Goal: Task Accomplishment & Management: Manage account settings

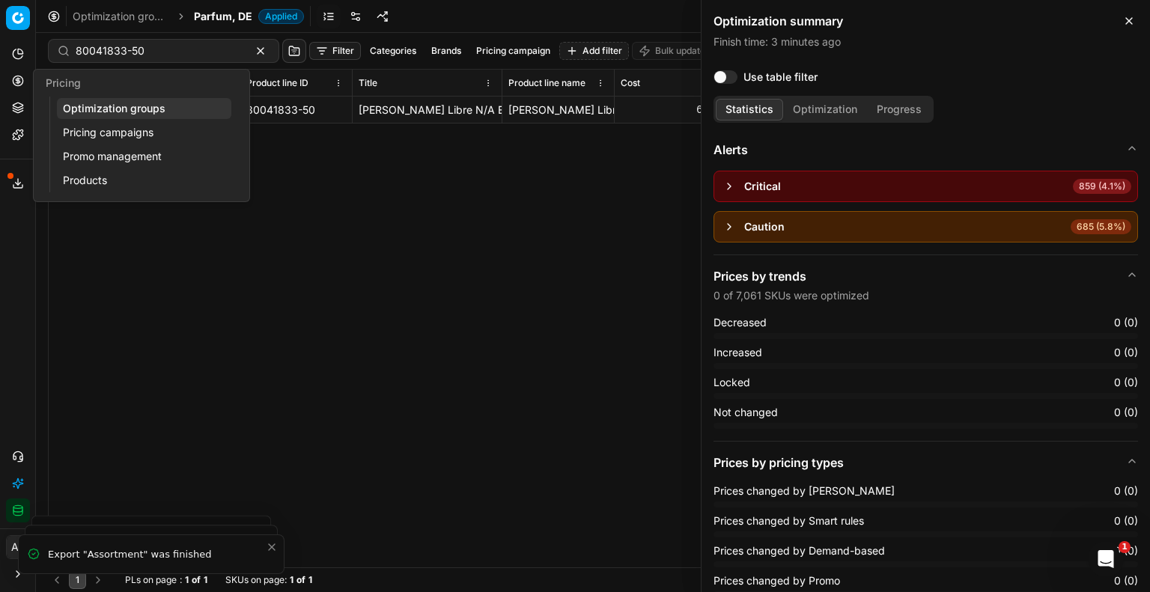
click at [129, 112] on link "Optimization groups" at bounding box center [144, 108] width 174 height 21
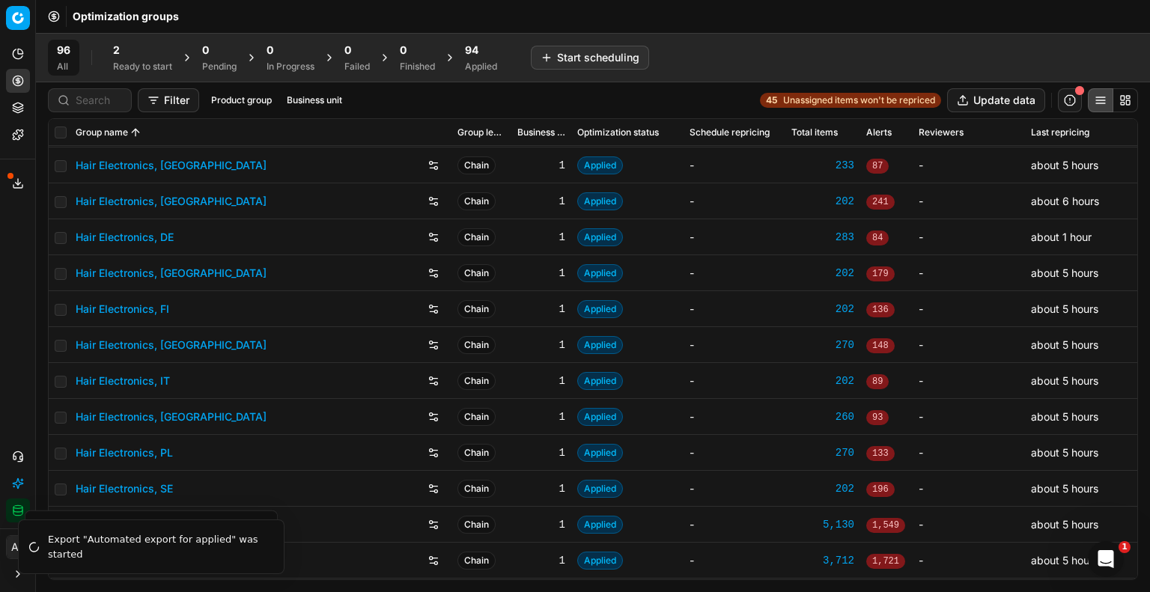
scroll to position [75, 0]
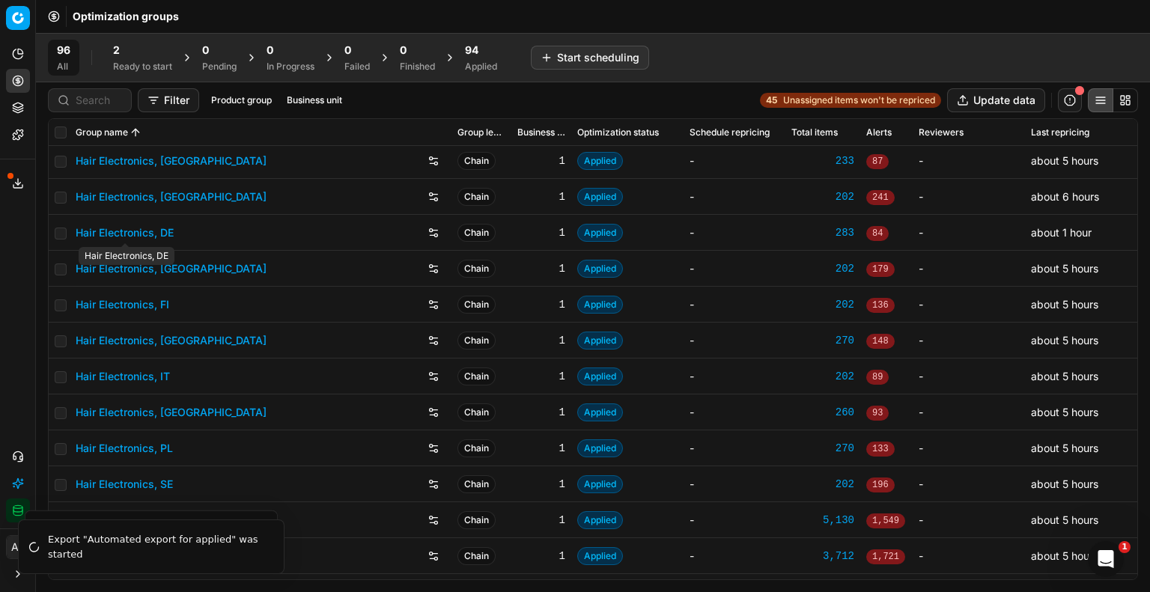
click at [169, 228] on link "Hair Electronics, DE" at bounding box center [125, 232] width 98 height 15
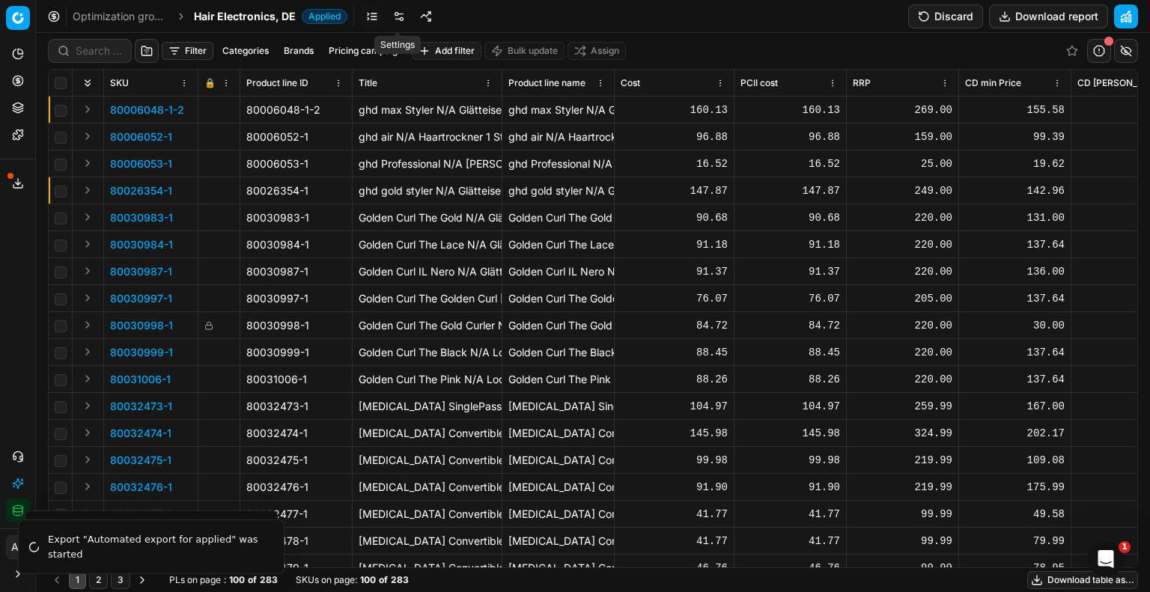
click at [398, 19] on link at bounding box center [399, 16] width 24 height 24
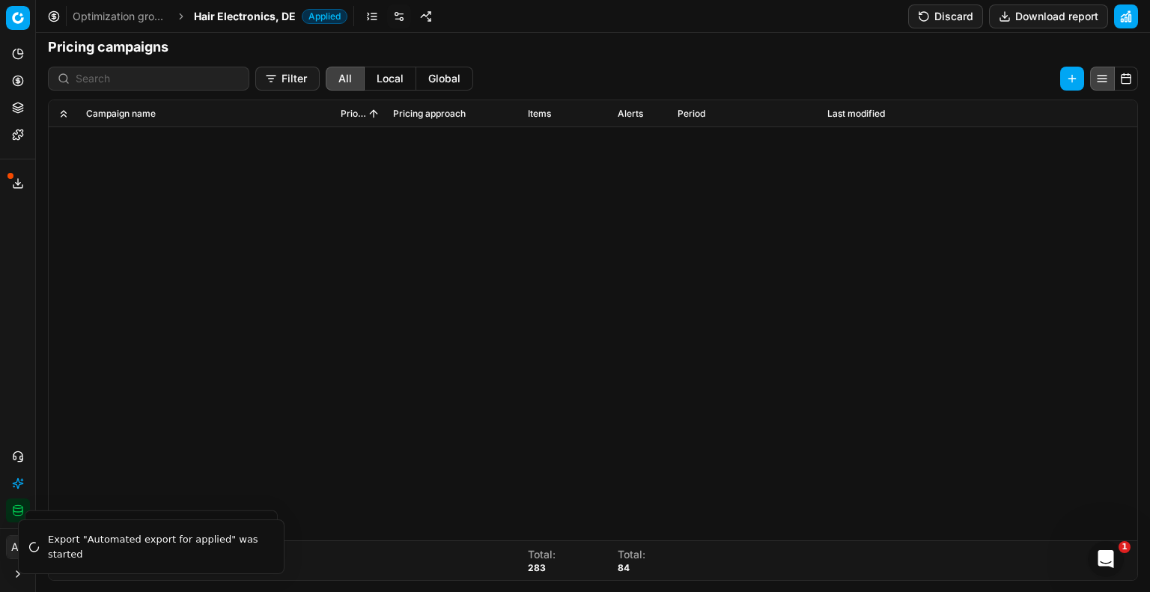
scroll to position [568, 0]
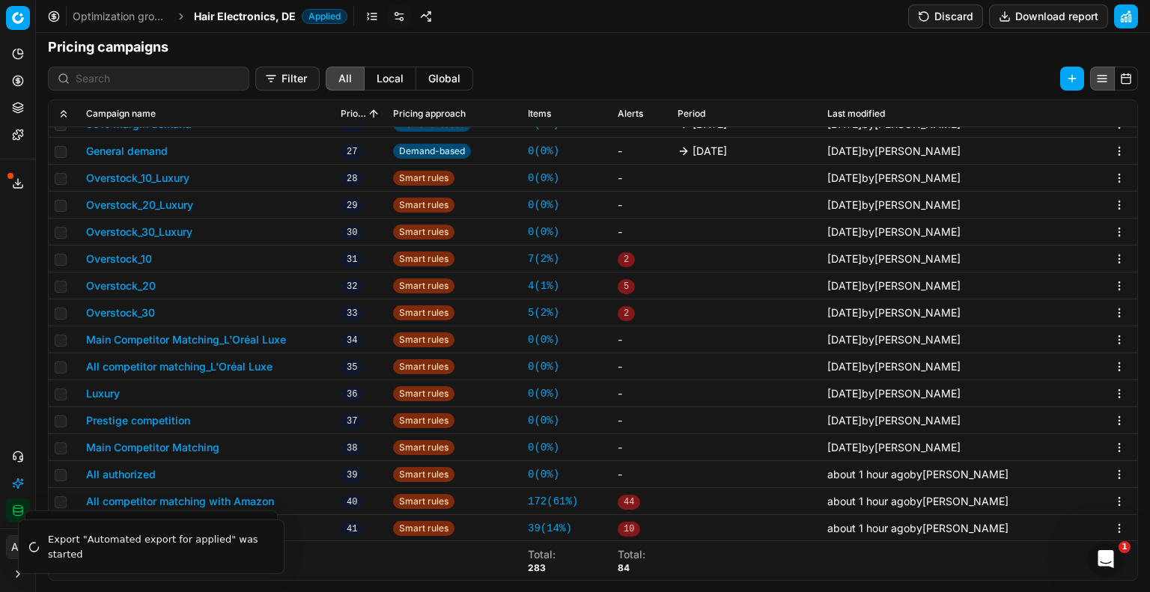
click at [139, 472] on button "All authorized" at bounding box center [121, 474] width 70 height 15
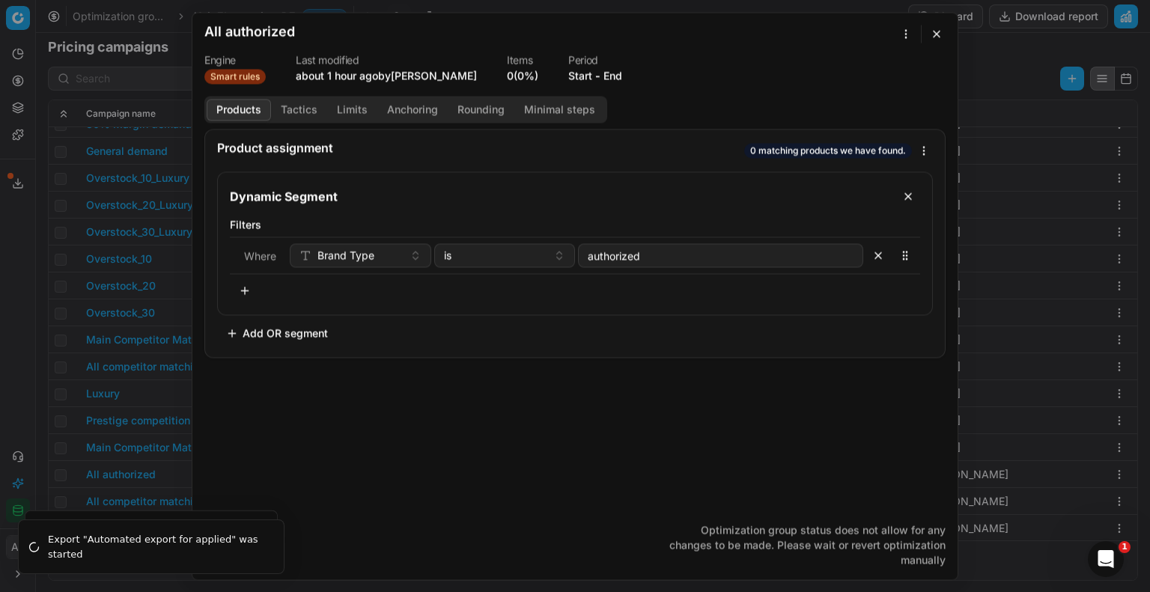
click at [941, 34] on button "button" at bounding box center [937, 34] width 18 height 18
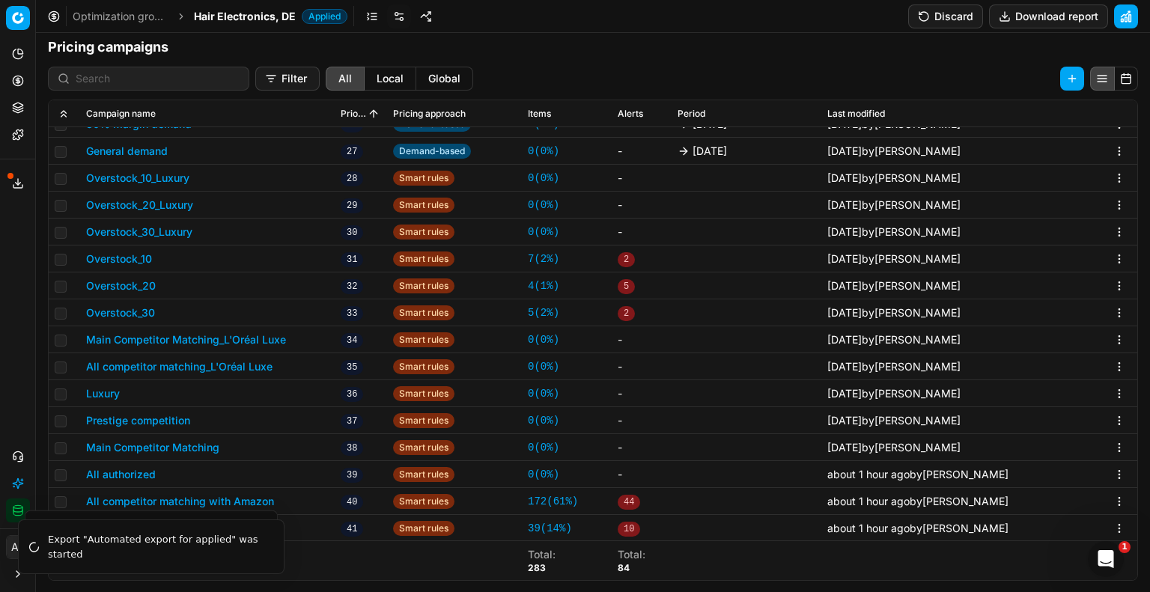
click at [950, 21] on button "Discard" at bounding box center [945, 16] width 75 height 24
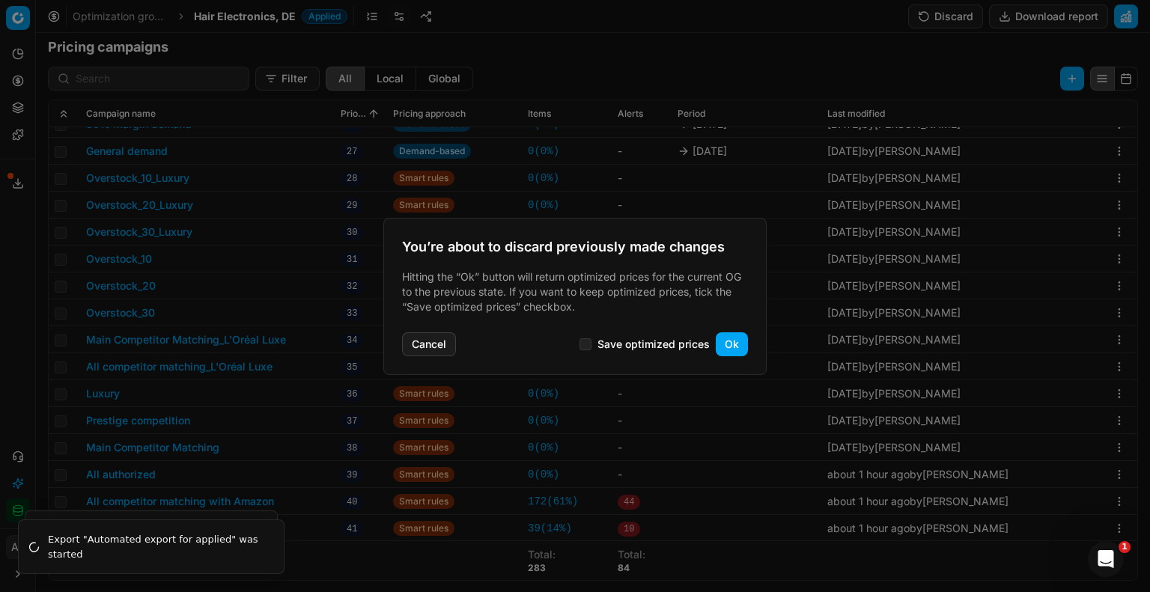
click at [732, 350] on button "Ok" at bounding box center [732, 344] width 32 height 24
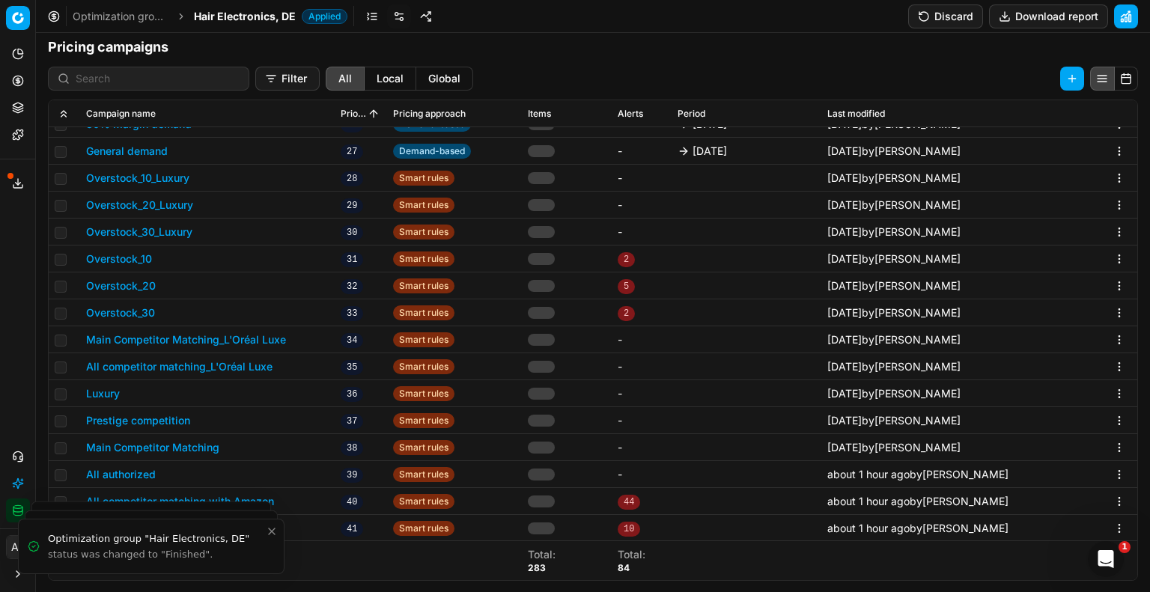
scroll to position [231, 0]
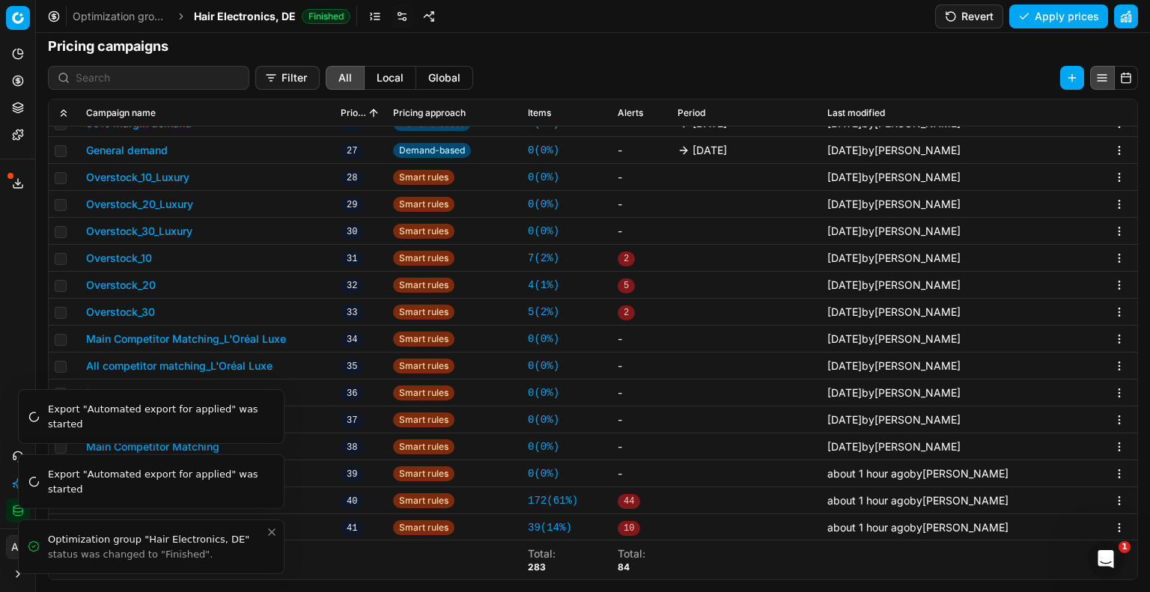
click at [268, 529] on icon "Close toast" at bounding box center [272, 532] width 12 height 12
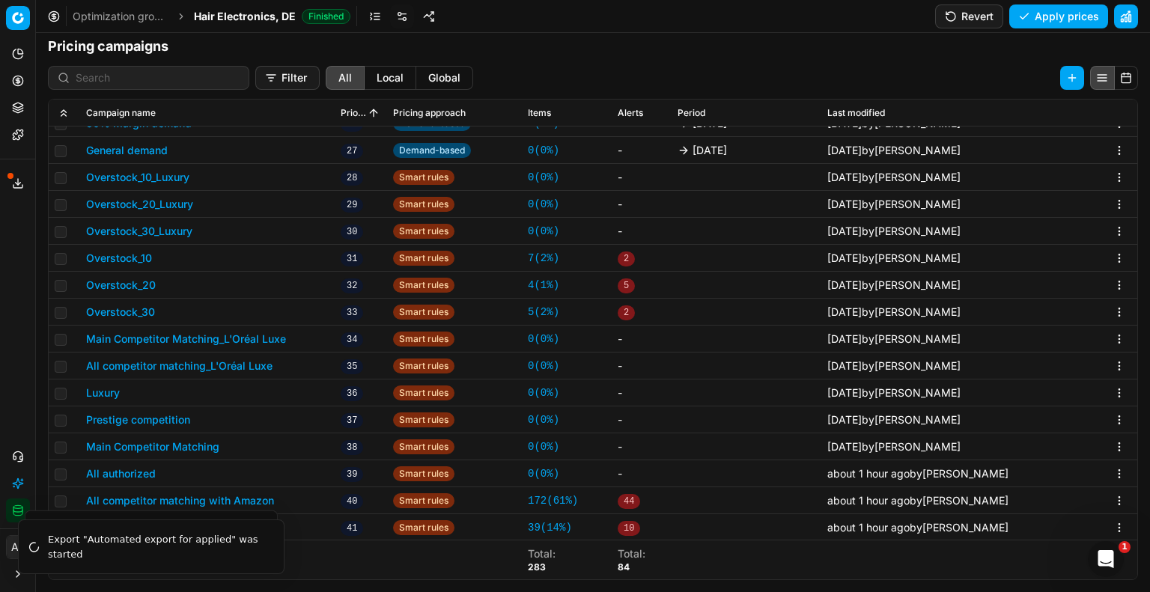
click at [967, 24] on button "Revert" at bounding box center [969, 16] width 68 height 24
click at [137, 473] on button "All authorized" at bounding box center [121, 474] width 70 height 15
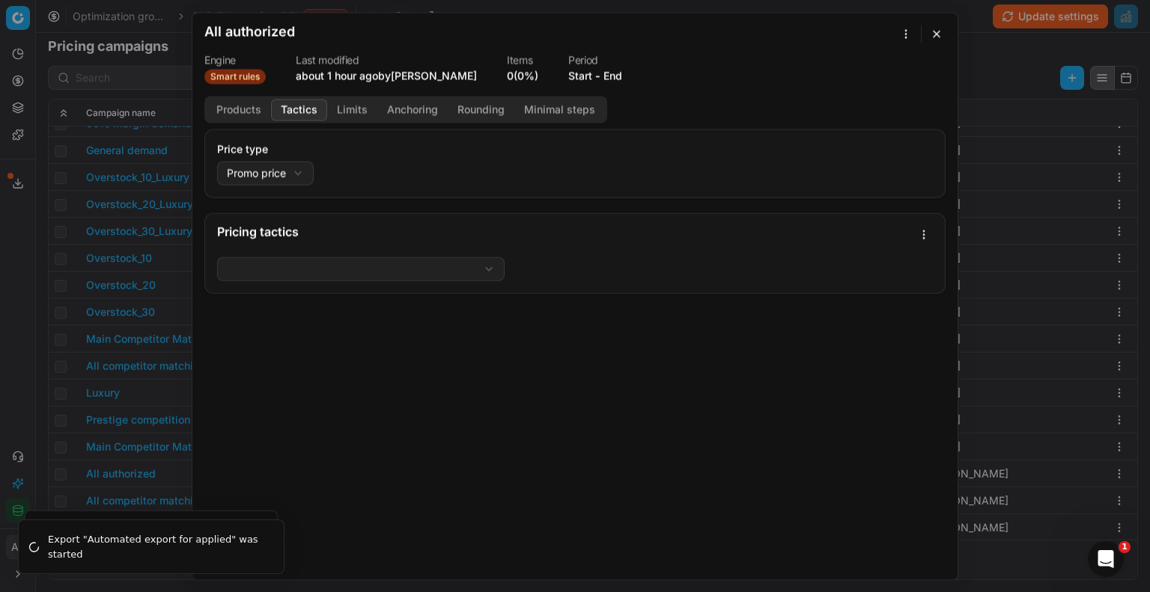
click at [300, 105] on button "Tactics" at bounding box center [299, 110] width 56 height 22
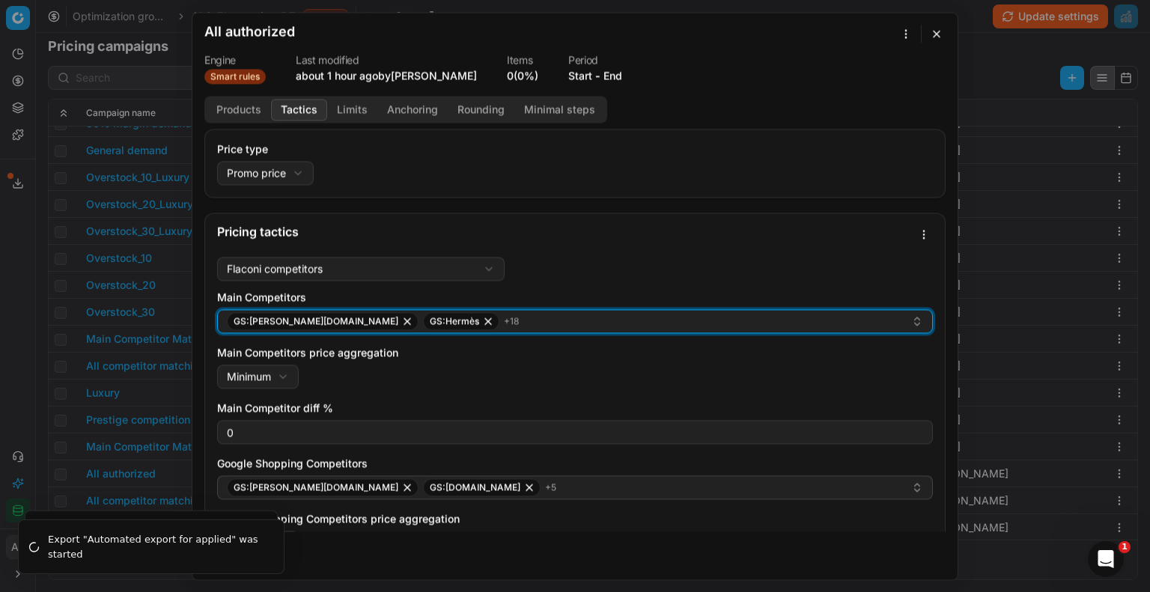
click at [529, 321] on div "GS:[PERSON_NAME][DOMAIN_NAME] GS:Hermès + 18" at bounding box center [569, 321] width 684 height 18
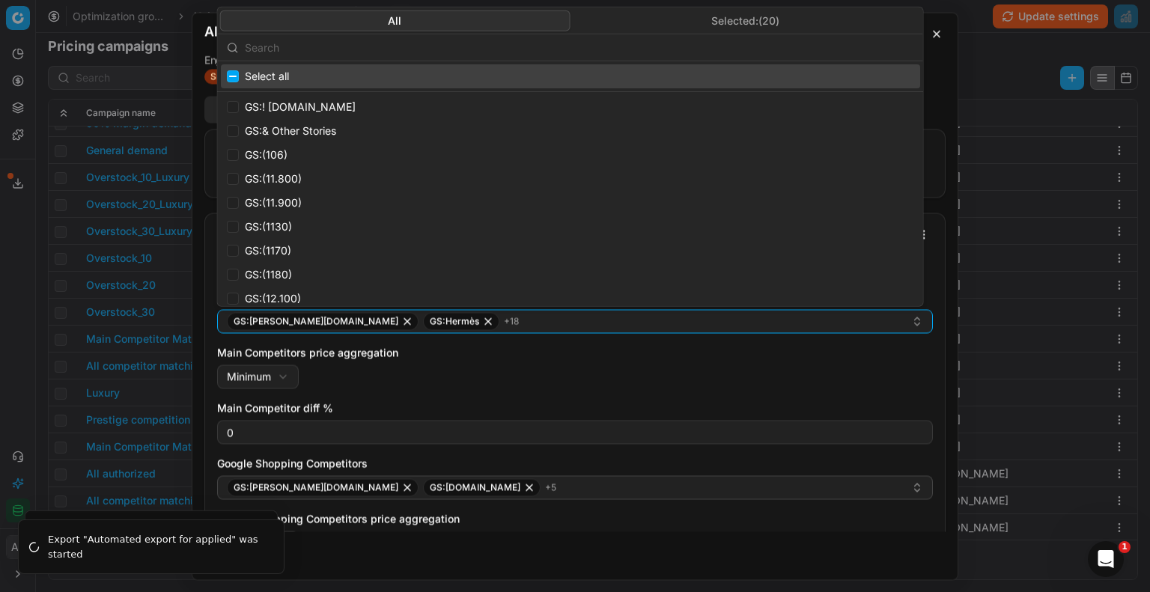
click at [740, 14] on button "Selected: ( 20 )" at bounding box center [745, 20] width 350 height 21
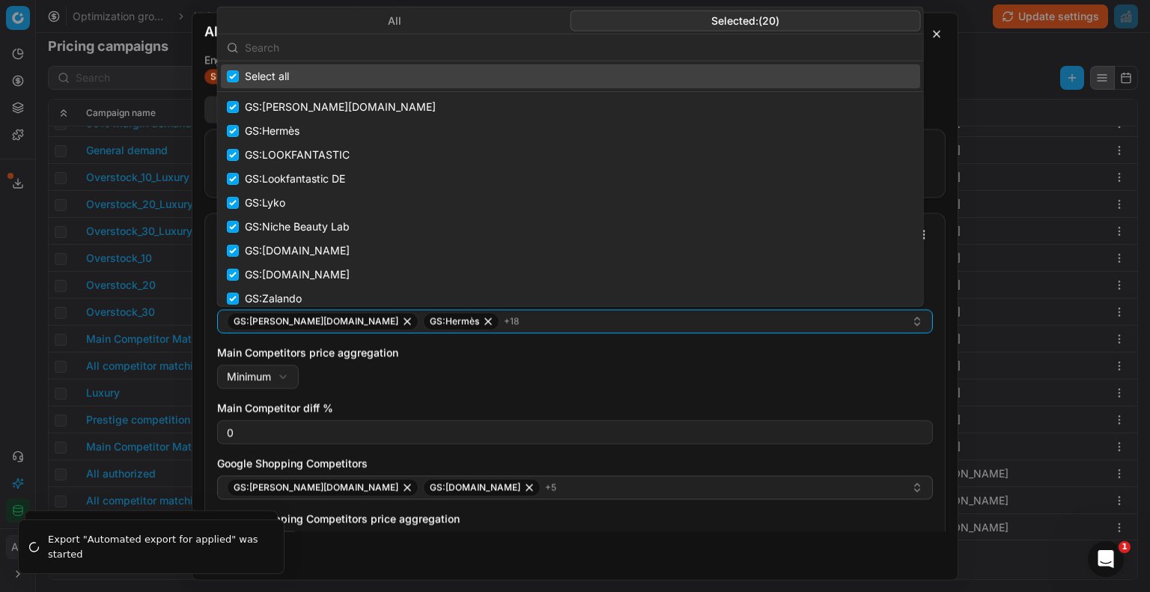
click at [448, 50] on input "text" at bounding box center [579, 47] width 669 height 30
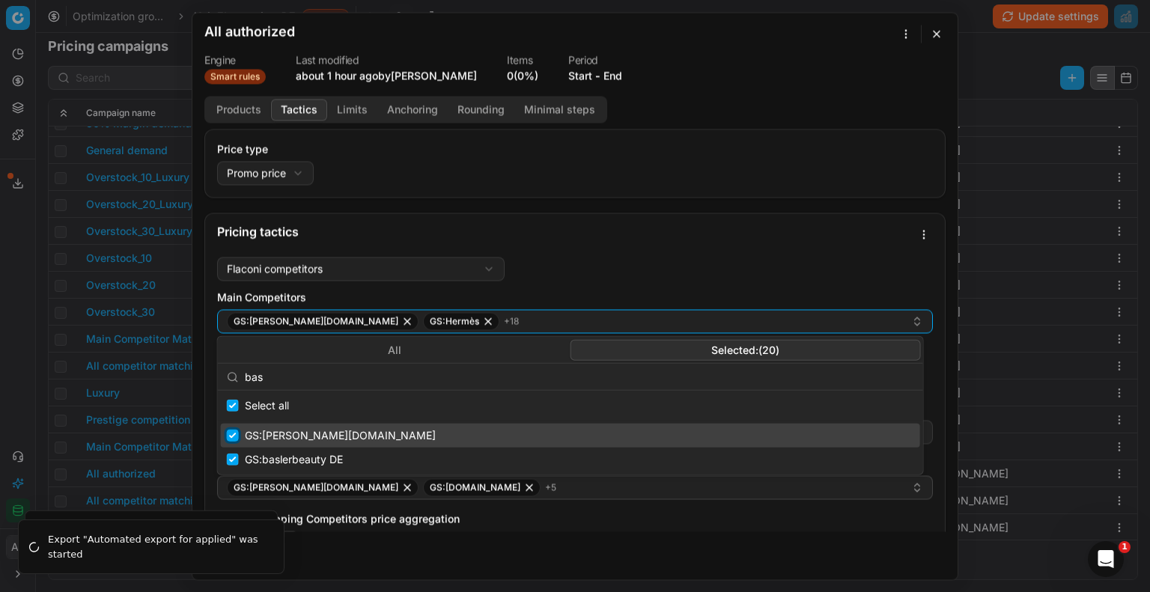
click at [234, 431] on input "Suggestions" at bounding box center [233, 436] width 12 height 12
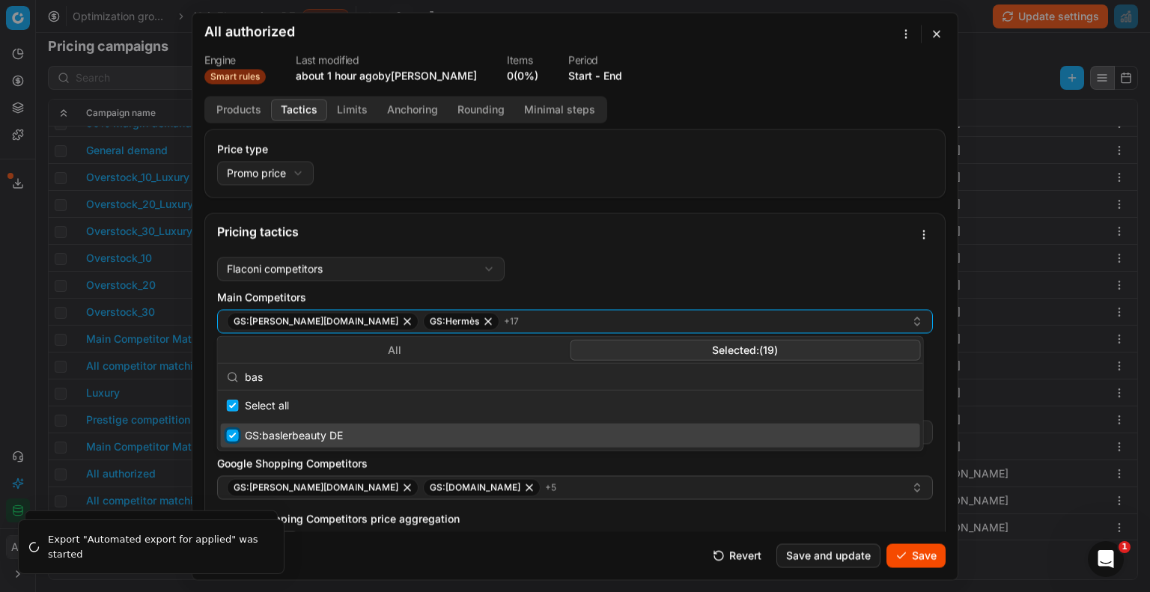
click at [233, 434] on input "Suggestions" at bounding box center [233, 436] width 12 height 12
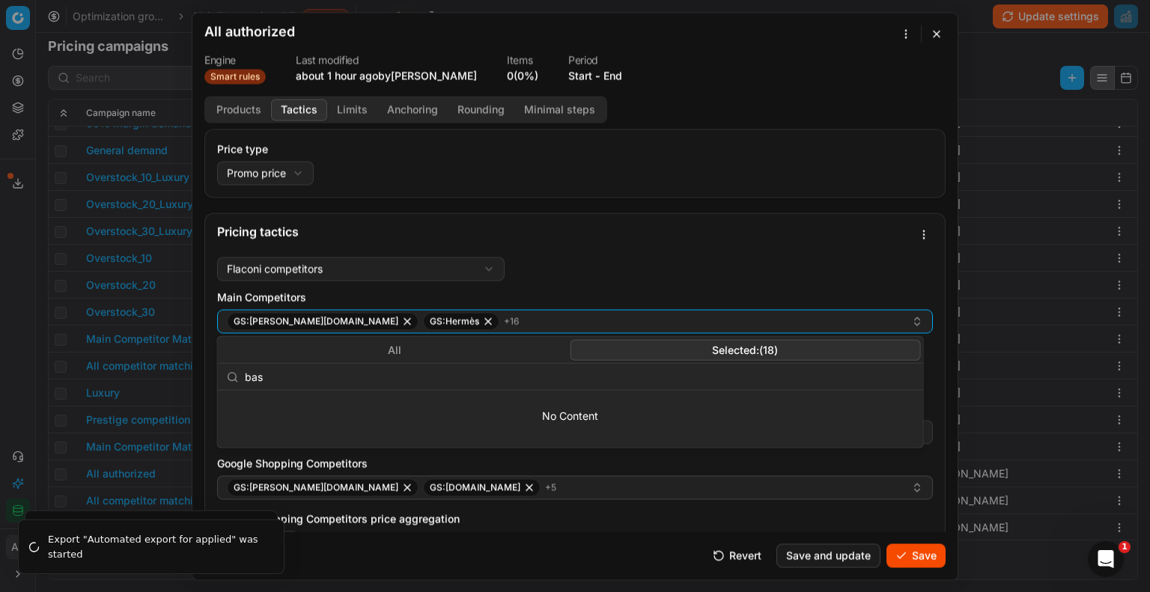
click at [282, 371] on input "bas" at bounding box center [579, 377] width 669 height 30
type input "b"
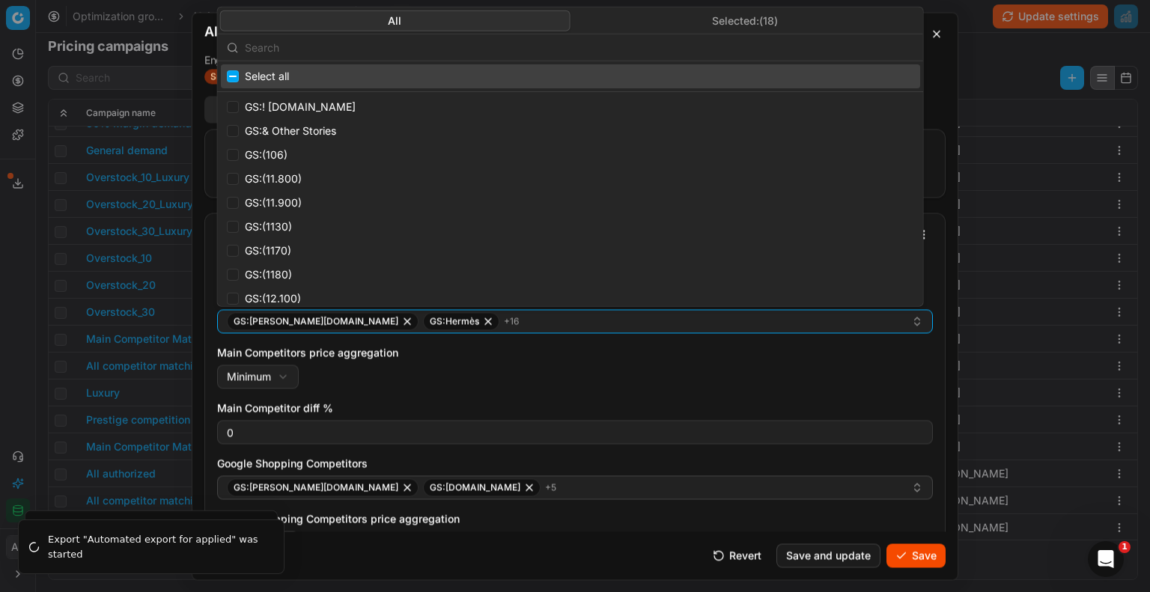
click at [428, 15] on button "All" at bounding box center [395, 20] width 350 height 21
click at [296, 53] on input "text" at bounding box center [579, 47] width 669 height 30
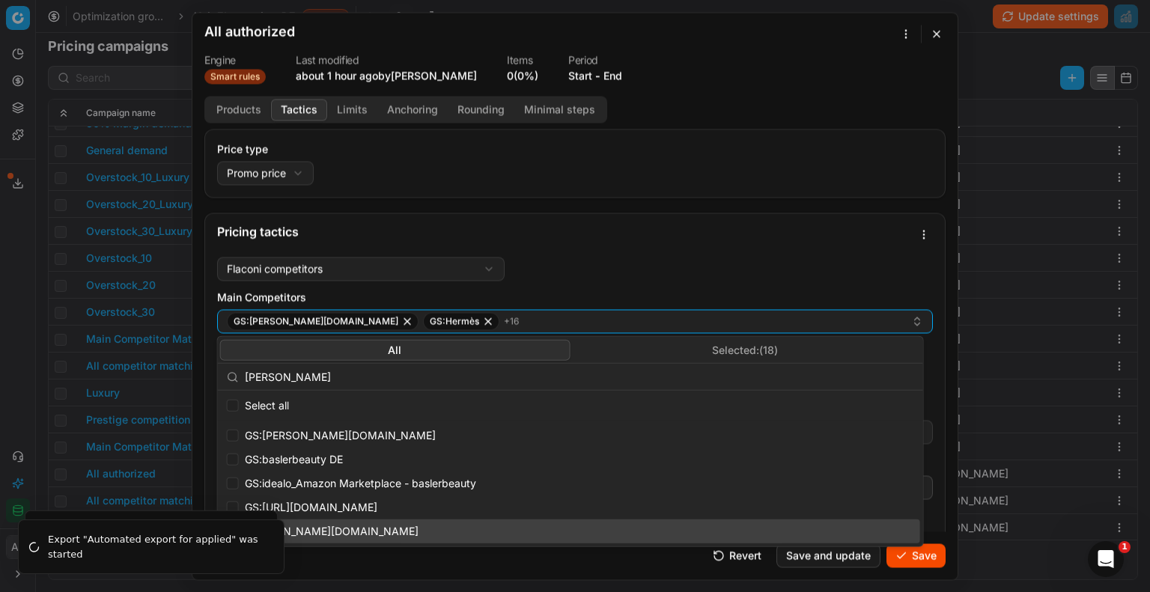
type input "[PERSON_NAME]"
click at [353, 530] on div "[PERSON_NAME][DOMAIN_NAME]" at bounding box center [570, 532] width 699 height 24
checkbox input "true"
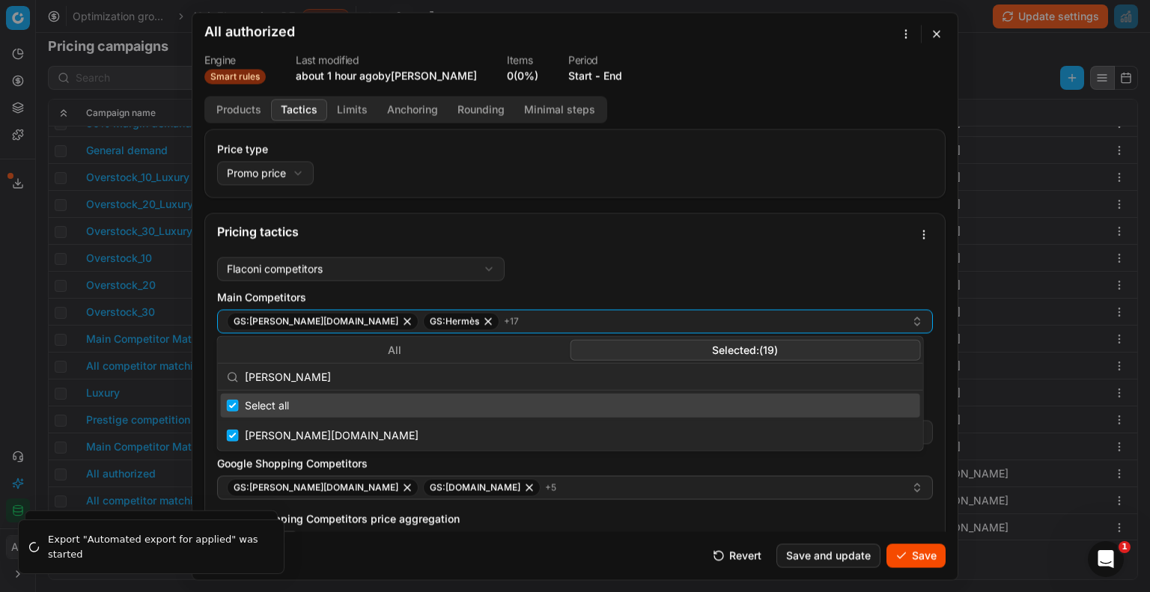
click at [725, 341] on button "Selected: ( 19 )" at bounding box center [745, 349] width 350 height 21
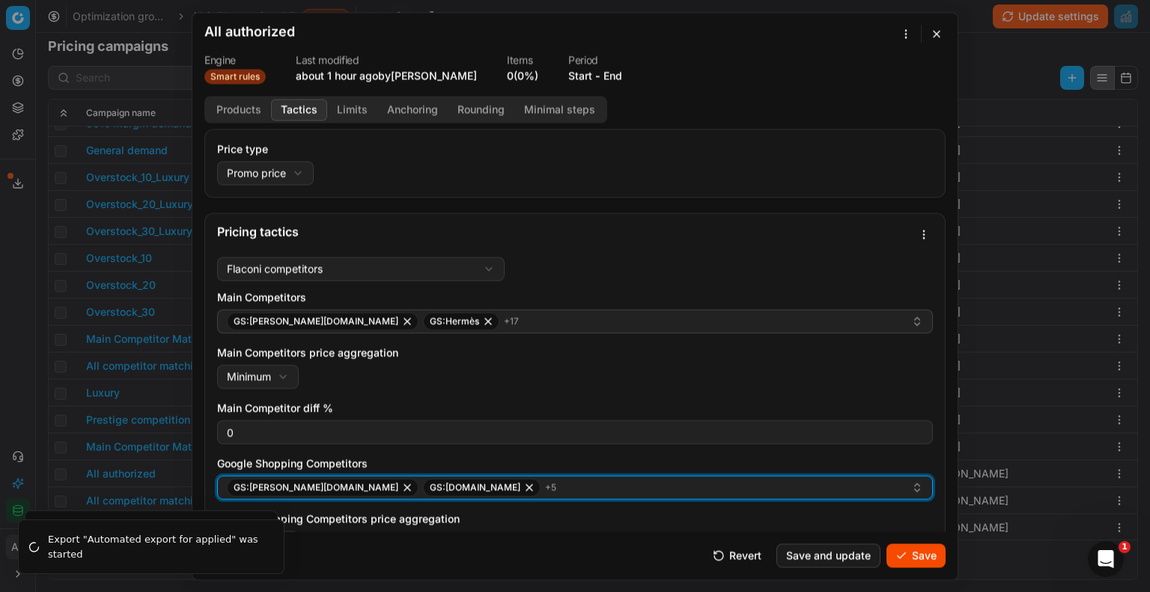
click at [561, 484] on div "GS:[PERSON_NAME][DOMAIN_NAME] GS:[DOMAIN_NAME] + 5" at bounding box center [569, 488] width 684 height 18
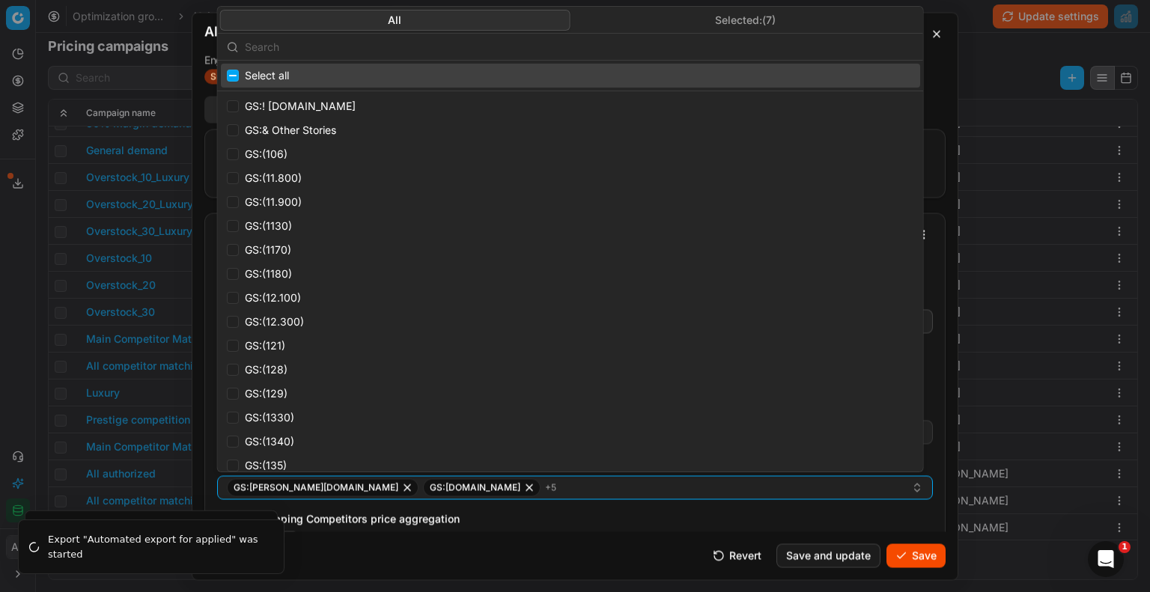
click at [467, 50] on input "text" at bounding box center [579, 47] width 669 height 30
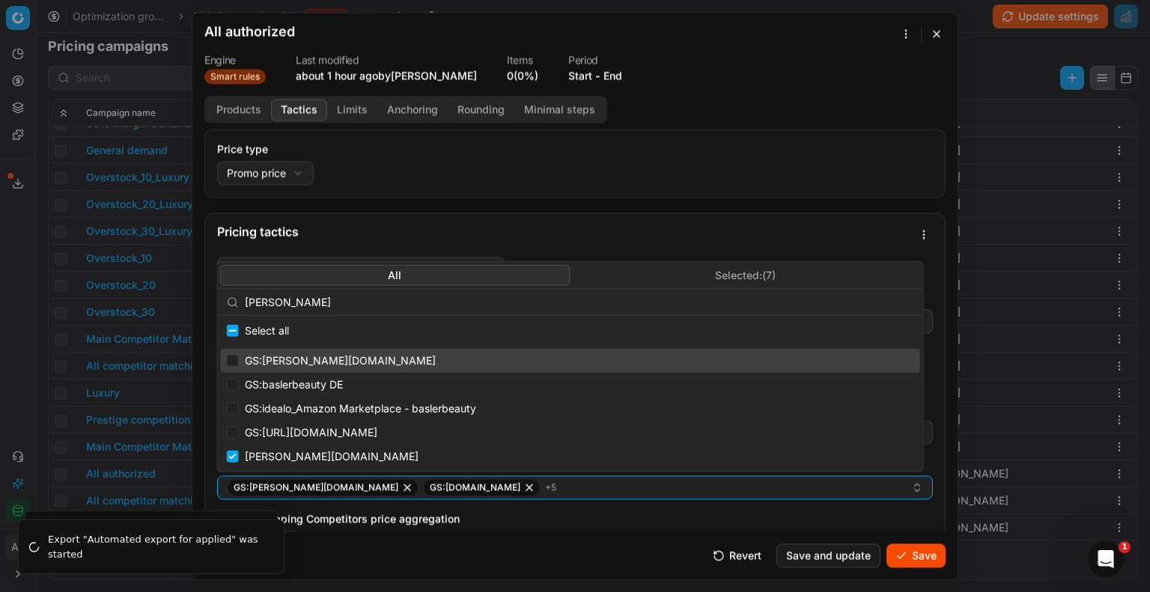
type input "[PERSON_NAME]"
click at [234, 361] on input "Suggestions" at bounding box center [233, 361] width 12 height 12
checkbox input "true"
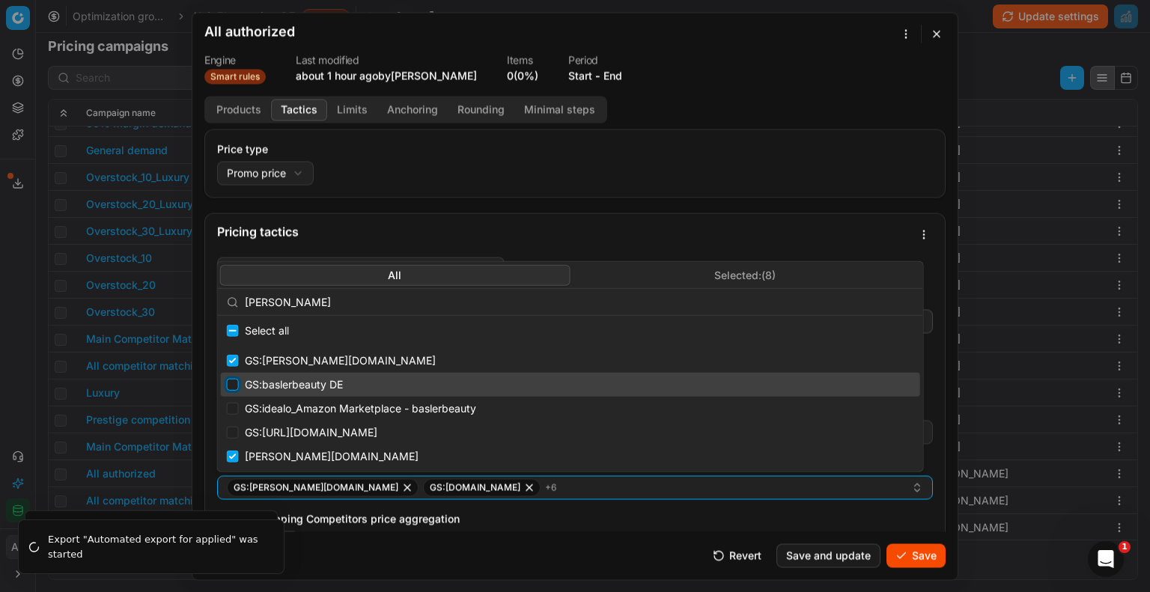
click at [237, 379] on input "Suggestions" at bounding box center [233, 385] width 12 height 12
checkbox input "true"
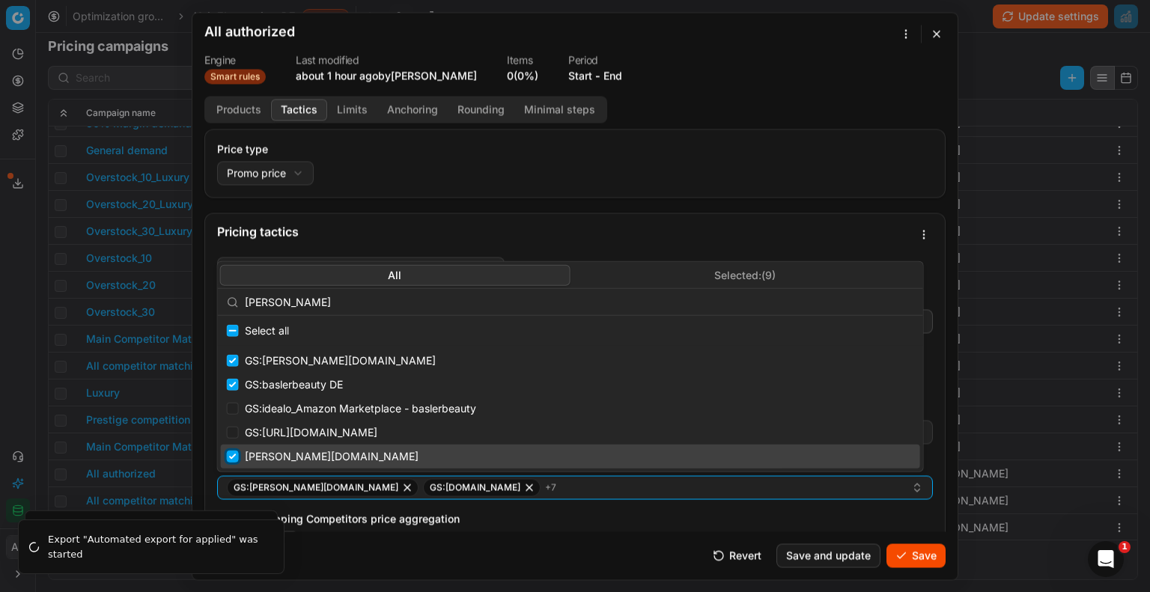
click at [234, 454] on input "Suggestions" at bounding box center [233, 457] width 12 height 12
checkbox input "false"
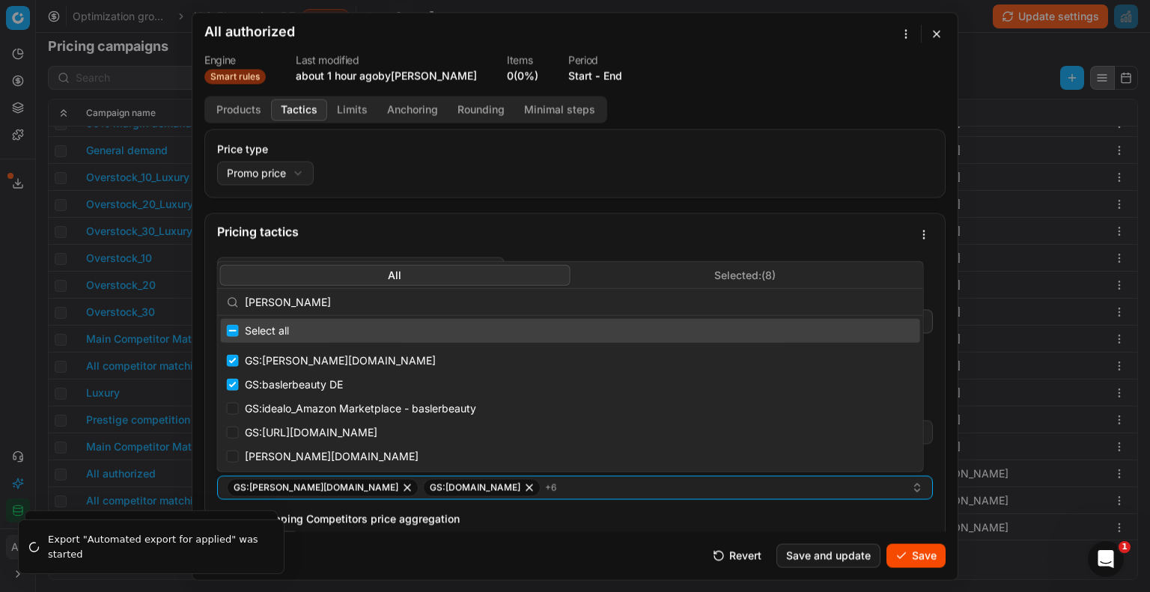
click at [720, 96] on div "Products Tactics Limits Anchoring Rounding Minimal steps Price type Promo price…" at bounding box center [574, 314] width 765 height 436
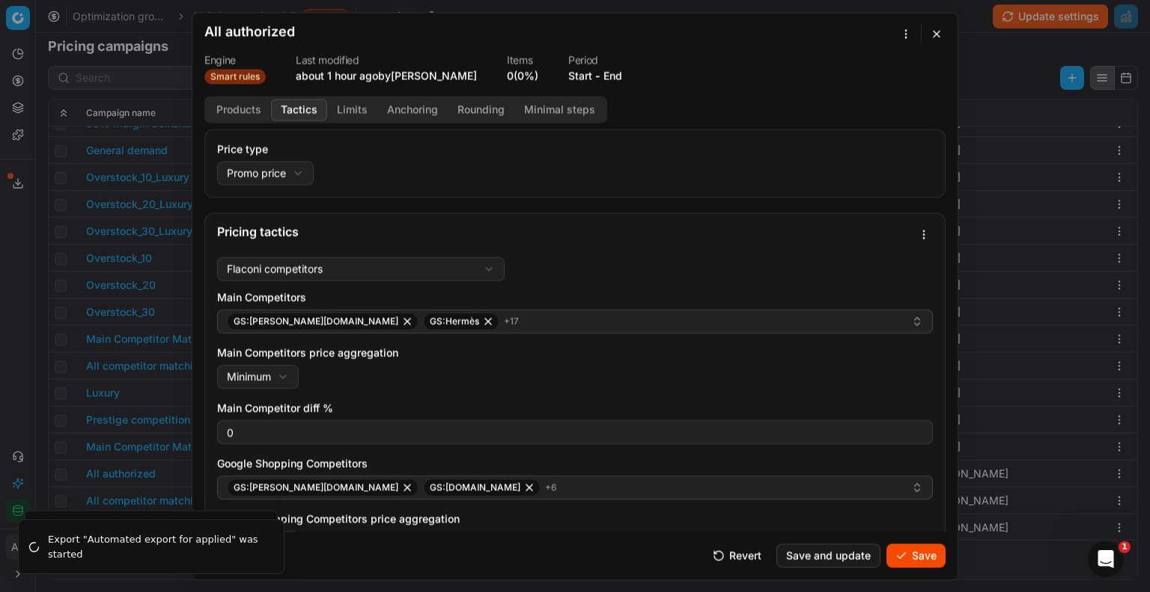
drag, startPoint x: 919, startPoint y: 541, endPoint x: 911, endPoint y: 555, distance: 15.4
click at [911, 555] on div "Cancel Revert Save and update Save" at bounding box center [574, 550] width 741 height 36
click at [853, 562] on button "Save and update" at bounding box center [829, 556] width 104 height 24
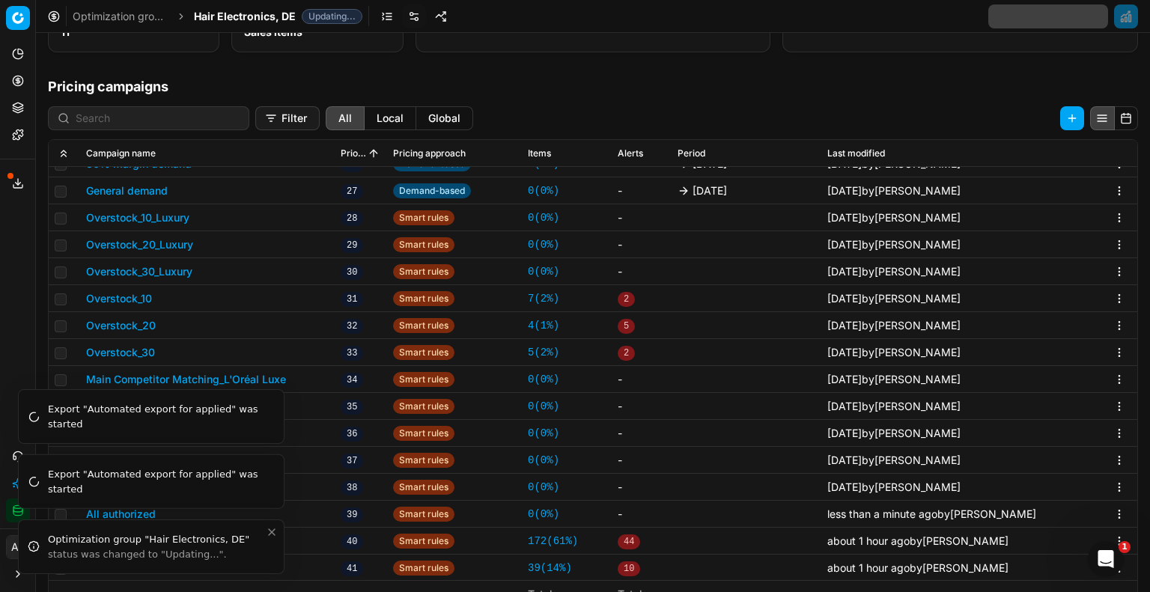
click at [275, 535] on icon "Close toast" at bounding box center [272, 532] width 6 height 6
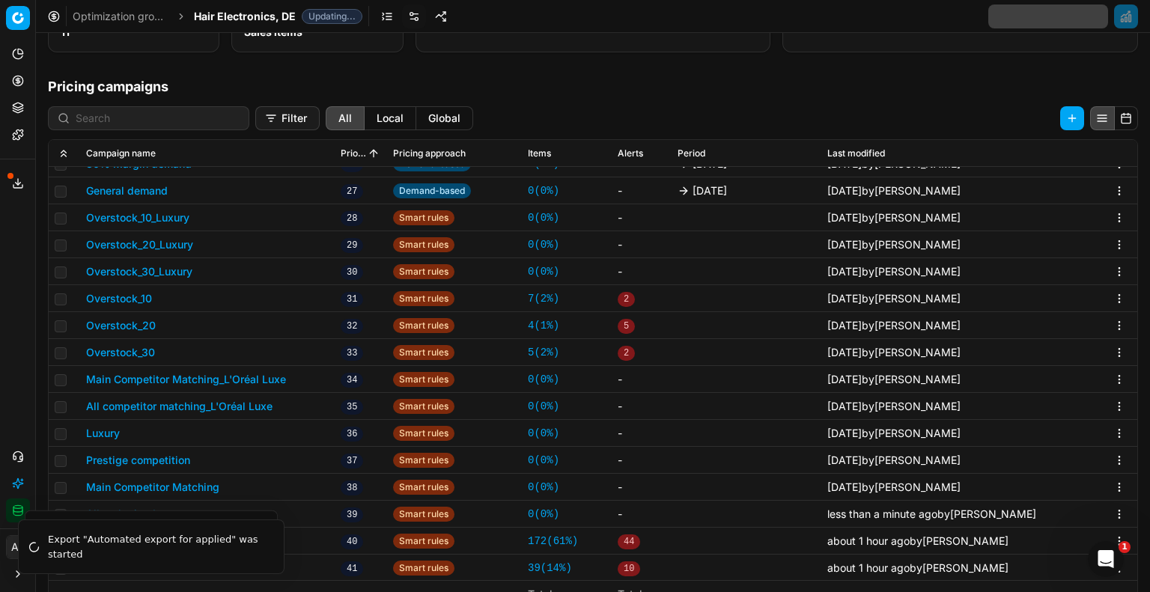
click at [34, 389] on button "Toggle Sidebar" at bounding box center [35, 296] width 12 height 592
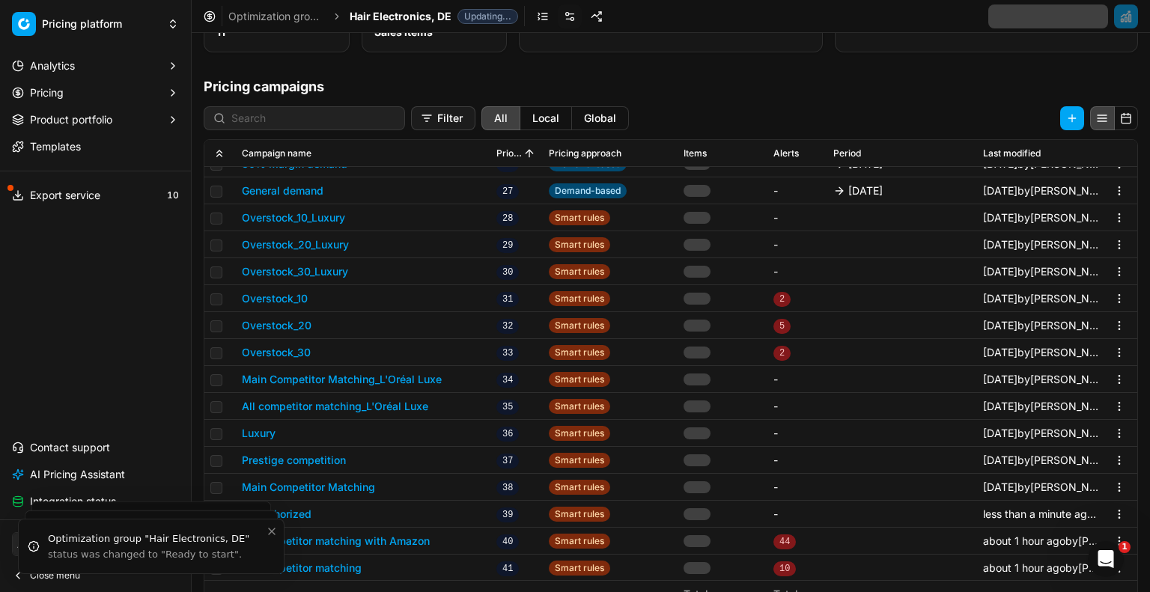
click at [151, 407] on div "Analytics Pricing Product portfolio Templates Export service 10 Contact support…" at bounding box center [95, 284] width 191 height 472
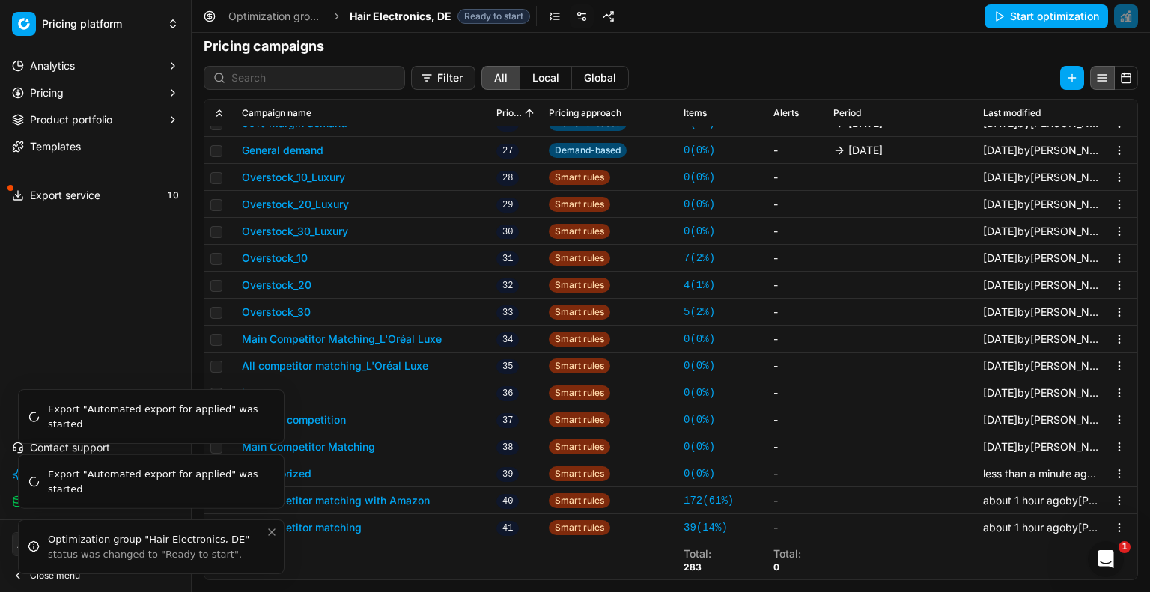
click at [273, 532] on icon "Close toast" at bounding box center [272, 532] width 6 height 6
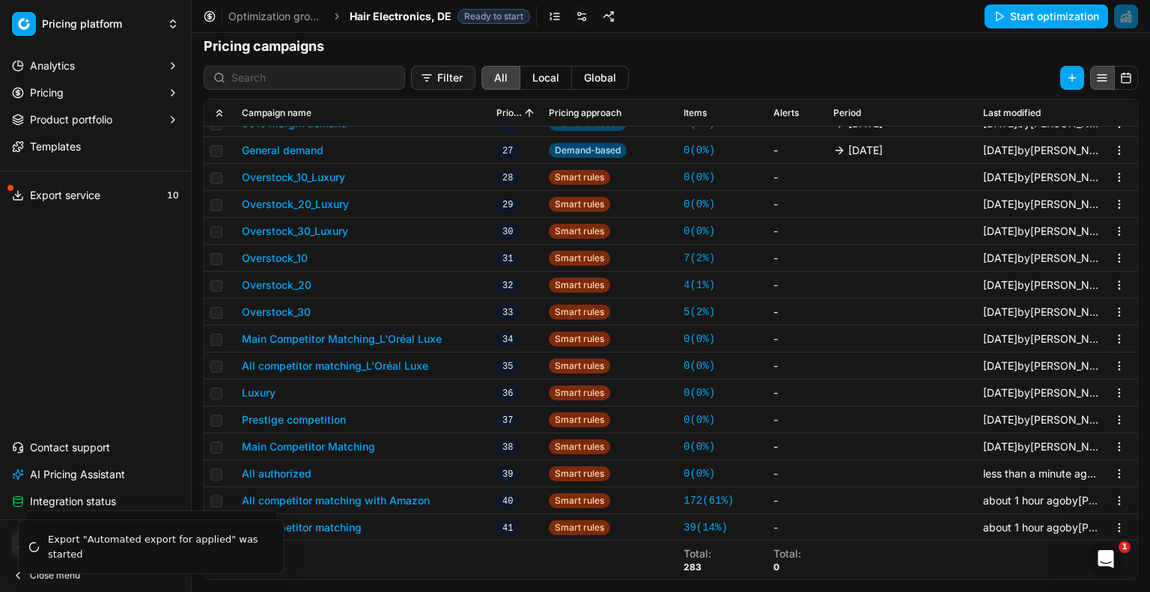
click at [185, 406] on button "Toggle Sidebar" at bounding box center [191, 296] width 12 height 592
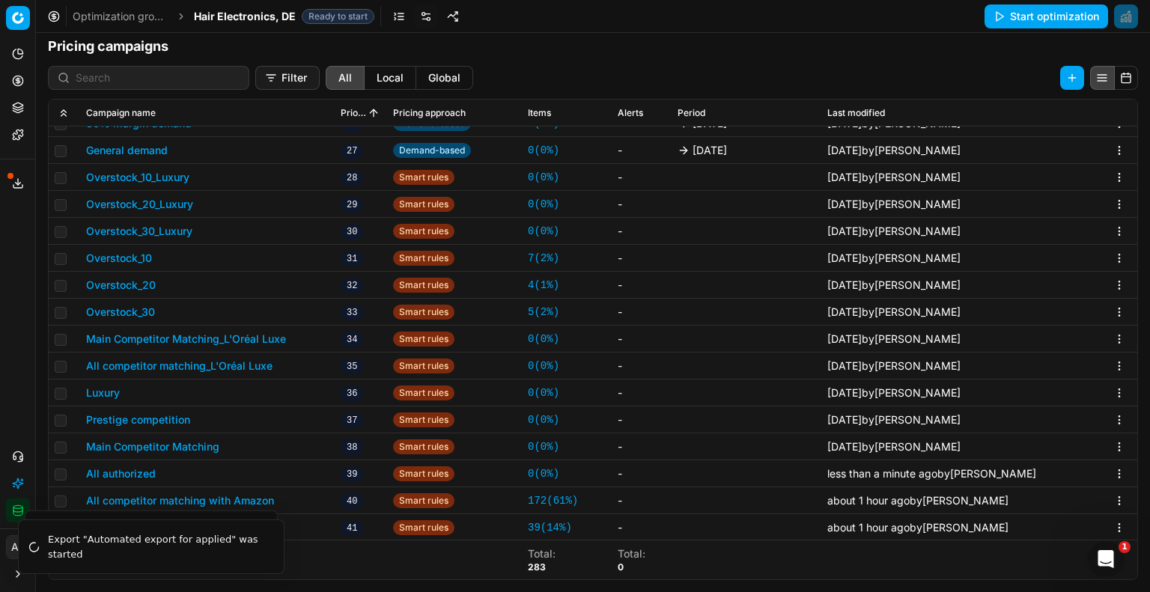
click at [252, 490] on td "All competitor matching with Amazon" at bounding box center [207, 500] width 255 height 27
click at [251, 499] on button "All competitor matching with Amazon" at bounding box center [180, 500] width 188 height 15
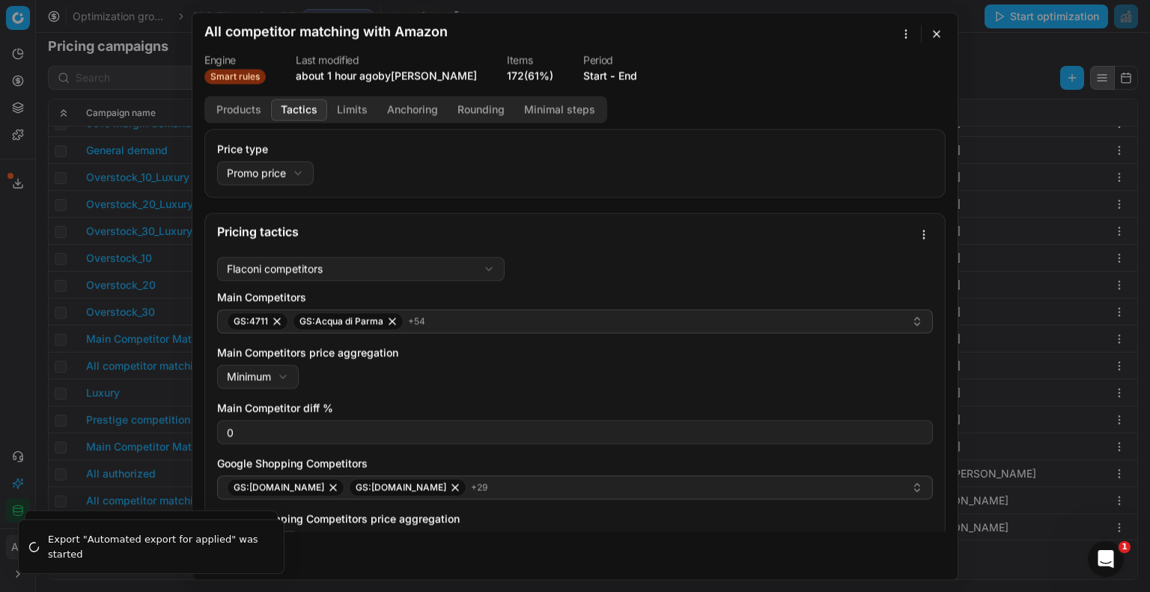
click at [303, 106] on button "Tactics" at bounding box center [299, 110] width 56 height 22
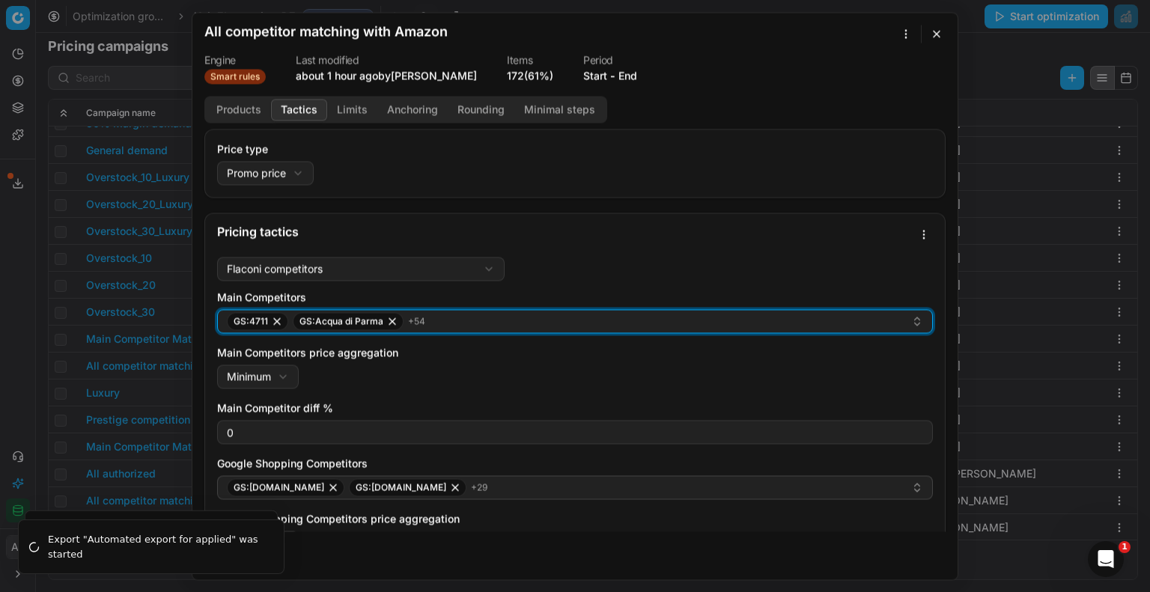
click at [486, 315] on div "GS:4711 GS:Acqua di Parma + 54" at bounding box center [569, 321] width 684 height 18
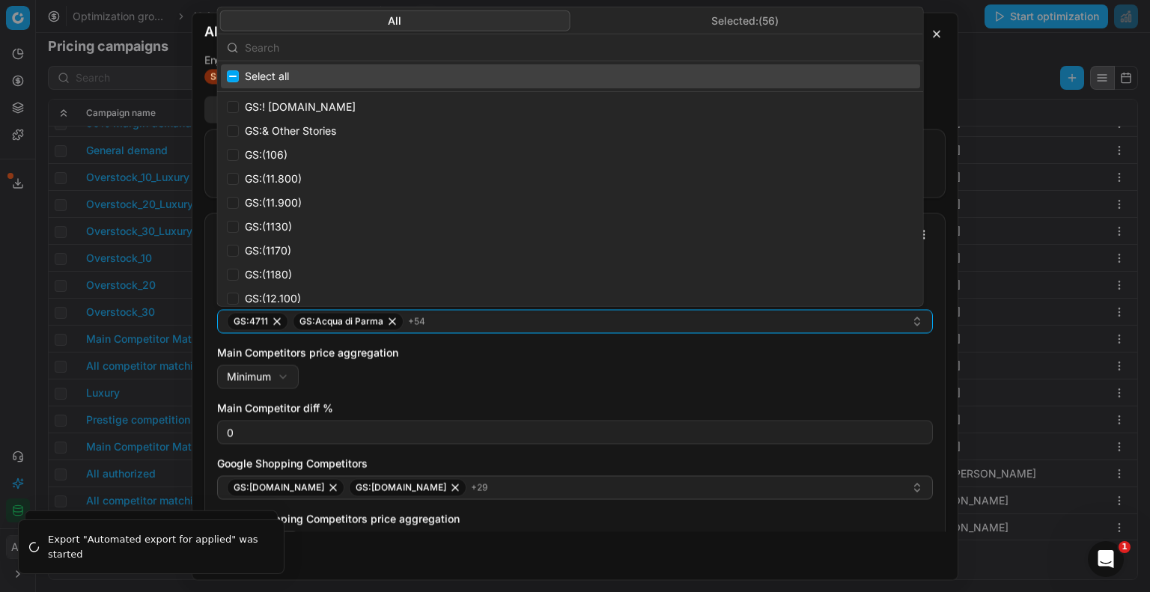
click at [350, 46] on input "text" at bounding box center [579, 47] width 669 height 30
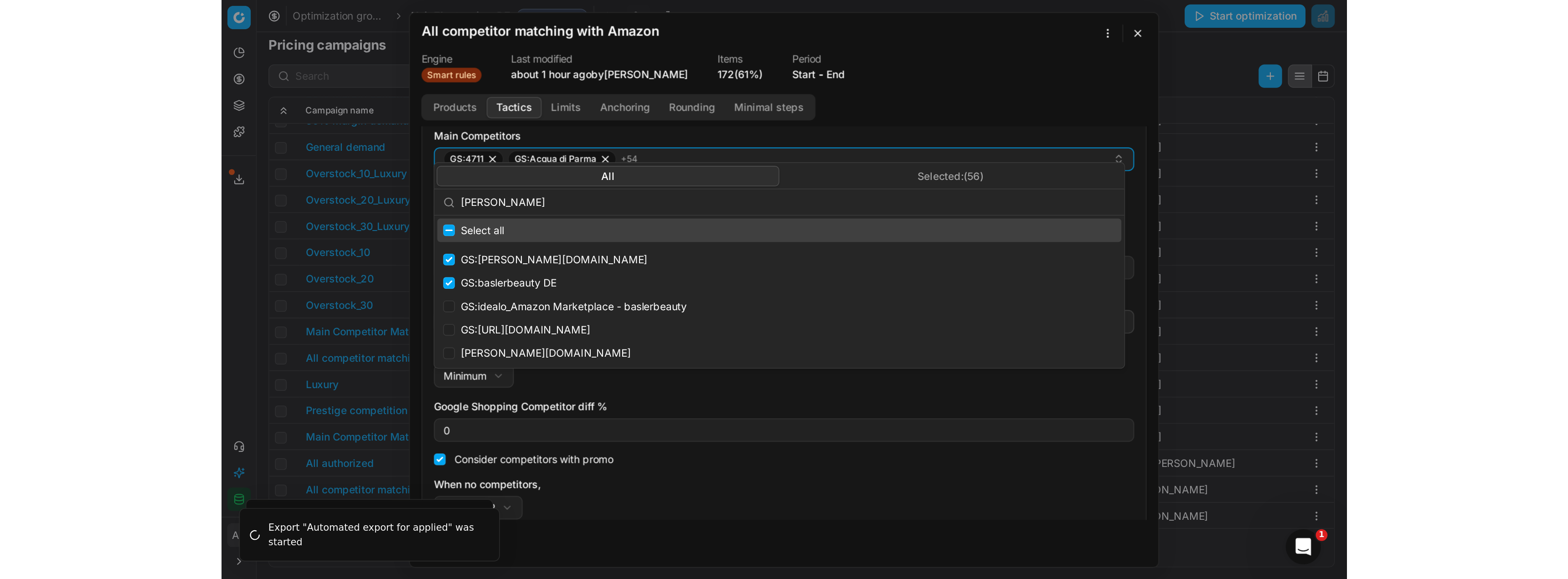
scroll to position [103, 0]
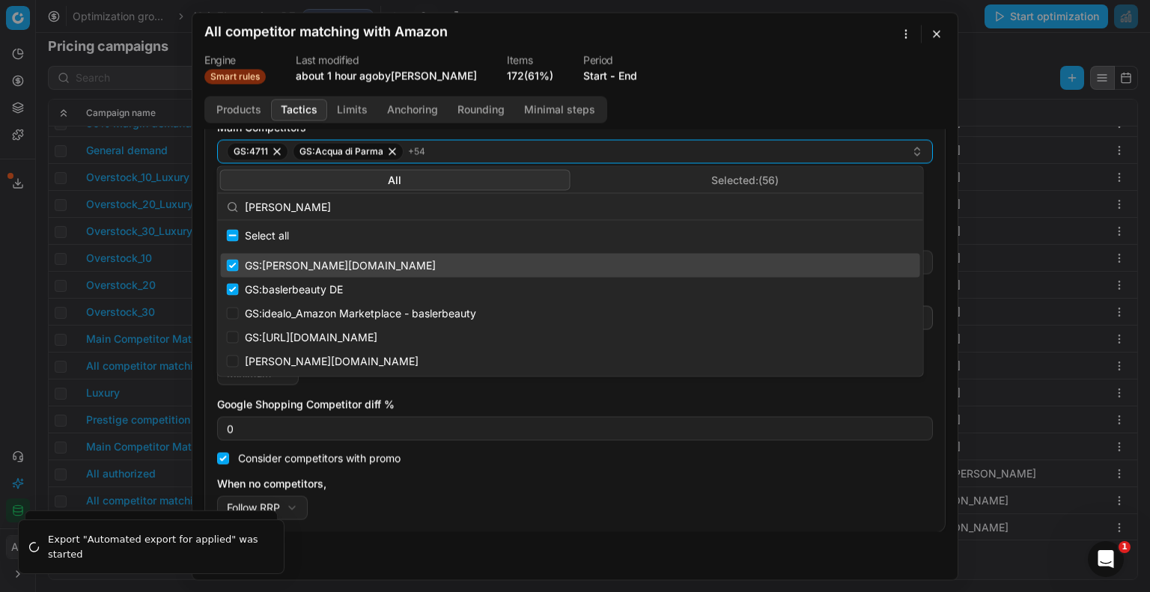
type input "[PERSON_NAME]"
click at [231, 266] on input "Suggestions" at bounding box center [233, 266] width 12 height 12
checkbox input "false"
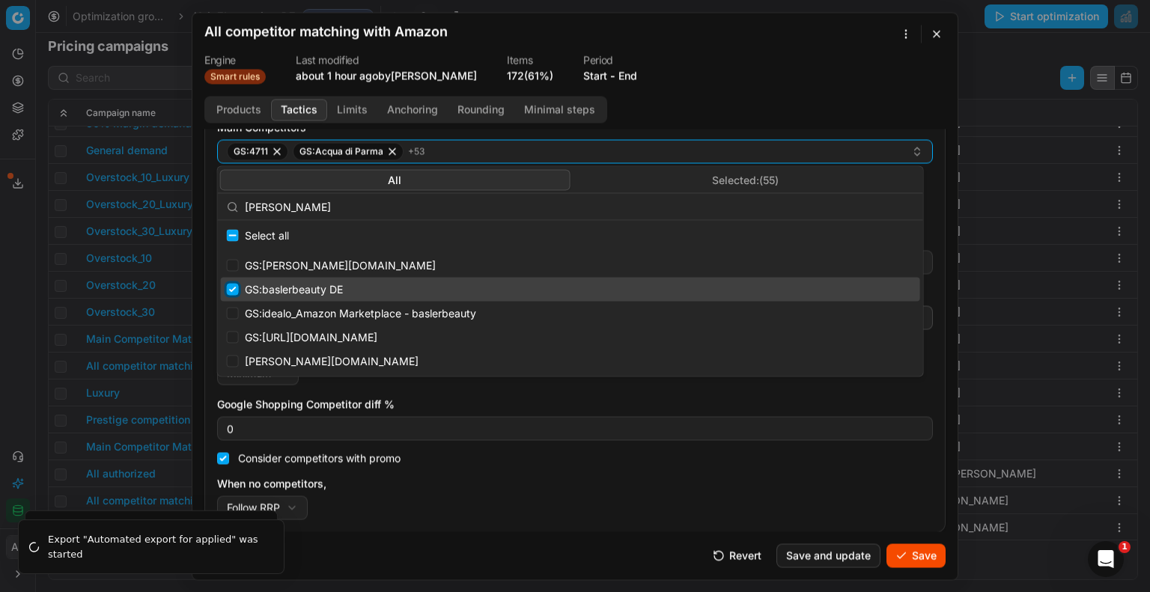
click at [236, 287] on input "Suggestions" at bounding box center [233, 290] width 12 height 12
checkbox input "false"
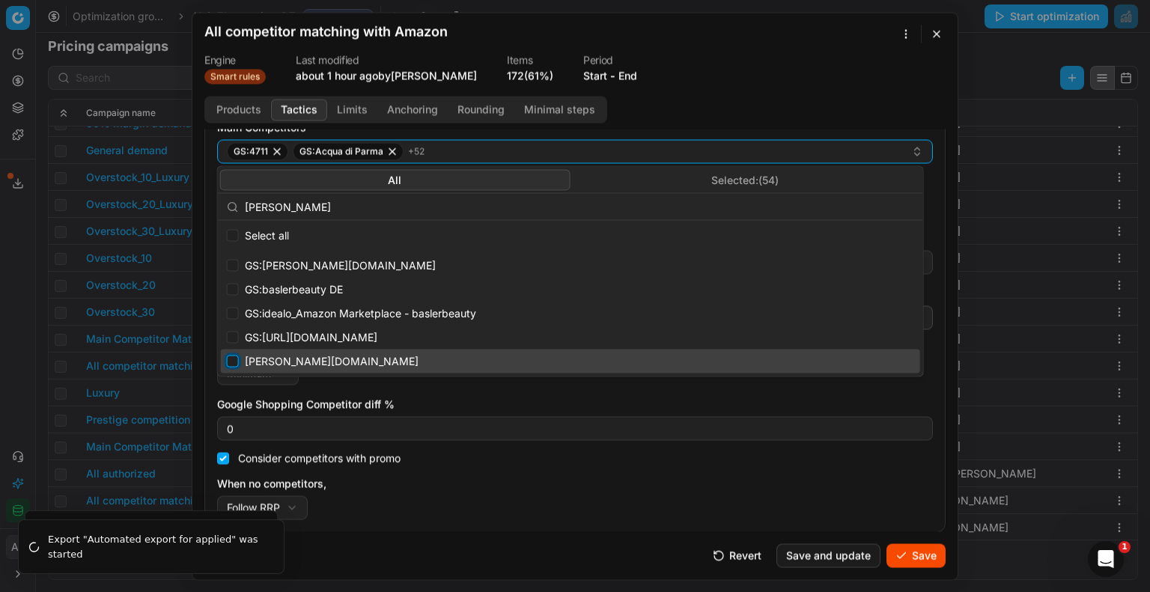
click at [231, 359] on input "Suggestions" at bounding box center [233, 362] width 12 height 12
checkbox input "true"
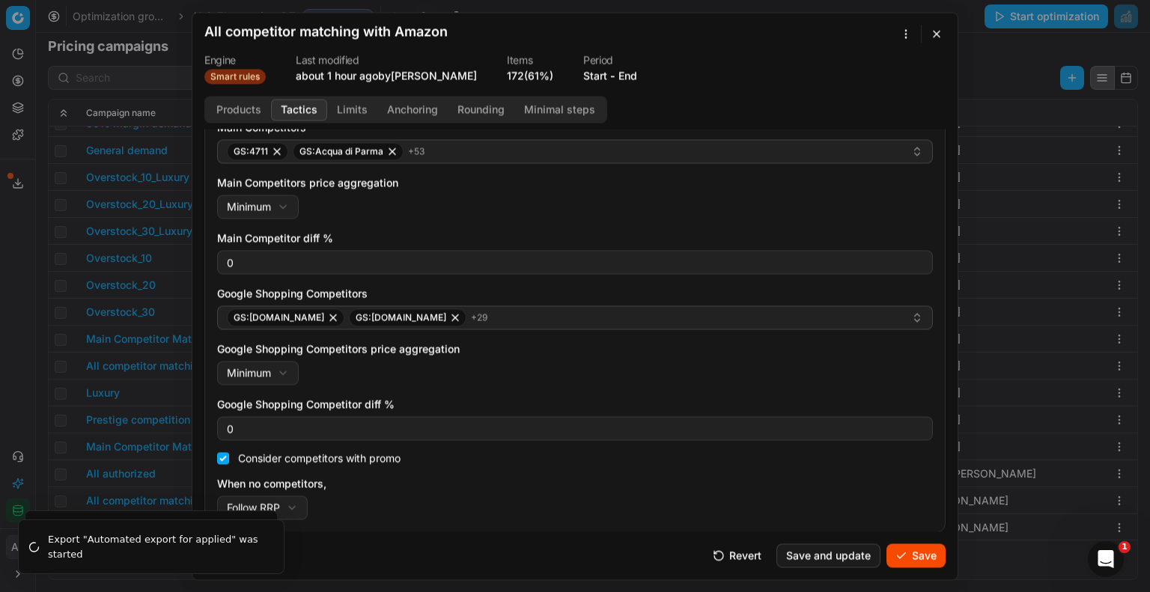
click at [702, 482] on label "When no competitors," at bounding box center [575, 483] width 716 height 15
click at [308, 496] on button "Follow RRP" at bounding box center [262, 508] width 91 height 24
click at [500, 317] on div "We are saving PC settings. Please wait, it should take a few minutes All compet…" at bounding box center [575, 296] width 1150 height 592
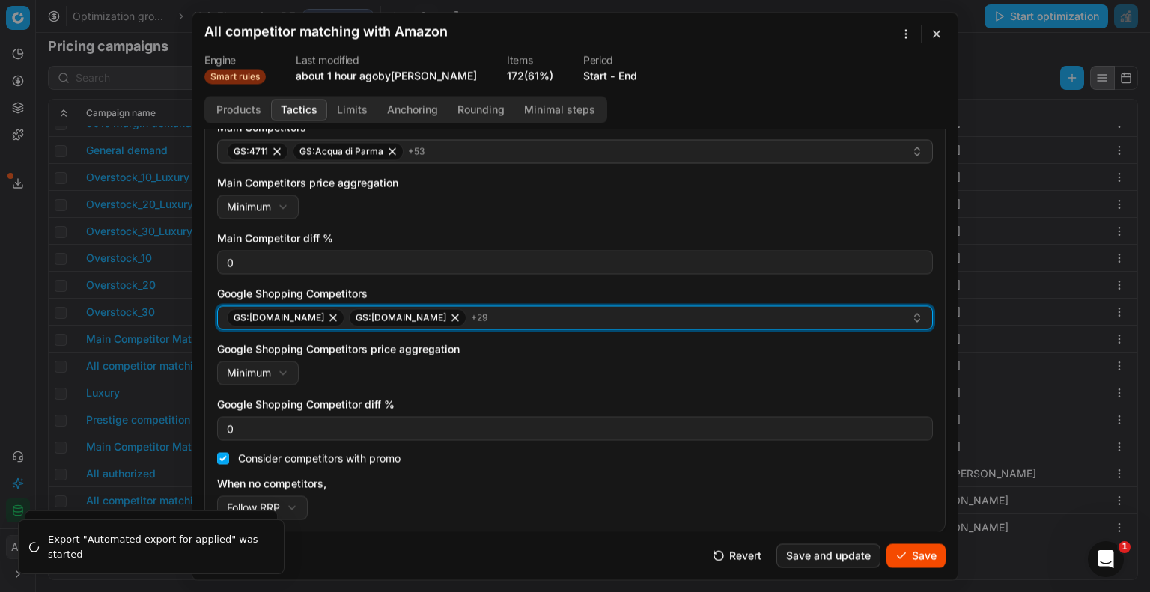
click at [479, 326] on div "GS:[DOMAIN_NAME] GS:[DOMAIN_NAME] + 29" at bounding box center [569, 318] width 684 height 18
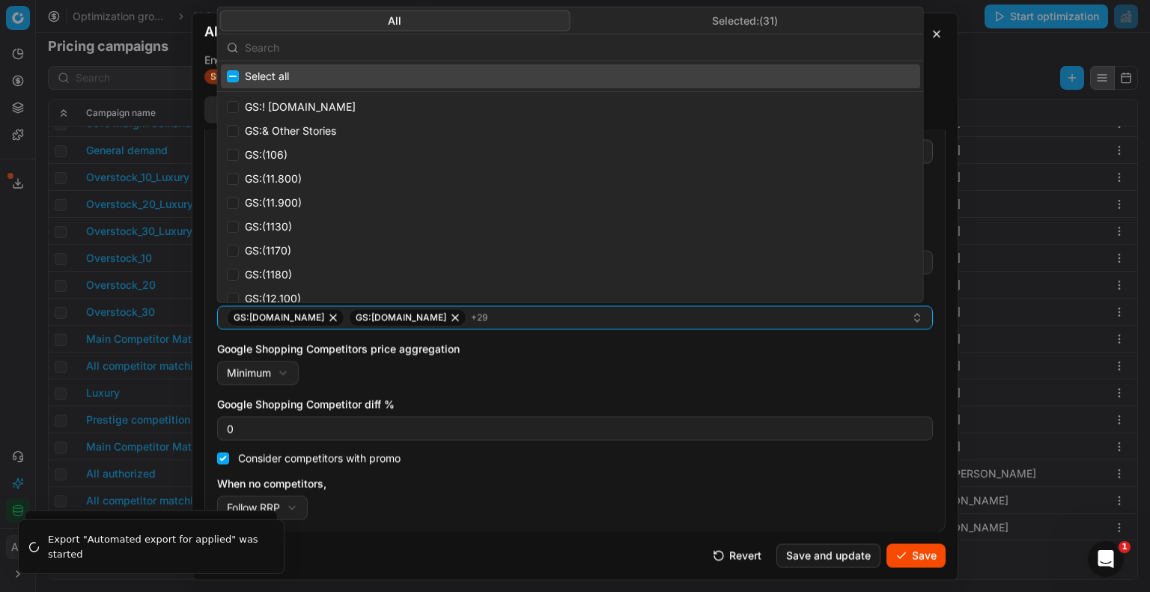
click at [304, 47] on input "text" at bounding box center [579, 47] width 669 height 30
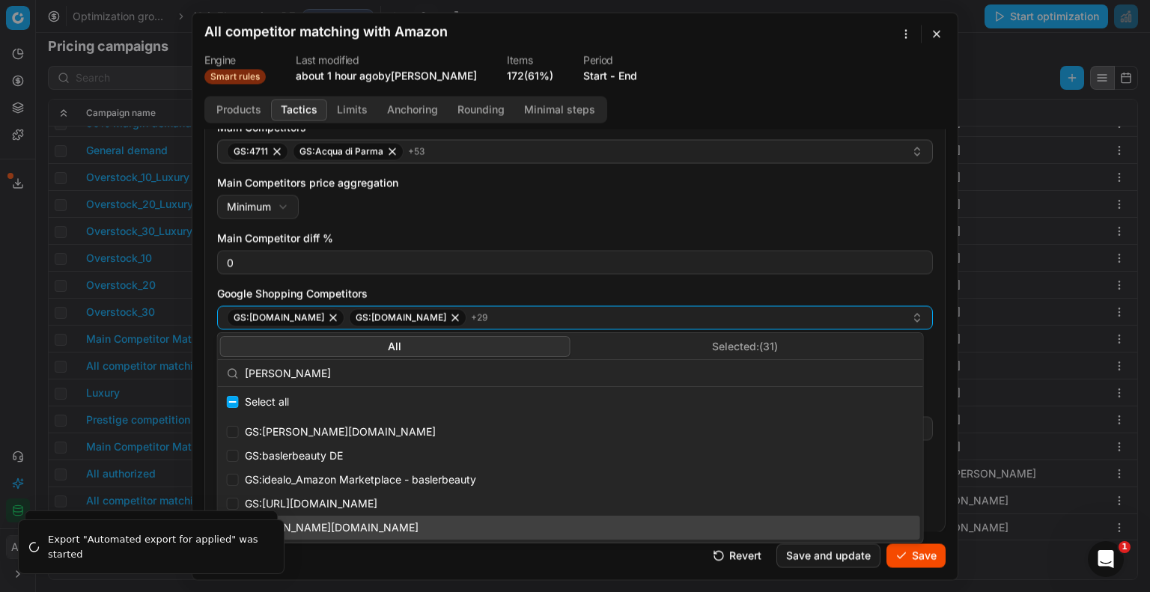
type input "[PERSON_NAME]"
click at [335, 533] on div "[PERSON_NAME][DOMAIN_NAME]" at bounding box center [570, 528] width 699 height 24
checkbox input "false"
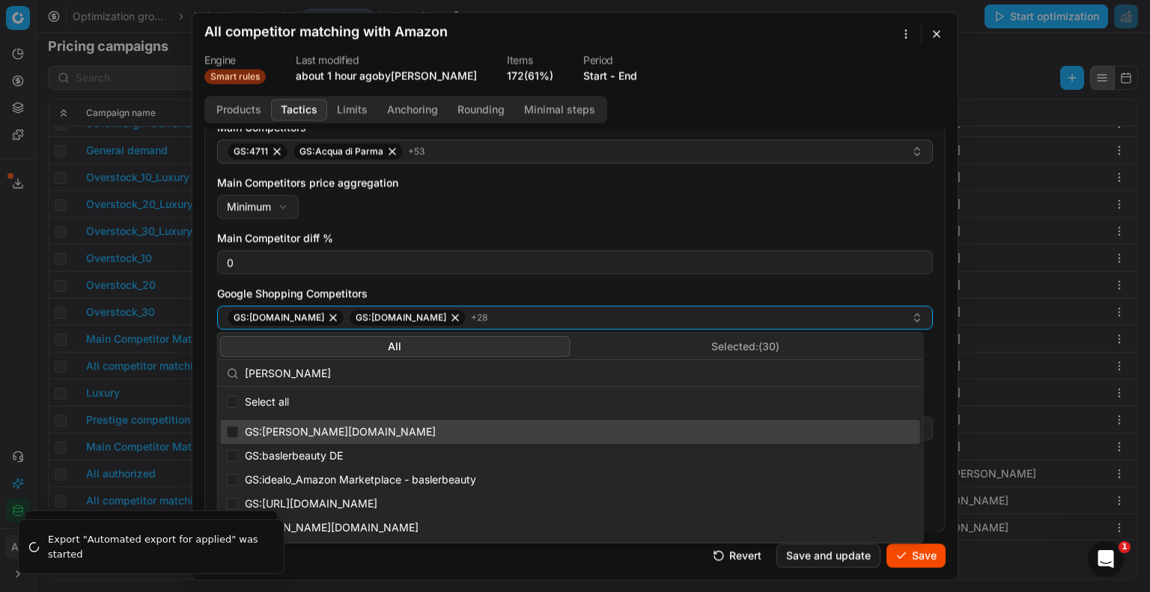
click at [263, 429] on div "GS:[PERSON_NAME][DOMAIN_NAME]" at bounding box center [570, 432] width 699 height 24
checkbox input "true"
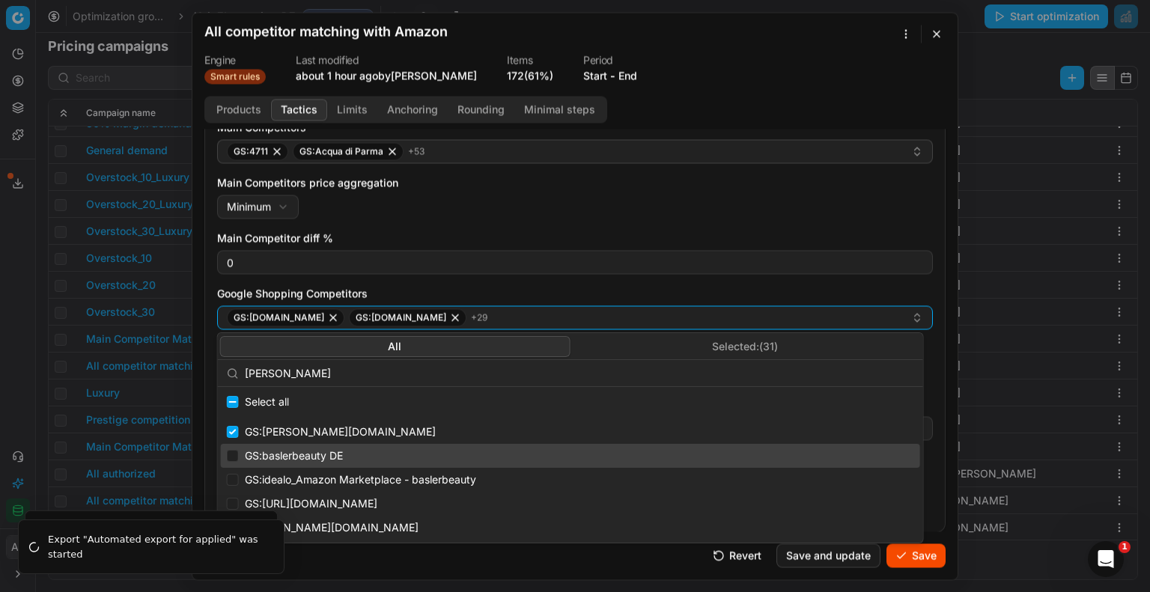
click at [261, 452] on div "GS:baslerbeauty DE" at bounding box center [570, 456] width 699 height 24
checkbox input "true"
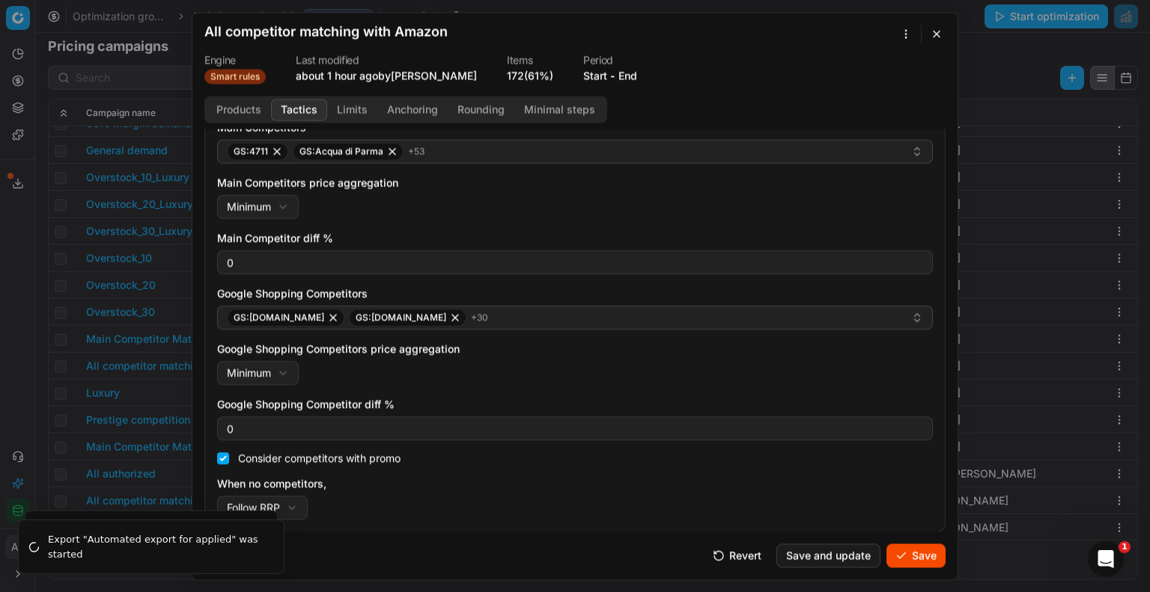
click at [457, 205] on div "Main Competitors price aggregation Minimum Minimum Maximum" at bounding box center [575, 196] width 716 height 43
click at [913, 550] on button "Save" at bounding box center [916, 556] width 59 height 24
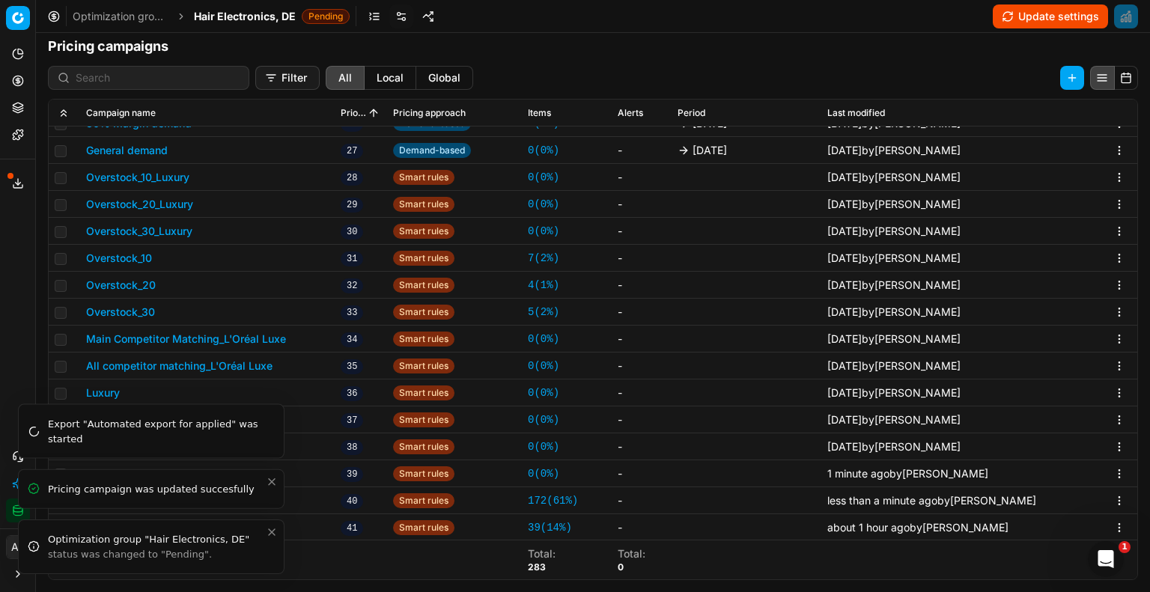
click at [273, 538] on icon "Close toast" at bounding box center [272, 532] width 12 height 12
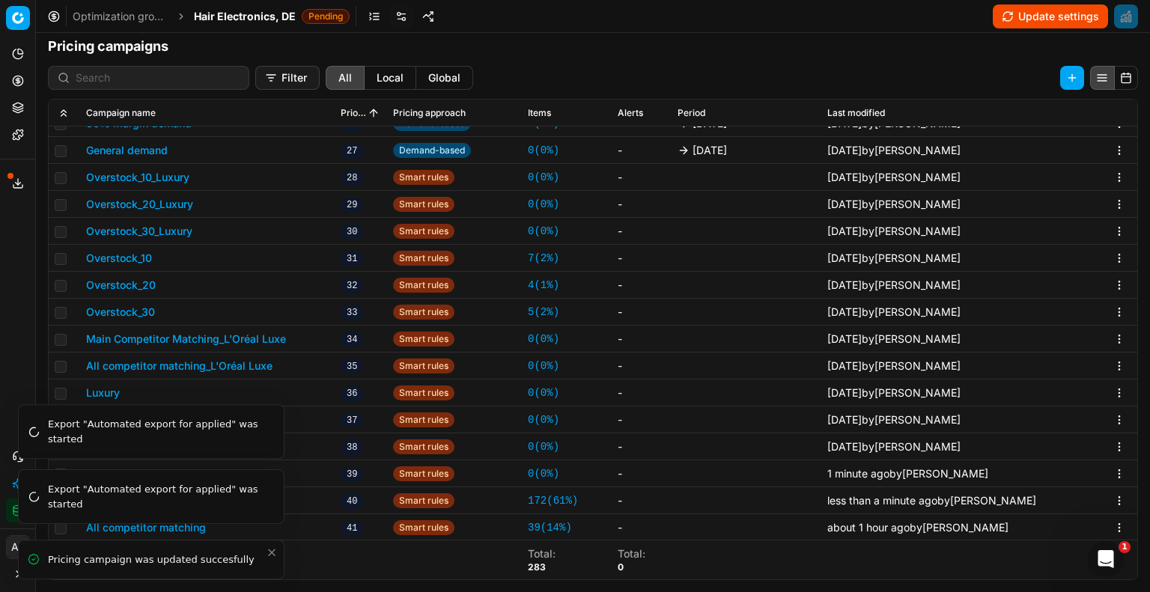
click at [271, 543] on li "Pricing campaign was updated succesfully" at bounding box center [151, 560] width 267 height 40
click at [271, 544] on icon "Close toast" at bounding box center [272, 547] width 12 height 12
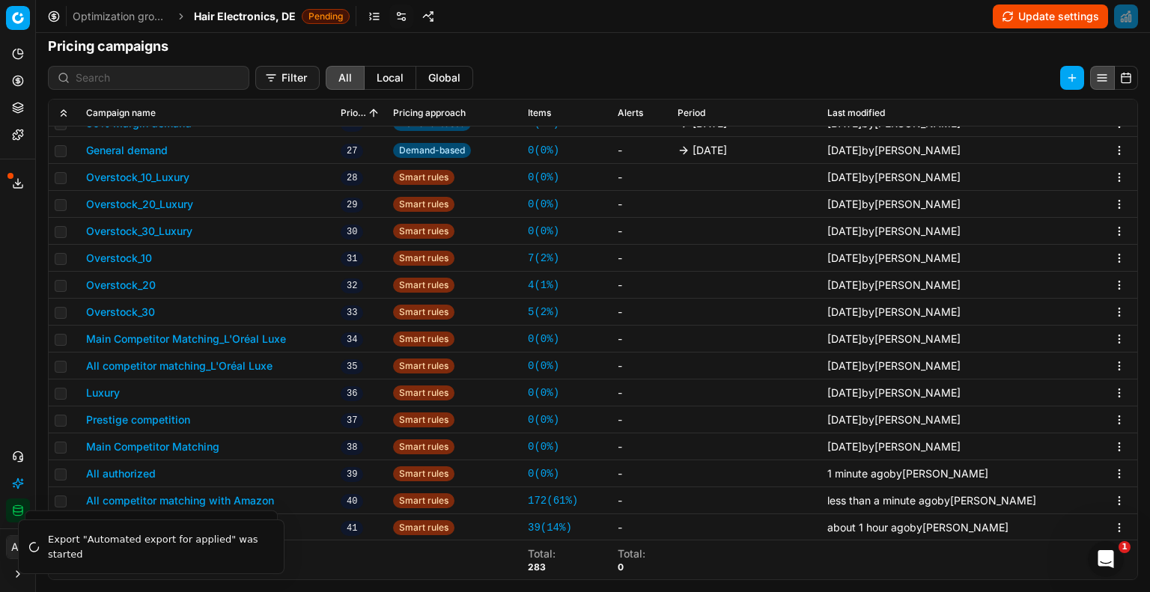
click at [304, 526] on div "All competitor matching" at bounding box center [207, 527] width 243 height 15
click at [151, 524] on li "Export "Automated export for applied" was started" at bounding box center [151, 547] width 267 height 55
click at [28, 420] on div "Analytics Pricing Product portfolio Templates Export service 10 Contact support…" at bounding box center [17, 282] width 35 height 493
click at [162, 508] on td "All competitor matching with Amazon" at bounding box center [207, 500] width 255 height 27
click at [138, 464] on td "All authorized" at bounding box center [207, 474] width 255 height 27
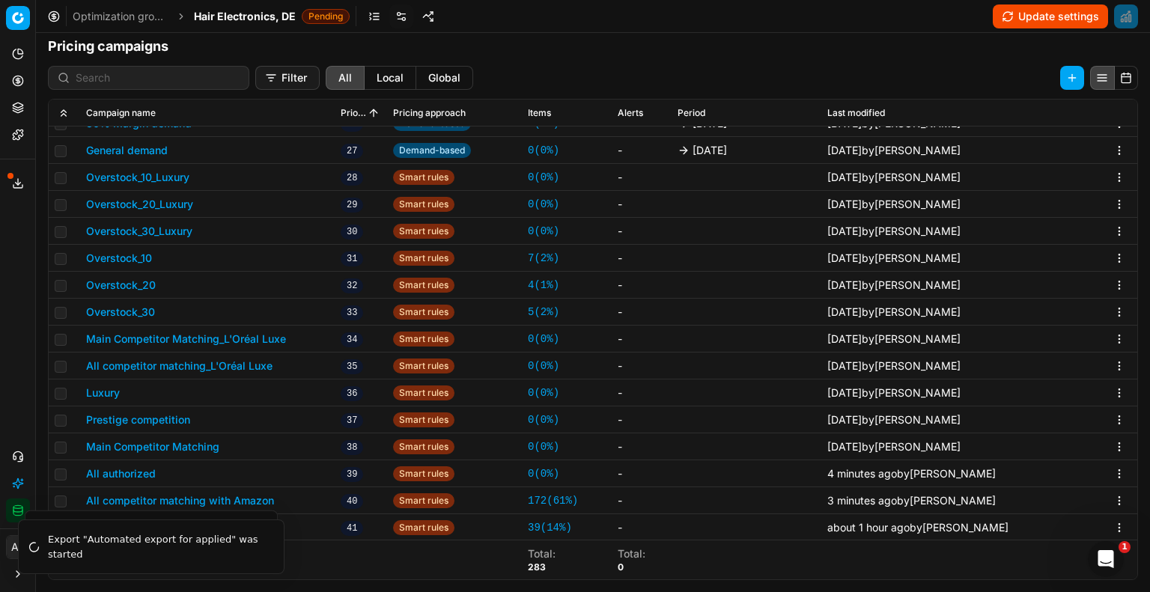
click at [139, 470] on button "All authorized" at bounding box center [121, 474] width 70 height 15
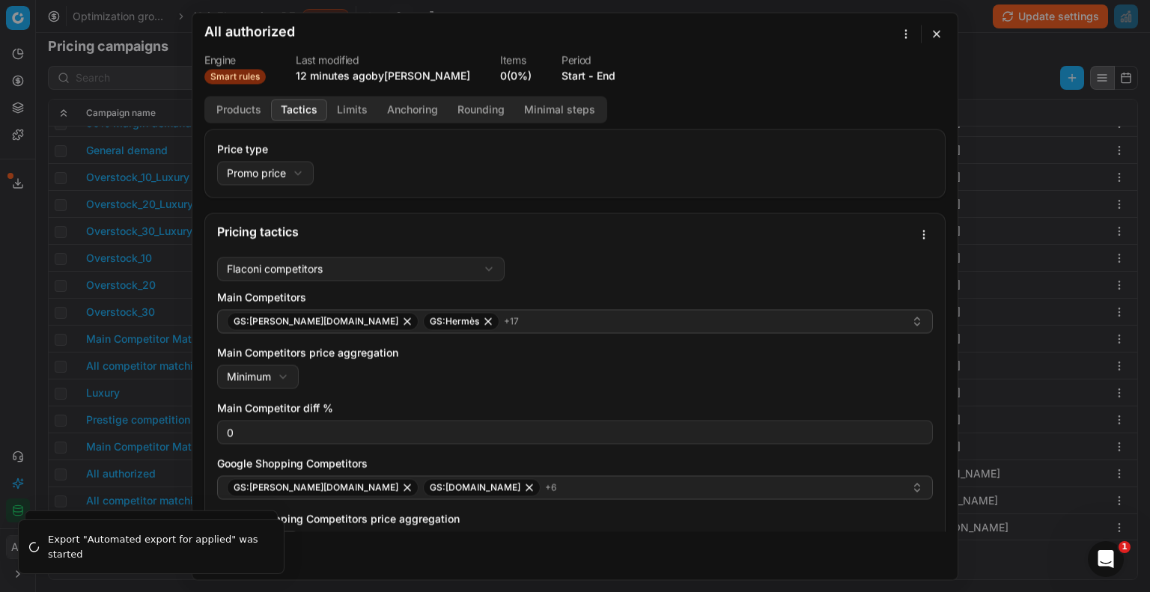
click at [299, 101] on button "Tactics" at bounding box center [299, 110] width 56 height 22
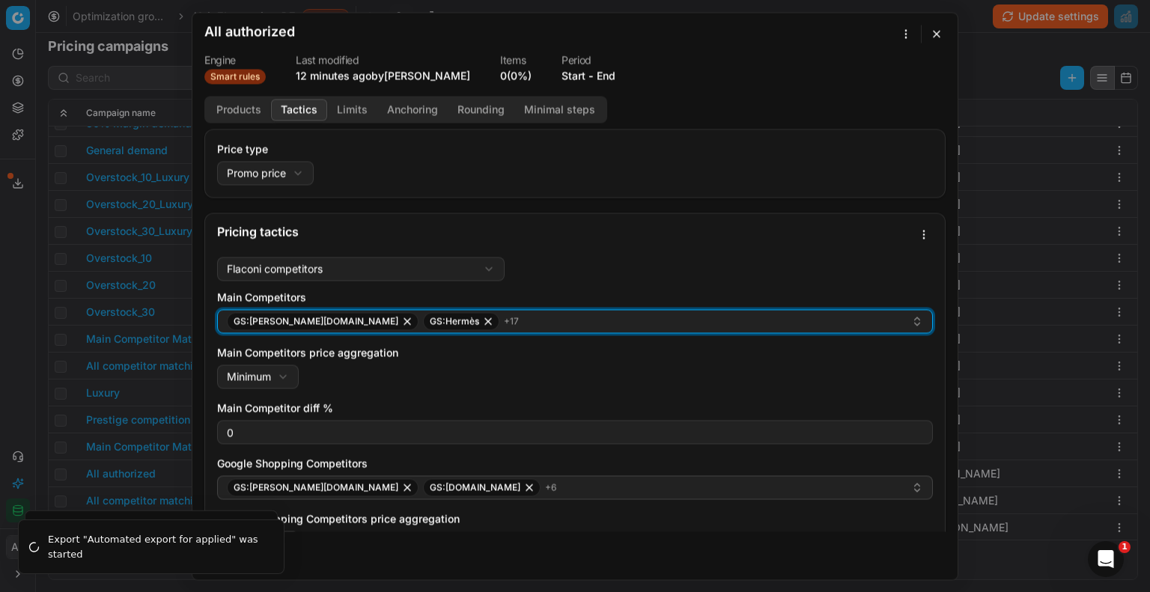
click at [556, 323] on div "GS:[PERSON_NAME][DOMAIN_NAME] GS:Hermès + 17" at bounding box center [569, 321] width 684 height 18
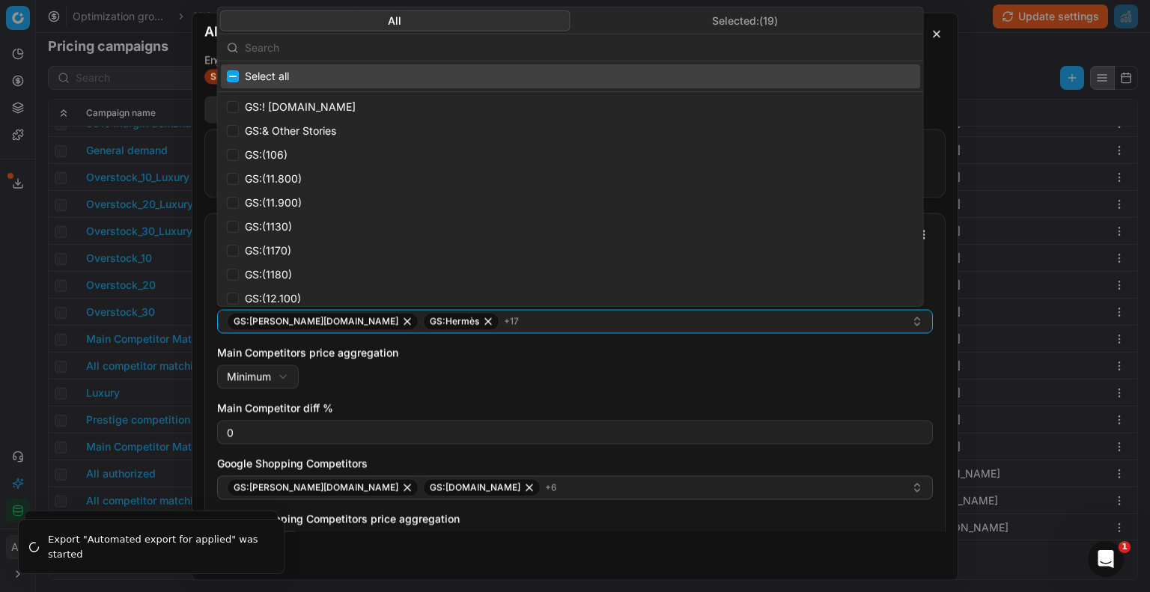
click at [608, 54] on input "text" at bounding box center [579, 47] width 669 height 30
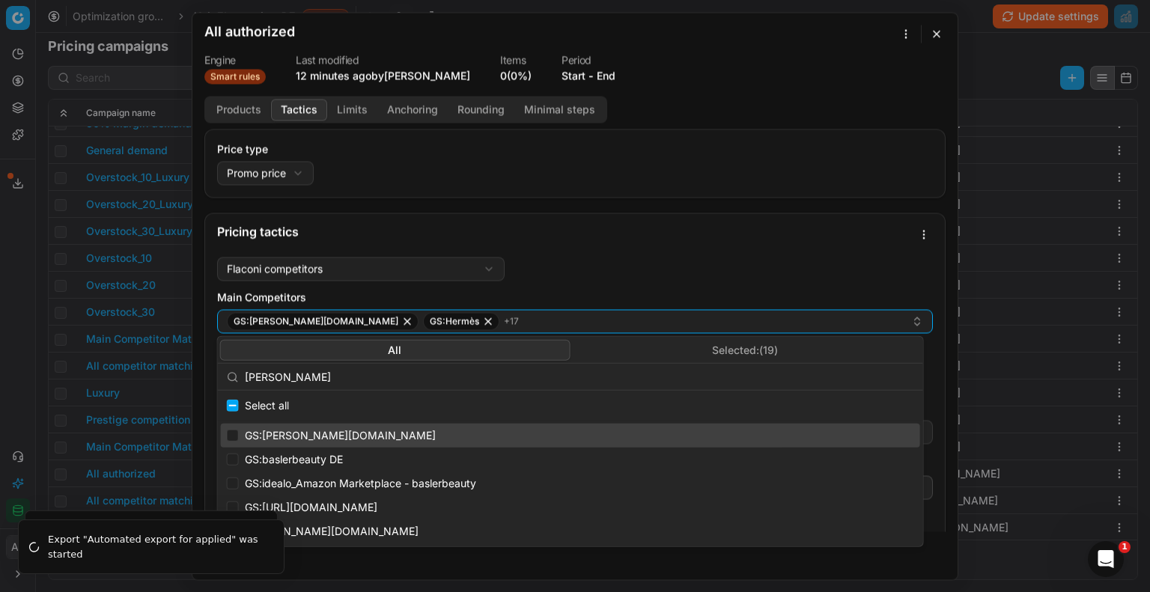
type input "[PERSON_NAME]"
click at [231, 434] on input "Suggestions" at bounding box center [233, 436] width 12 height 12
checkbox input "true"
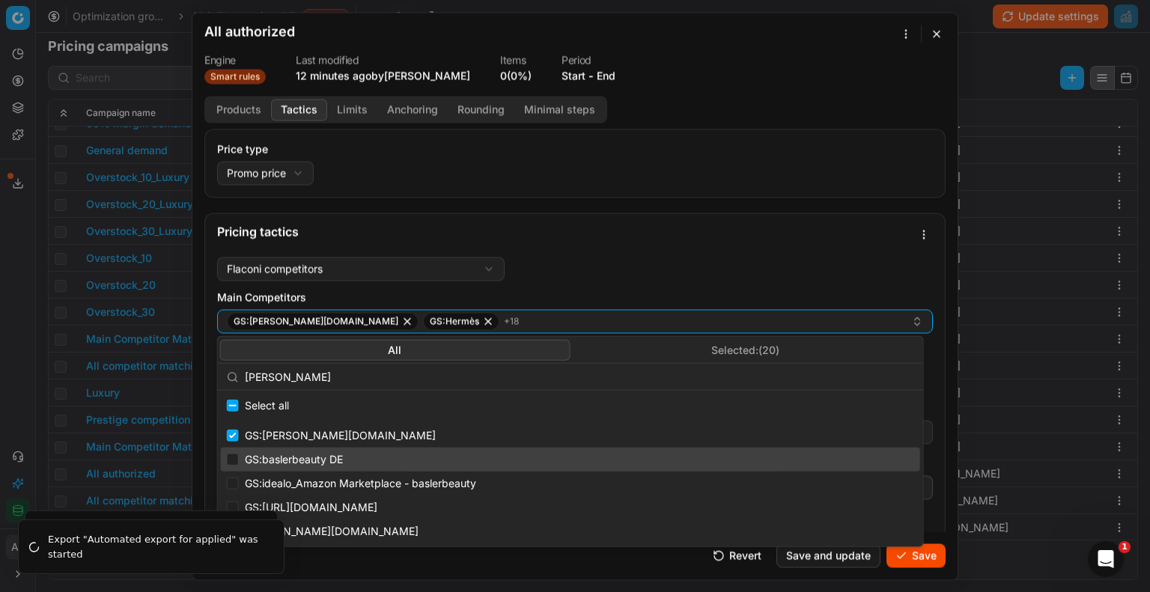
click at [239, 454] on div "GS:baslerbeauty DE" at bounding box center [570, 460] width 699 height 24
checkbox input "true"
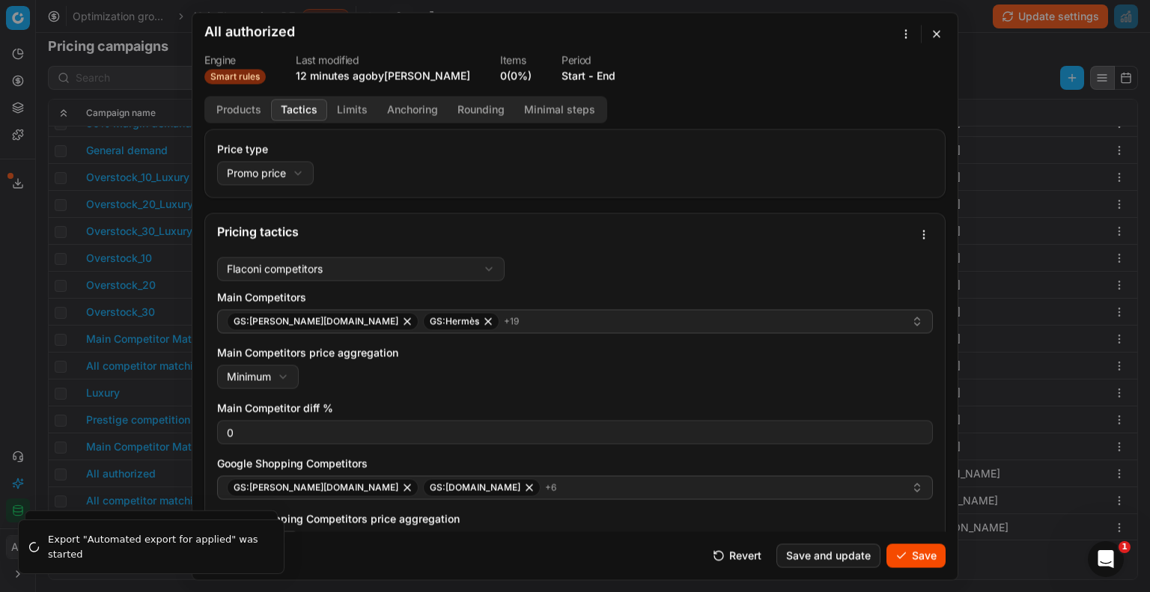
click at [884, 230] on div "Pricing tactics" at bounding box center [564, 231] width 695 height 12
click at [920, 556] on button "Save" at bounding box center [916, 556] width 59 height 24
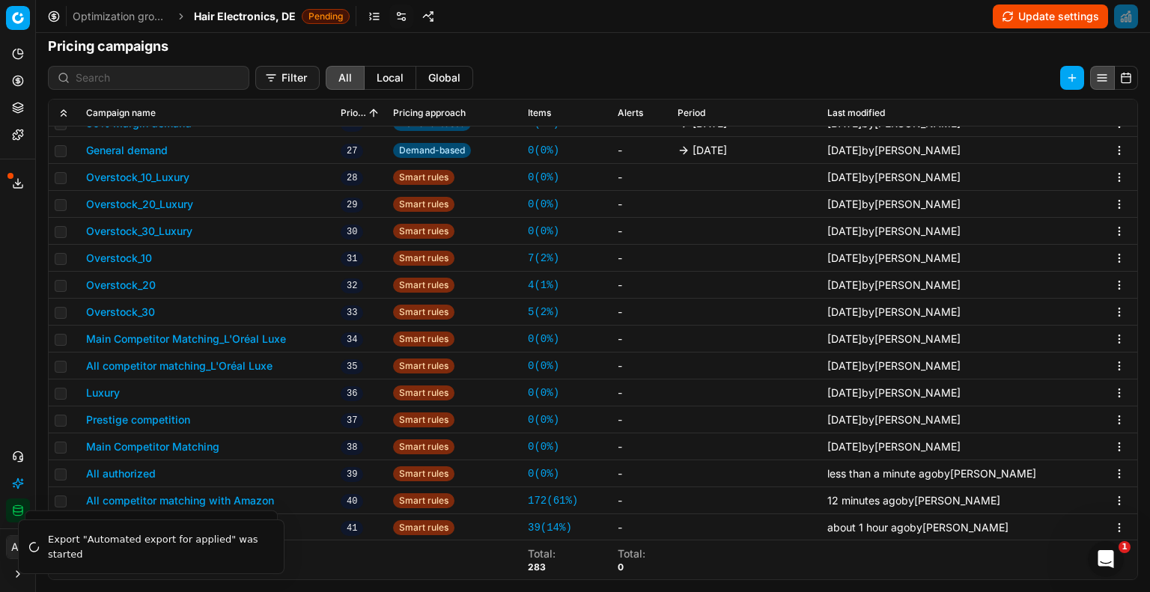
click at [263, 496] on button "All competitor matching with Amazon" at bounding box center [180, 500] width 188 height 15
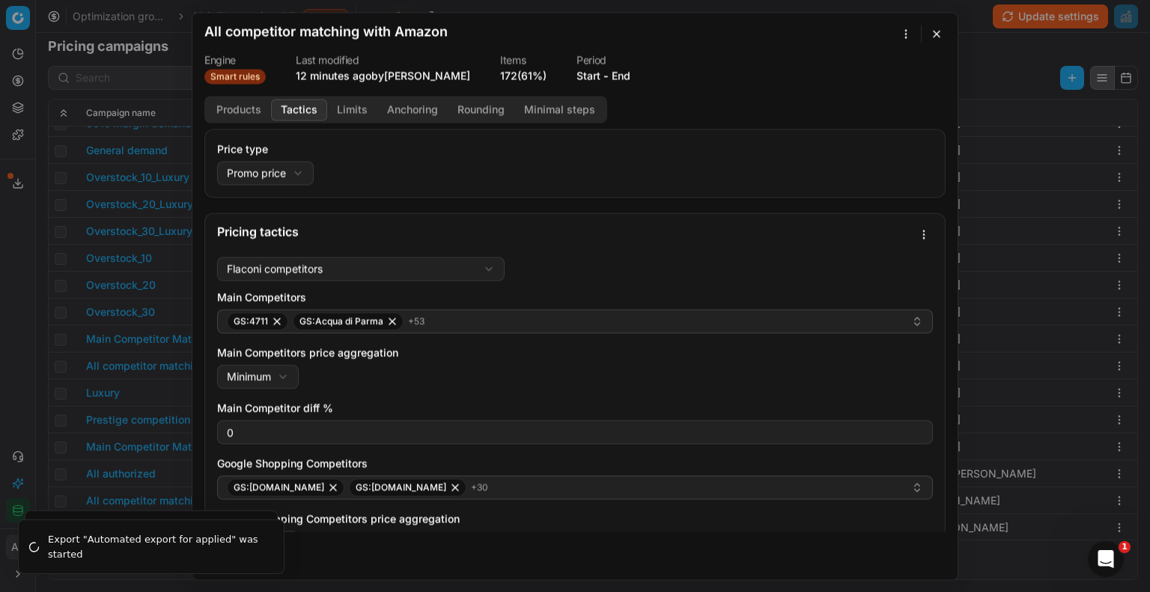
click at [302, 110] on button "Tactics" at bounding box center [299, 110] width 56 height 22
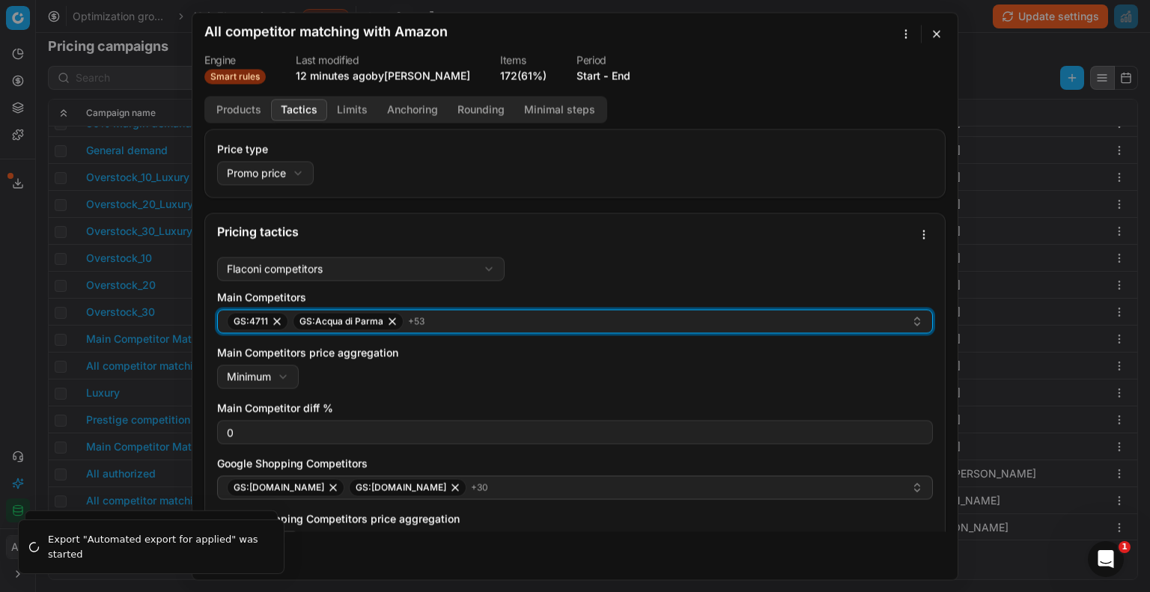
click at [544, 313] on div "GS:4711 GS:Acqua di Parma + 53" at bounding box center [569, 321] width 684 height 18
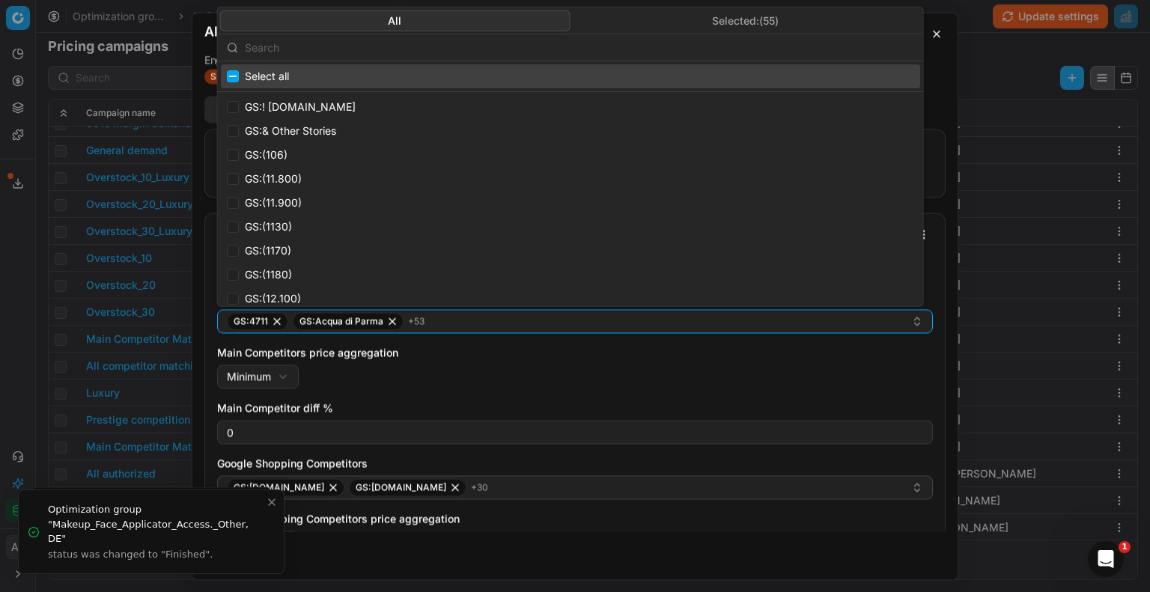
click at [397, 49] on input "text" at bounding box center [579, 47] width 669 height 30
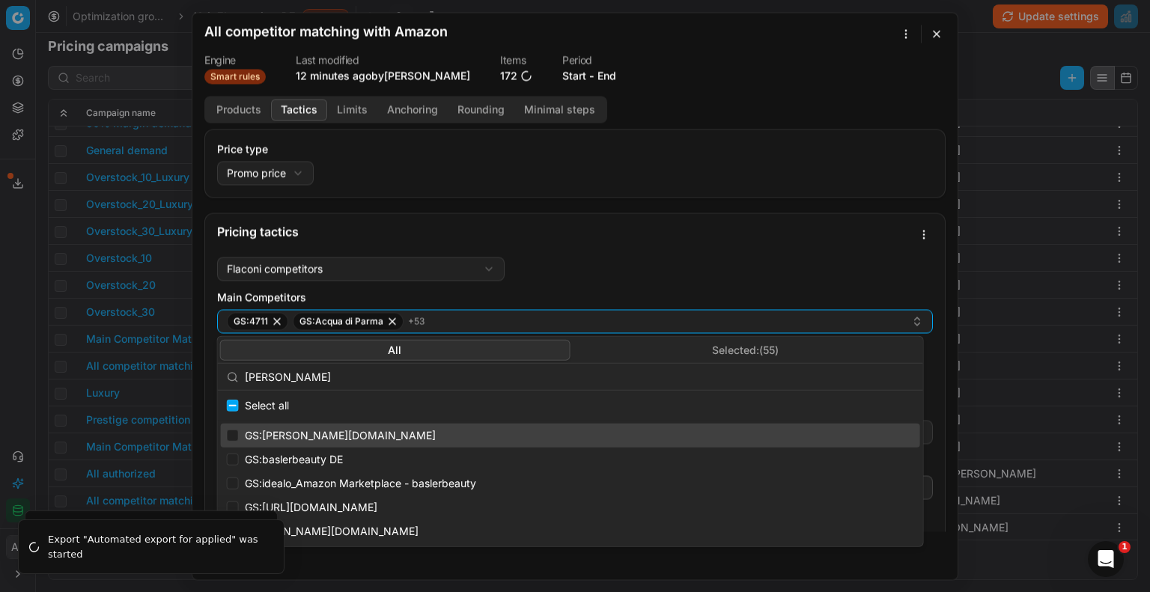
type input "[PERSON_NAME]"
click at [325, 437] on div "GS:[PERSON_NAME][DOMAIN_NAME]" at bounding box center [570, 436] width 699 height 24
checkbox input "true"
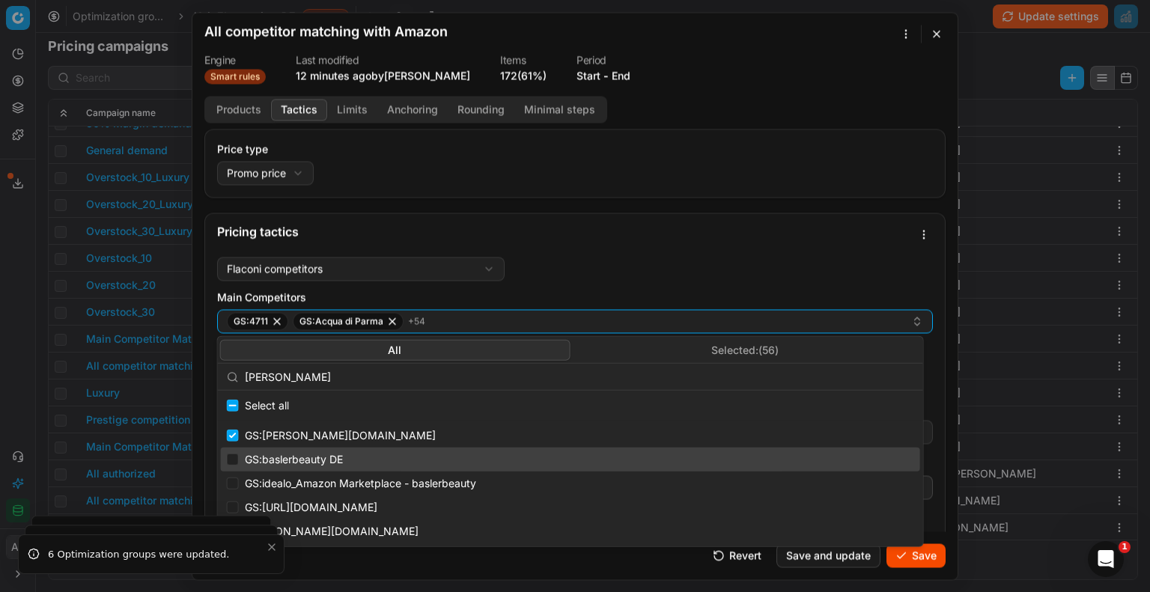
click at [314, 464] on div "GS:baslerbeauty DE" at bounding box center [570, 460] width 699 height 24
checkbox input "true"
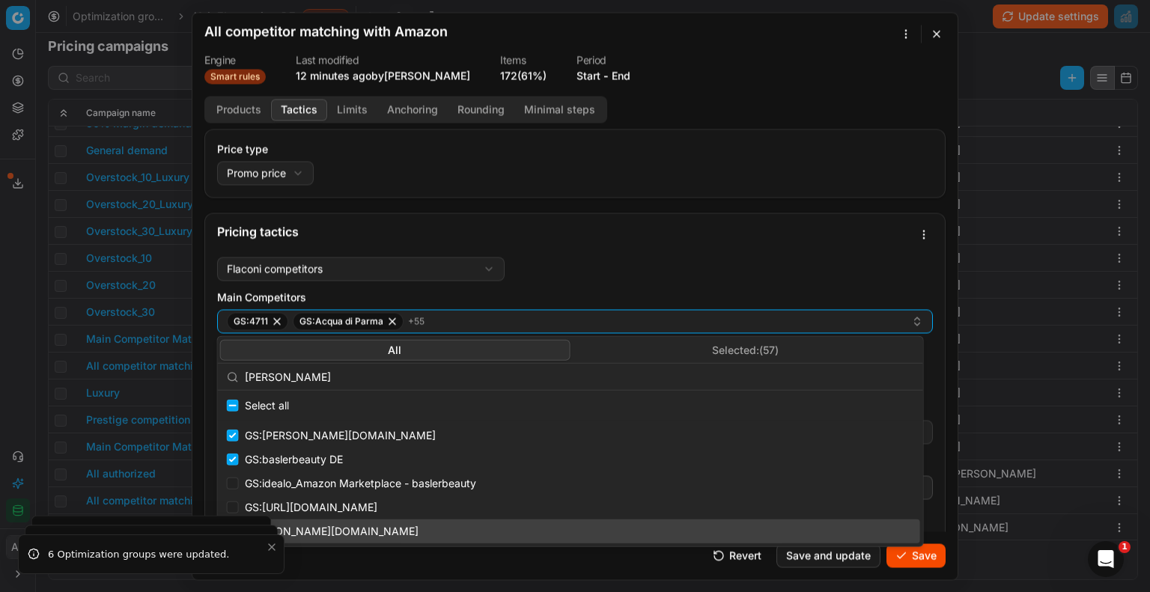
click at [273, 545] on div "GS:[PERSON_NAME][DOMAIN_NAME] GS:baslerbeauty DE GS:idealo_Amazon Marketplace -…" at bounding box center [570, 484] width 705 height 126
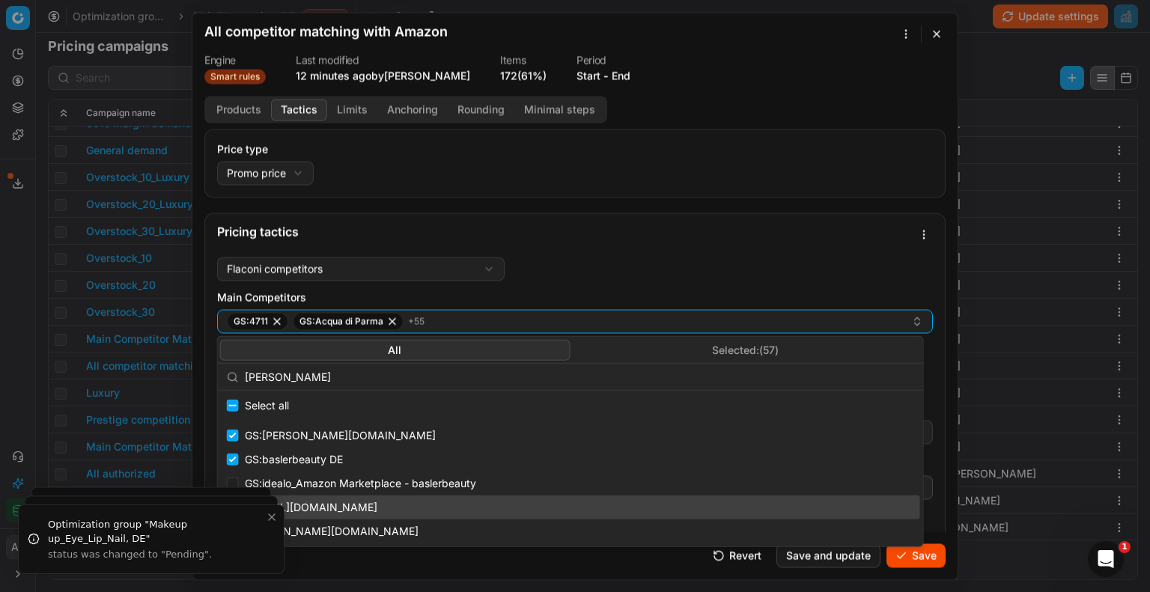
click at [270, 512] on div "GS:[URL][DOMAIN_NAME]" at bounding box center [570, 508] width 699 height 24
checkbox input "true"
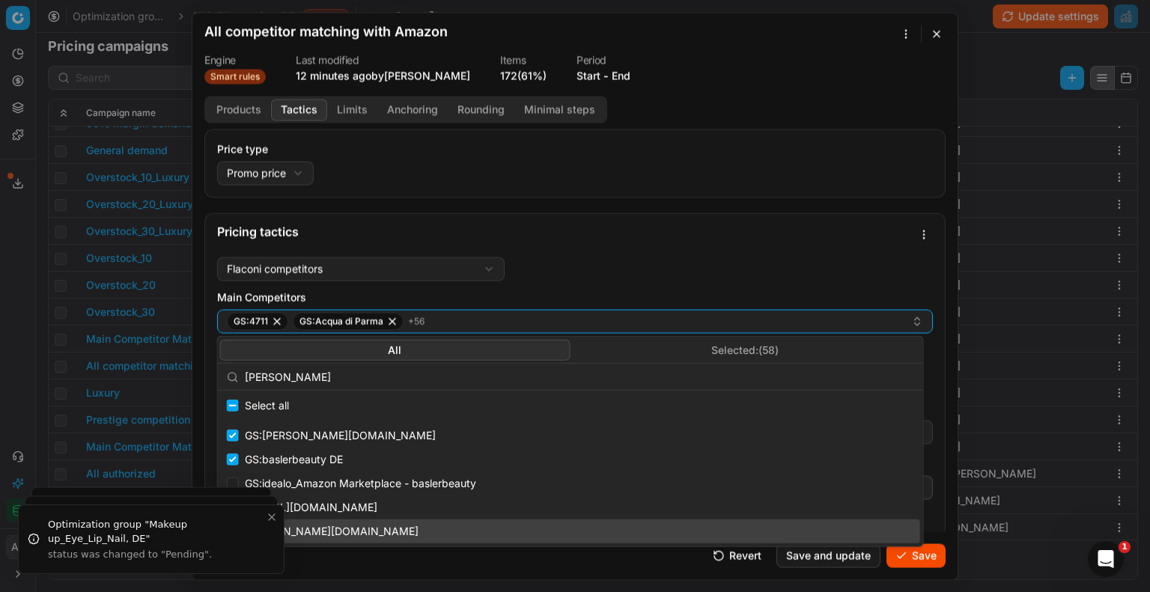
click at [377, 535] on div "[PERSON_NAME][DOMAIN_NAME]" at bounding box center [570, 532] width 699 height 24
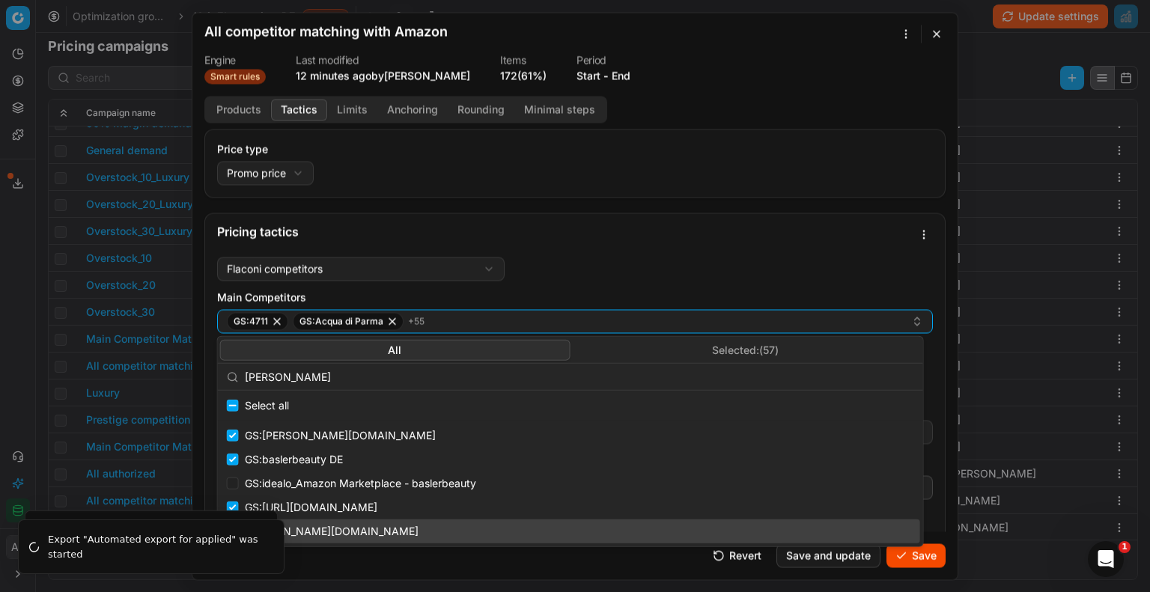
click at [377, 535] on div "[PERSON_NAME][DOMAIN_NAME]" at bounding box center [570, 532] width 699 height 24
checkbox input "true"
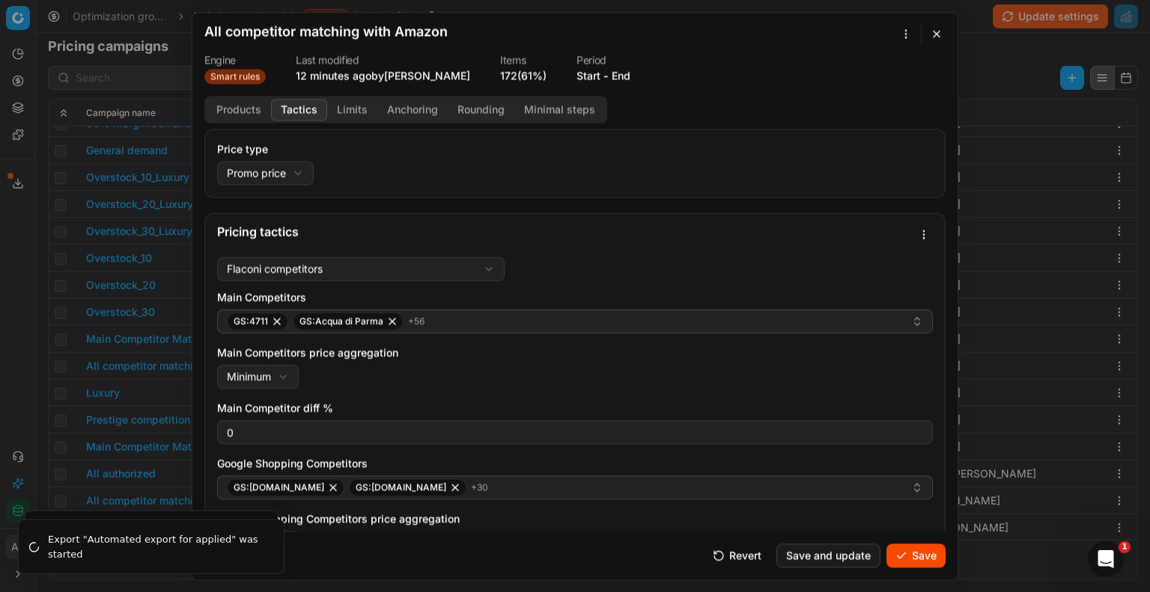
click at [925, 556] on button "Save" at bounding box center [916, 556] width 59 height 24
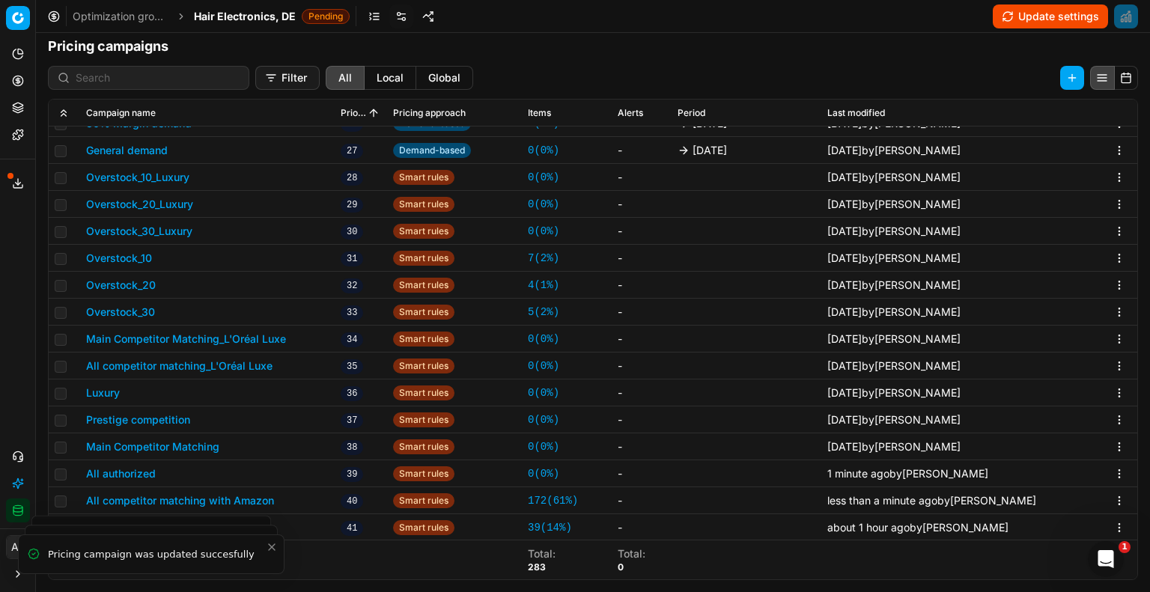
click at [269, 497] on button "All competitor matching with Amazon" at bounding box center [180, 500] width 188 height 15
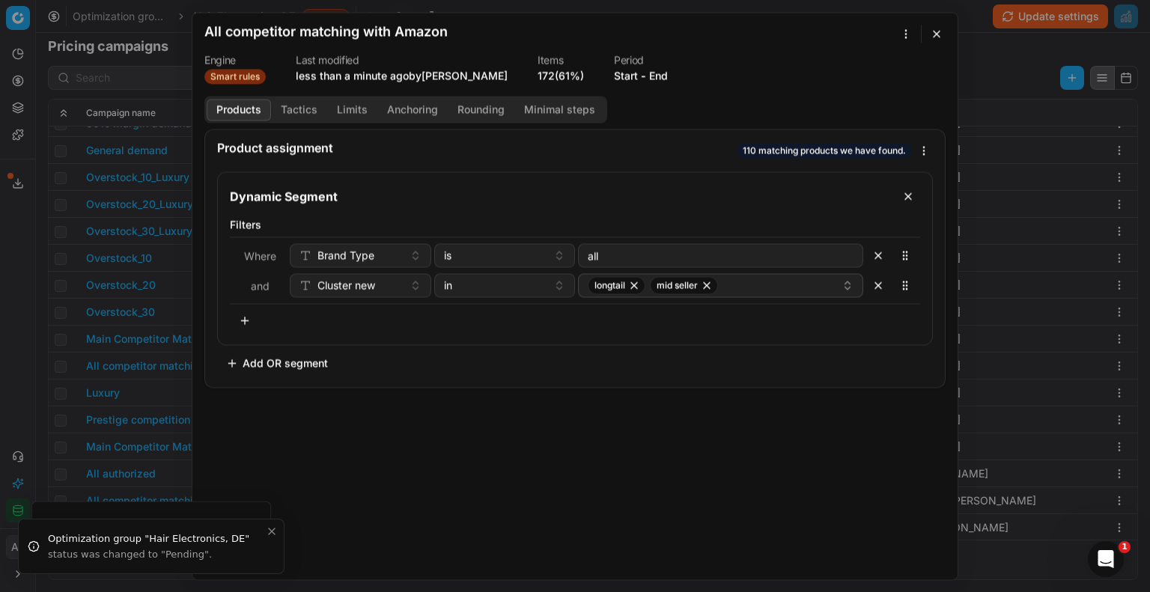
click at [293, 111] on button "Tactics" at bounding box center [299, 110] width 56 height 22
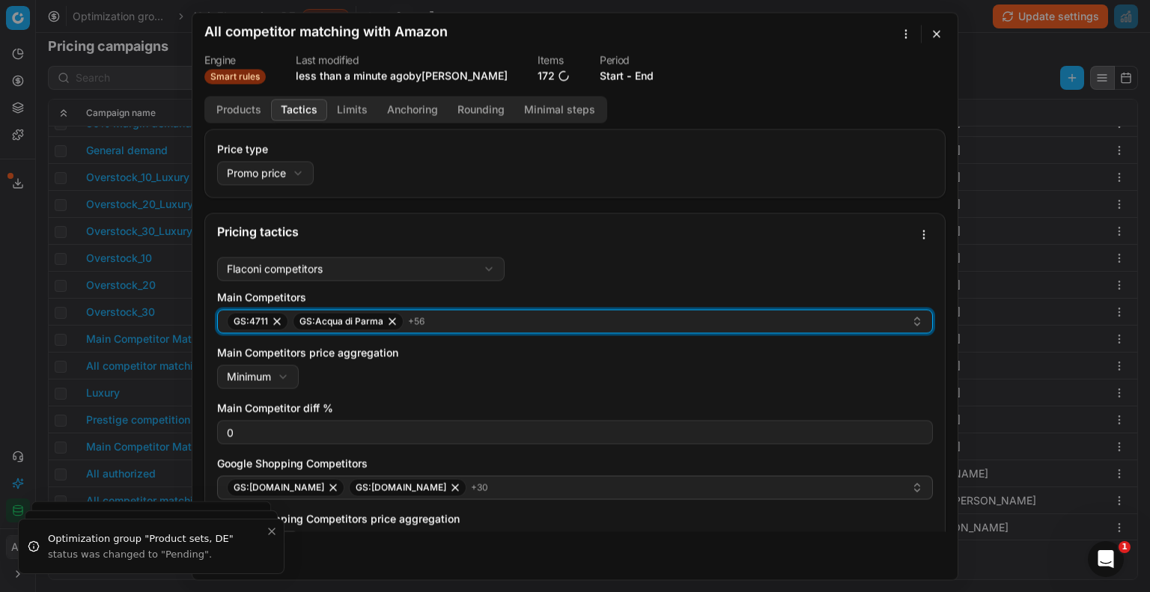
click at [619, 323] on div "GS:4711 GS:Acqua di Parma + 56" at bounding box center [569, 321] width 684 height 18
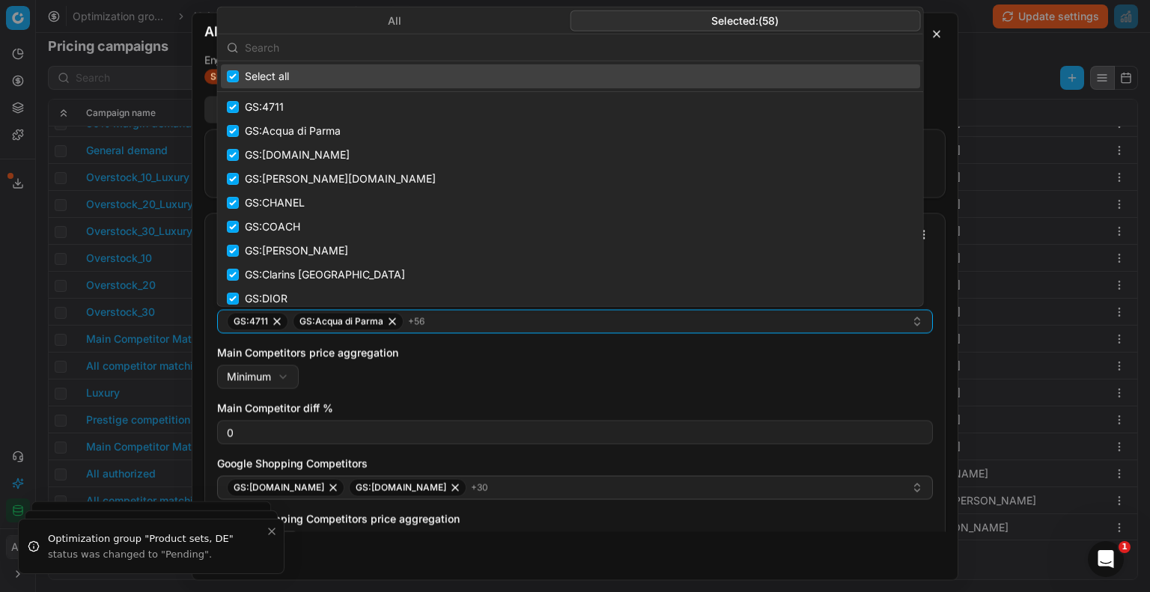
click at [699, 18] on button "Selected: ( 58 )" at bounding box center [745, 20] width 350 height 21
click at [365, 47] on input "text" at bounding box center [579, 47] width 669 height 30
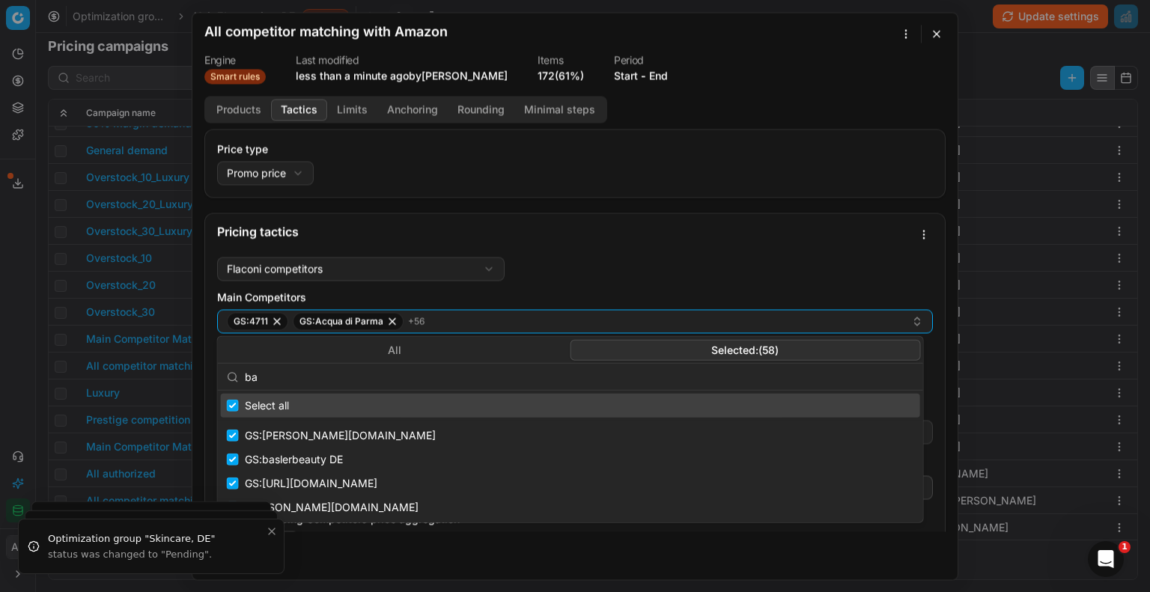
type input "b"
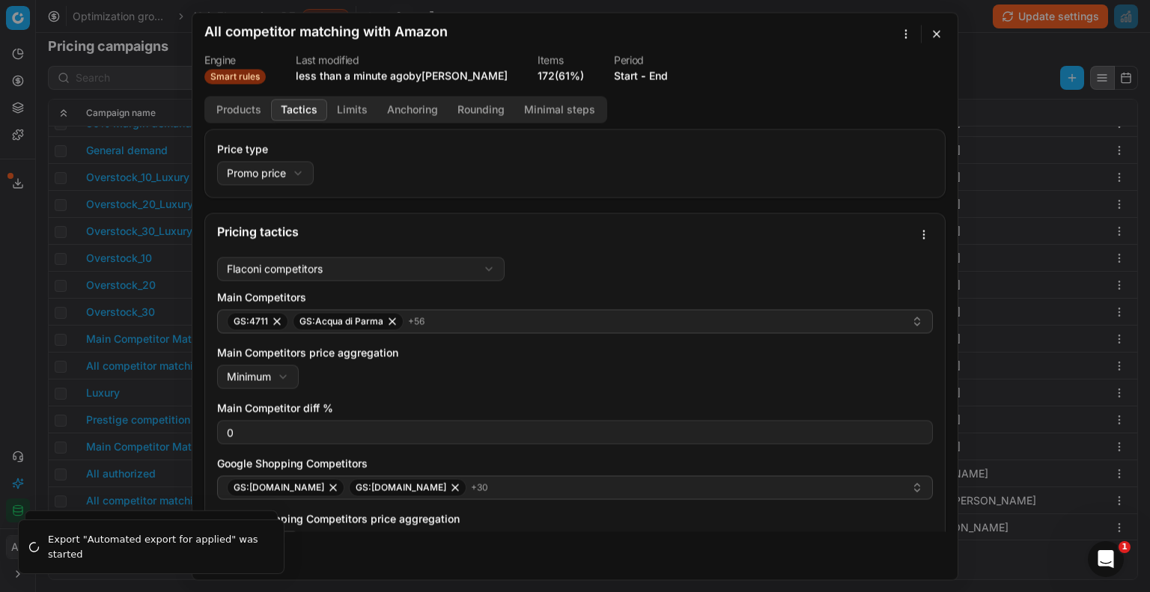
click at [463, 377] on div "Main Competitors price aggregation Minimum Minimum Maximum" at bounding box center [575, 366] width 716 height 43
click at [941, 35] on button "button" at bounding box center [937, 34] width 18 height 18
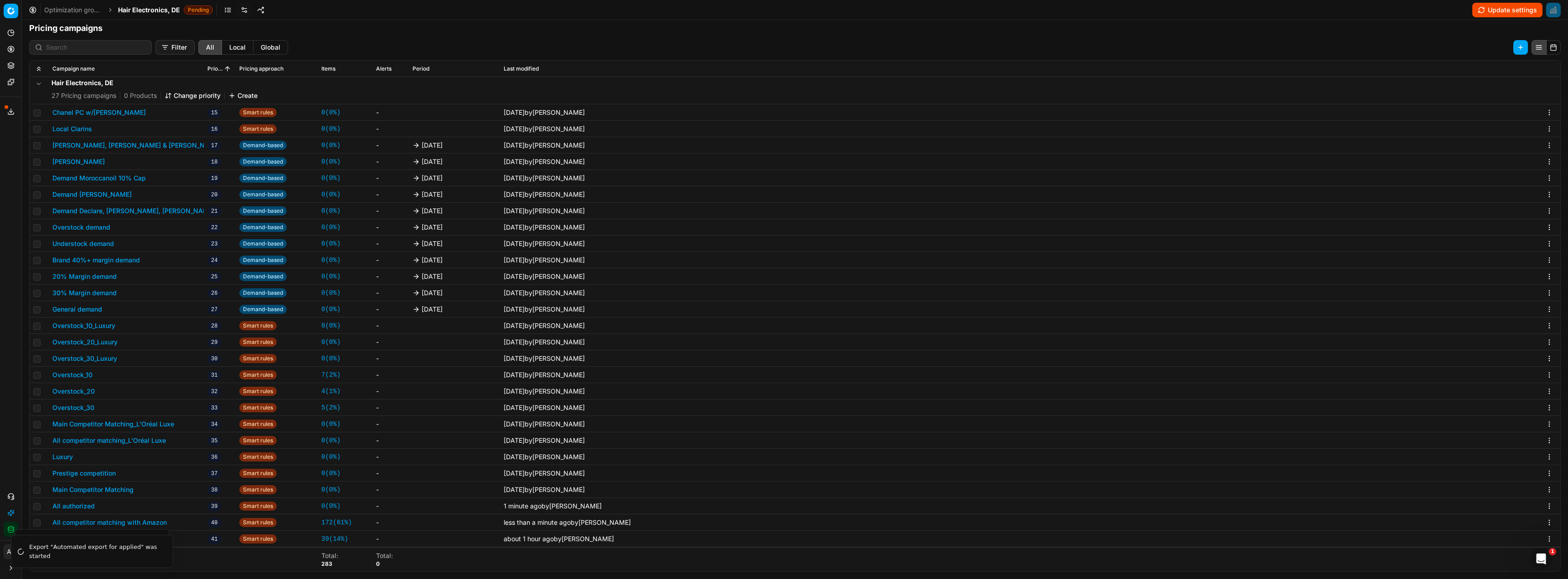
scroll to position [140, 0]
click at [100, 360] on li "Export "Automated export for applied" was started" at bounding box center [92, 551] width 163 height 33
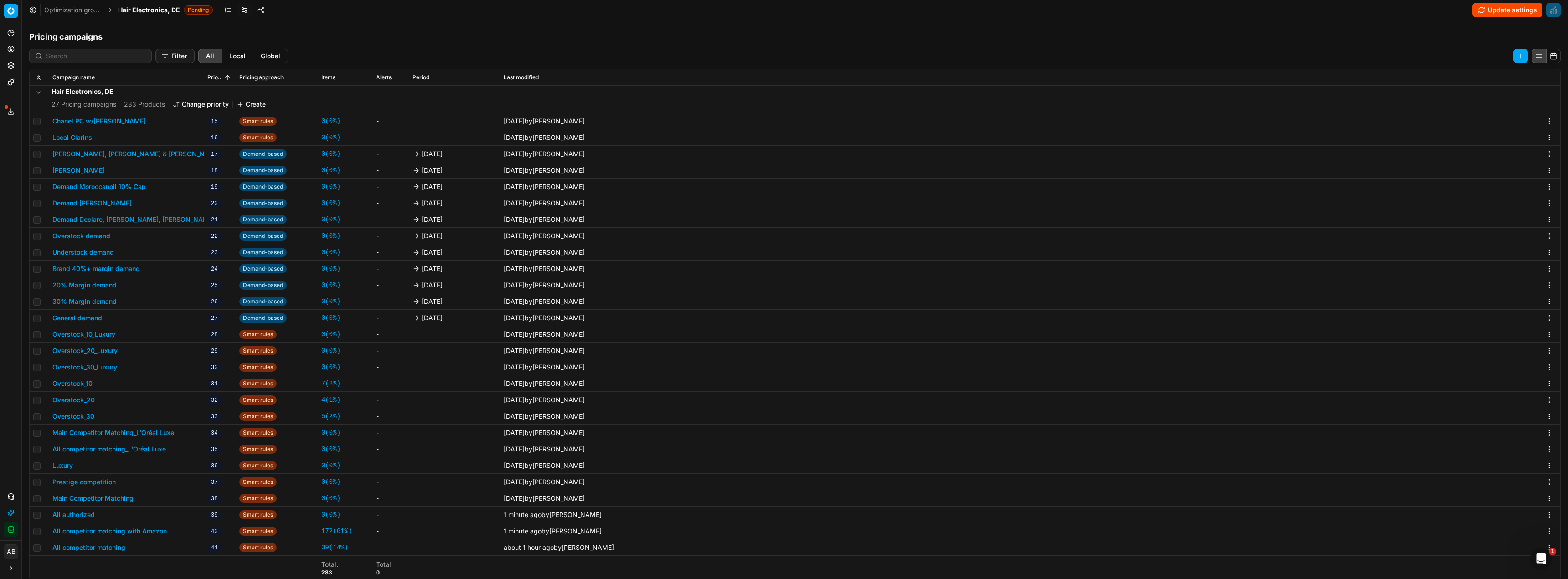
scroll to position [140, 0]
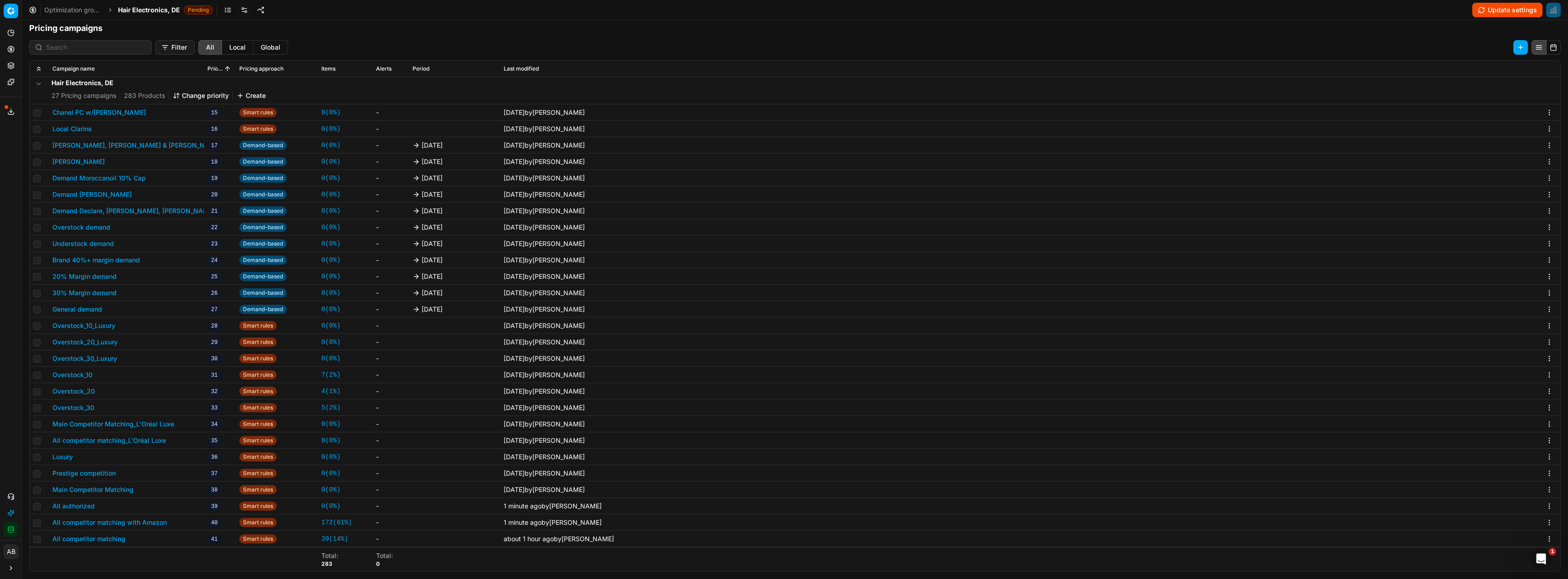
click at [116, 539] on button "All competitor matching" at bounding box center [89, 538] width 73 height 9
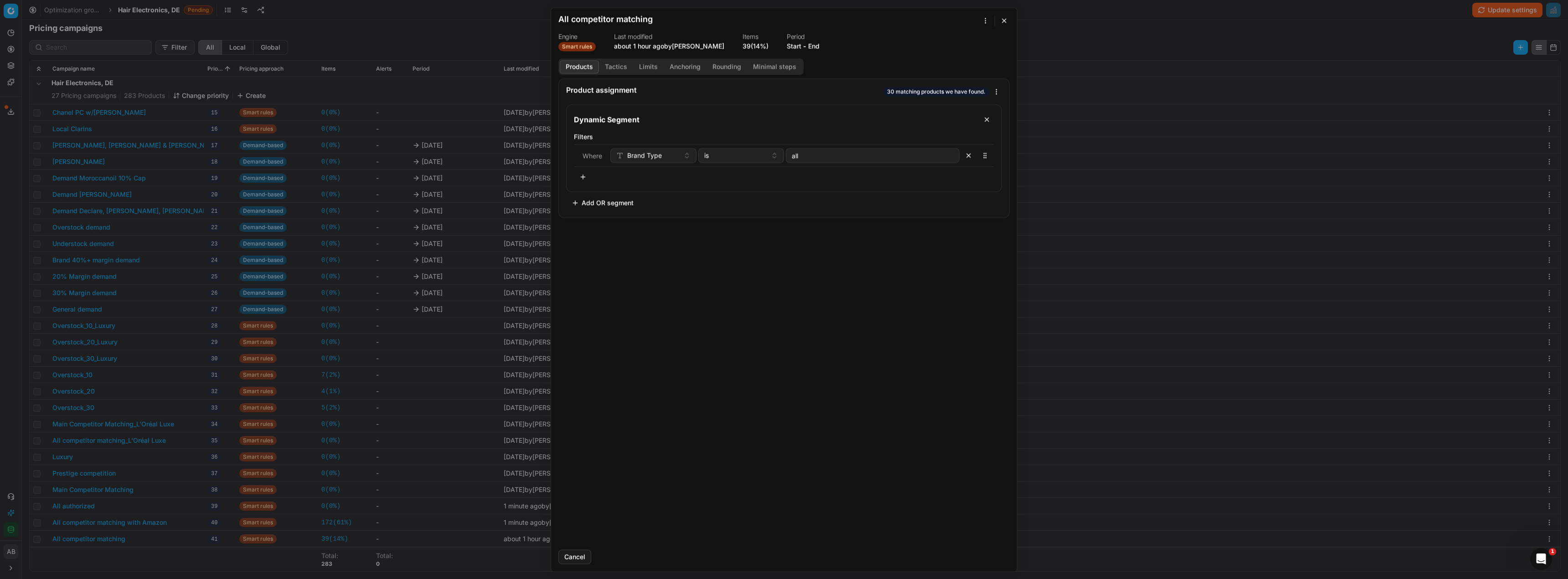
click at [623, 69] on button "Tactics" at bounding box center [616, 67] width 34 height 13
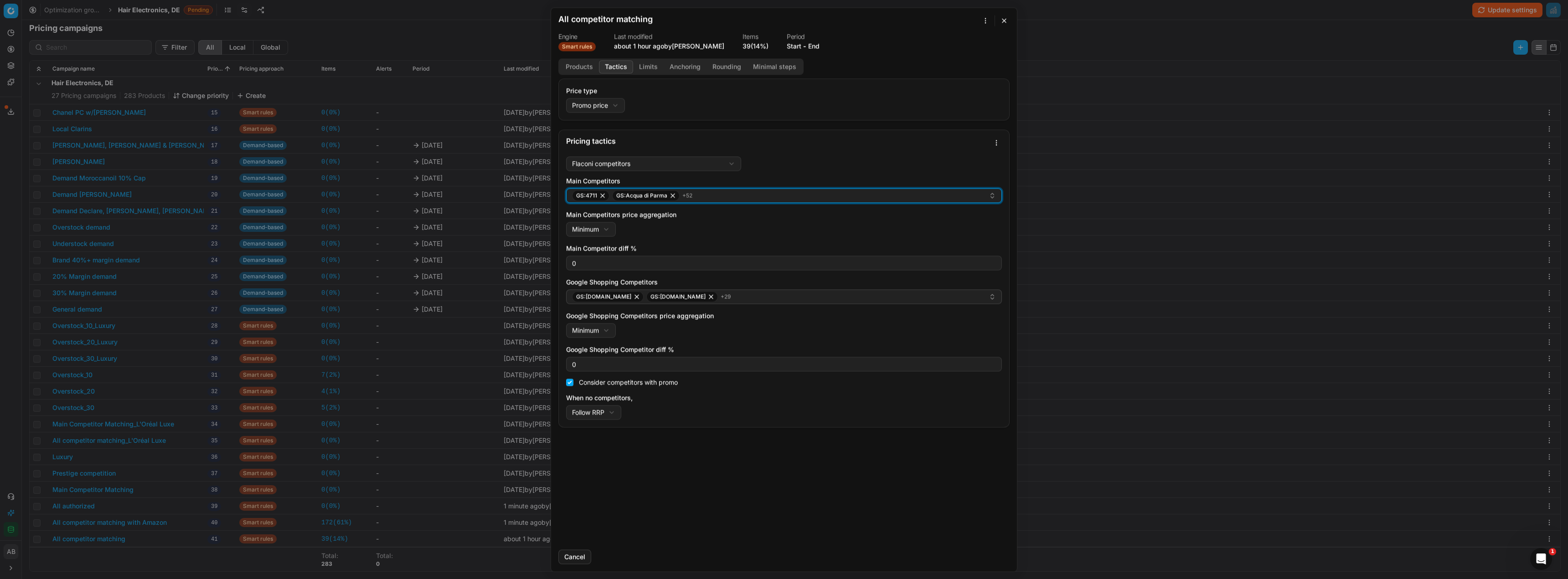
click at [752, 201] on button "GS:4711 GS:Acqua di Parma + 52" at bounding box center [784, 195] width 436 height 15
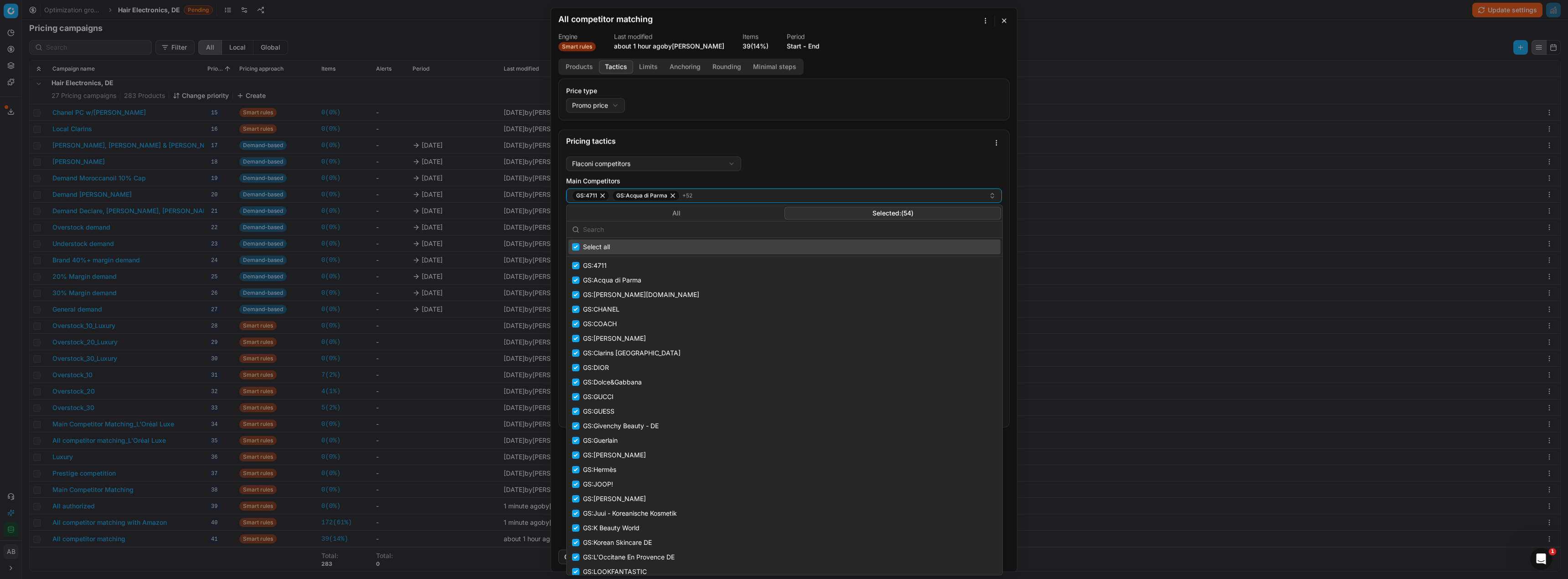
click at [873, 211] on button "Selected: ( 54 )" at bounding box center [893, 213] width 217 height 13
click at [678, 232] on input "text" at bounding box center [790, 229] width 414 height 18
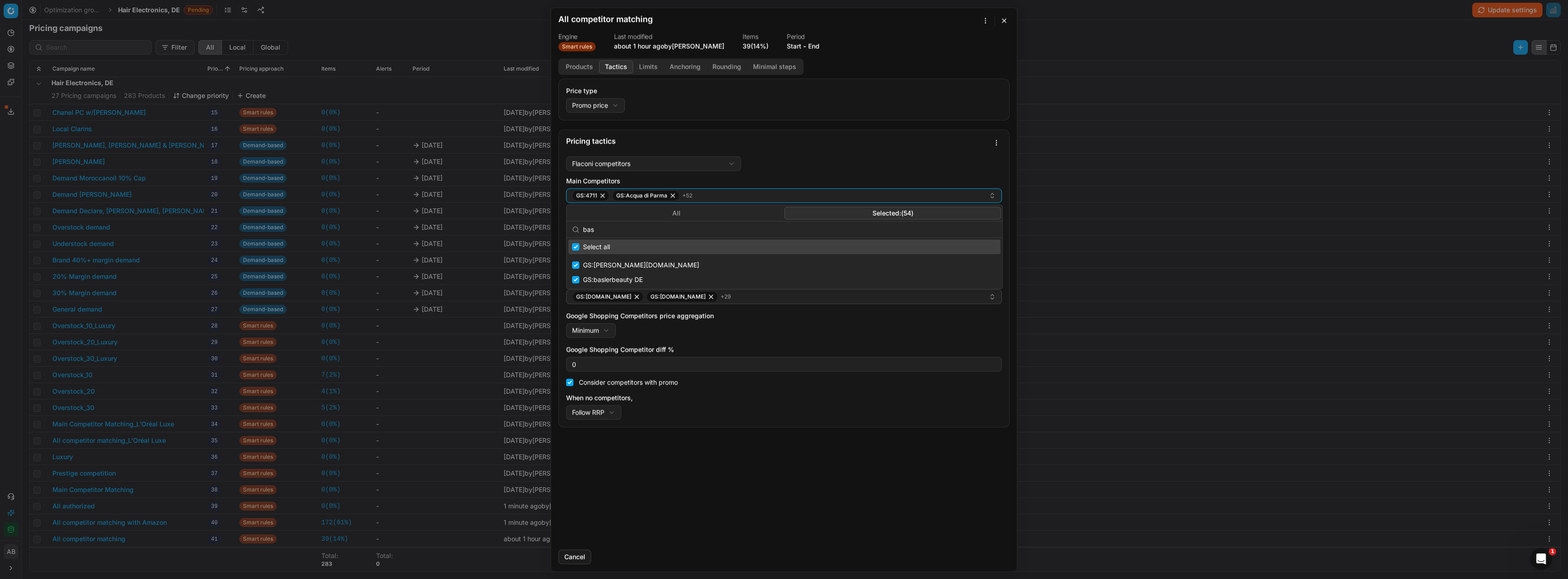
click at [714, 217] on button "All" at bounding box center [676, 213] width 217 height 13
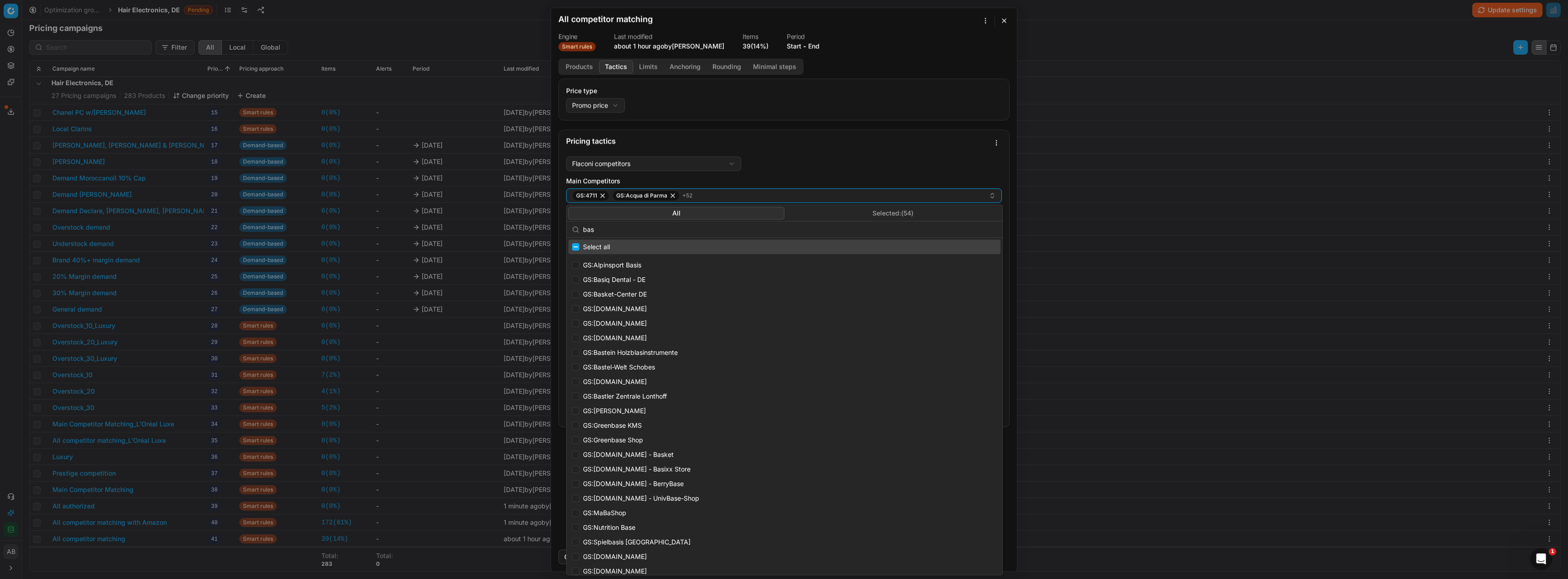
click at [605, 229] on input "bas" at bounding box center [790, 229] width 414 height 18
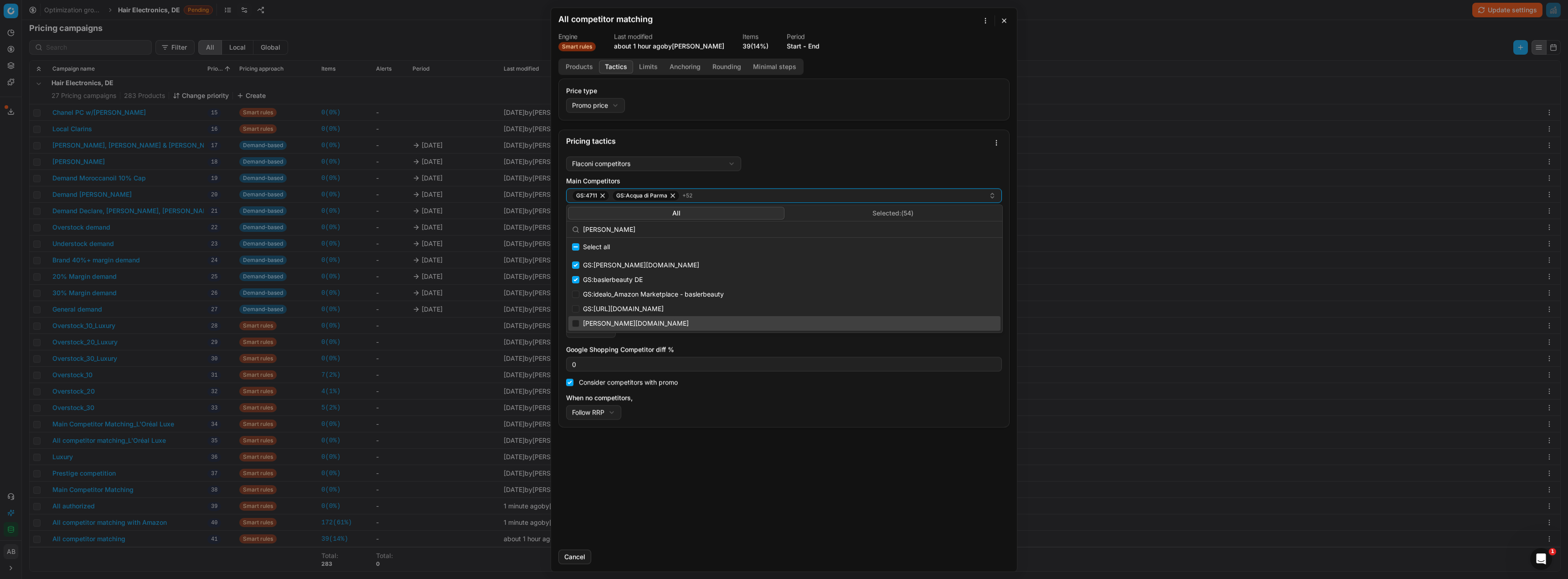
type input "[PERSON_NAME]"
click at [575, 325] on input "Suggestions" at bounding box center [576, 324] width 7 height 7
checkbox input "true"
click at [999, 556] on button "Save" at bounding box center [992, 556] width 36 height 15
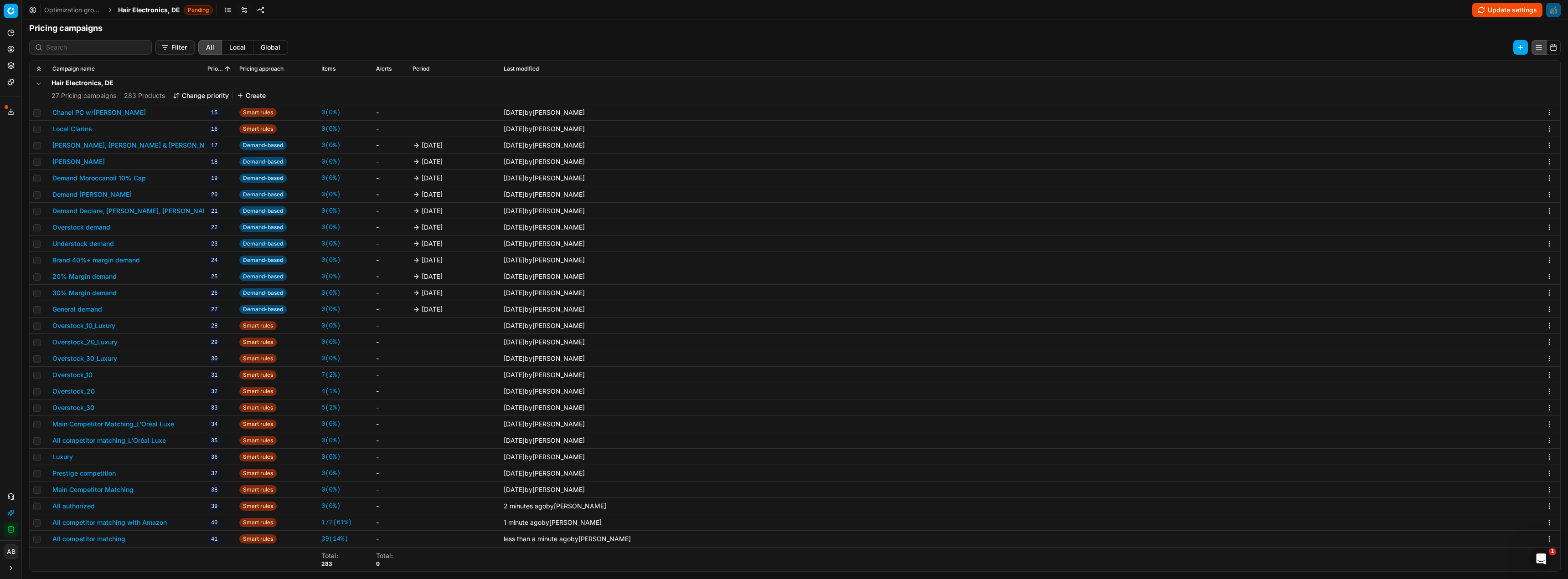
click at [85, 508] on button "All authorized" at bounding box center [74, 505] width 43 height 9
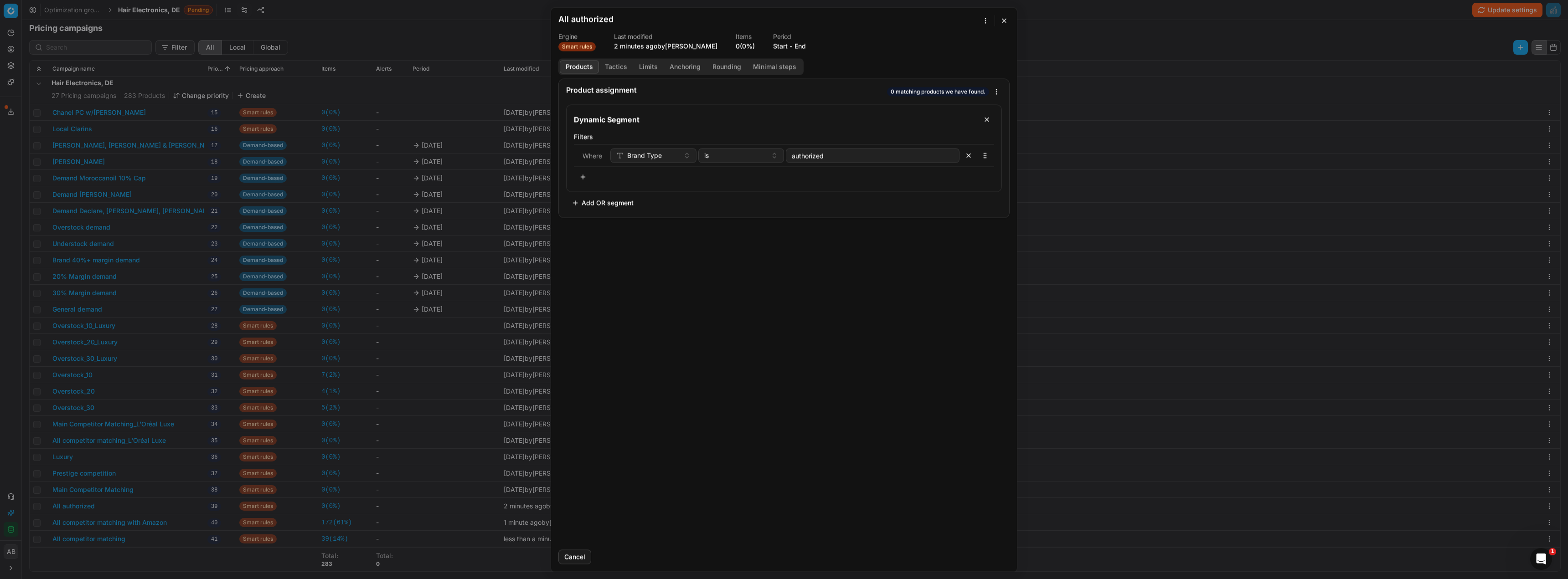
click at [616, 60] on button "Tactics" at bounding box center [616, 67] width 34 height 13
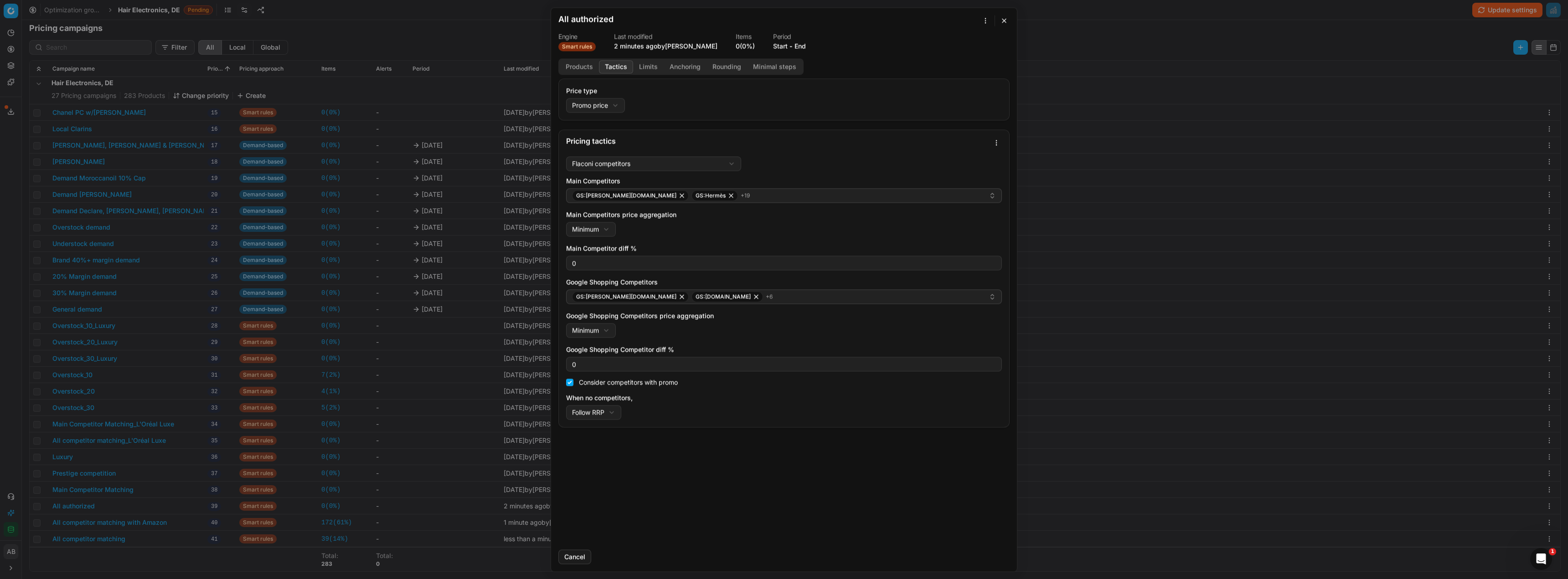
click at [999, 142] on div "We are saving PC settings. Please wait, it should take a few minutes All author…" at bounding box center [784, 290] width 1568 height 579
click at [960, 190] on div "Save as template" at bounding box center [965, 189] width 70 height 15
click at [1008, 18] on button "button" at bounding box center [1004, 21] width 11 height 11
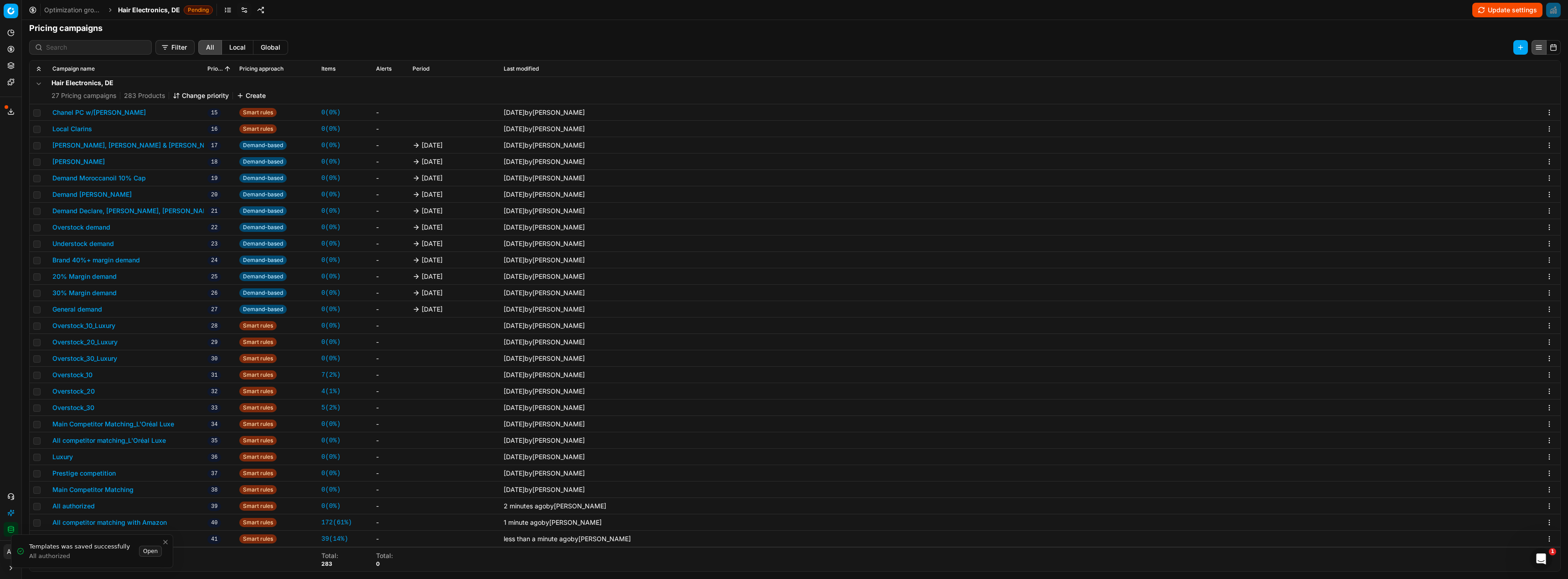
click at [131, 522] on button "All competitor matching with Amazon" at bounding box center [110, 522] width 114 height 9
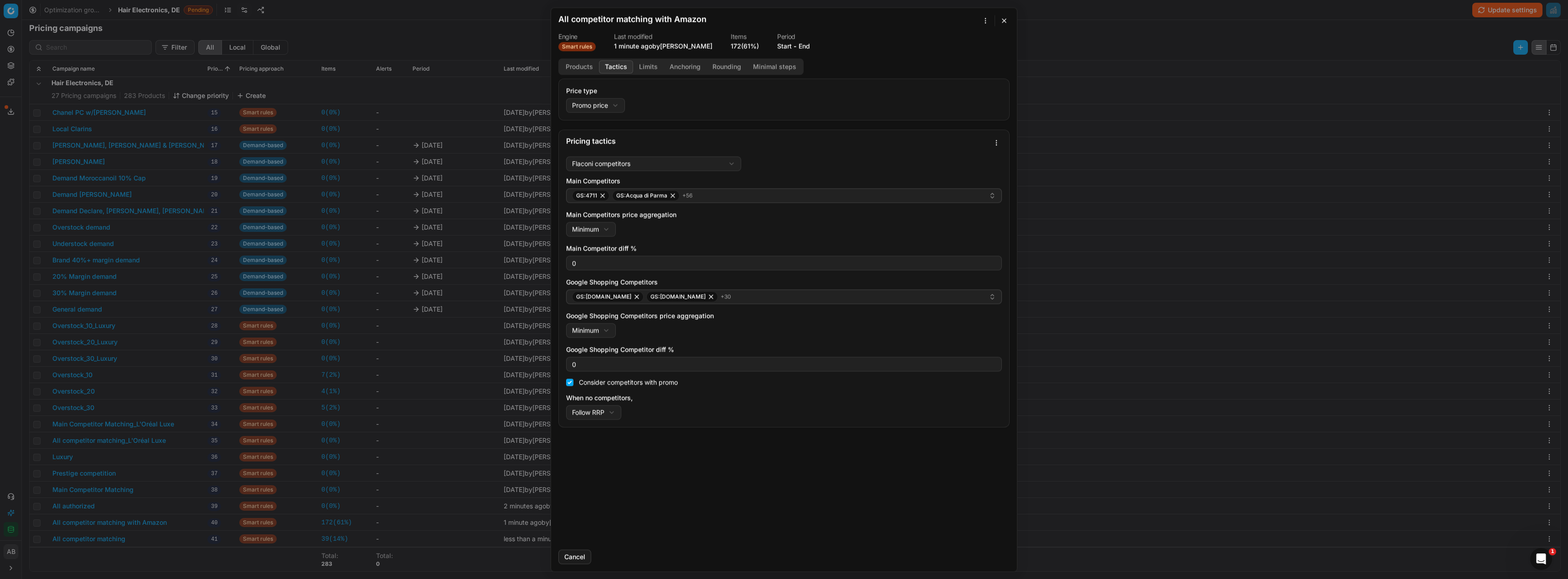
click at [615, 68] on button "Tactics" at bounding box center [616, 67] width 34 height 13
click at [995, 144] on div "We are saving PC settings. Please wait, it should take a few minutes All compet…" at bounding box center [784, 290] width 1568 height 579
click at [956, 187] on div "Save as template" at bounding box center [965, 189] width 70 height 15
click at [164, 541] on div "We are saving PC settings. Please wait, it should take a few minutes All compet…" at bounding box center [784, 290] width 1568 height 579
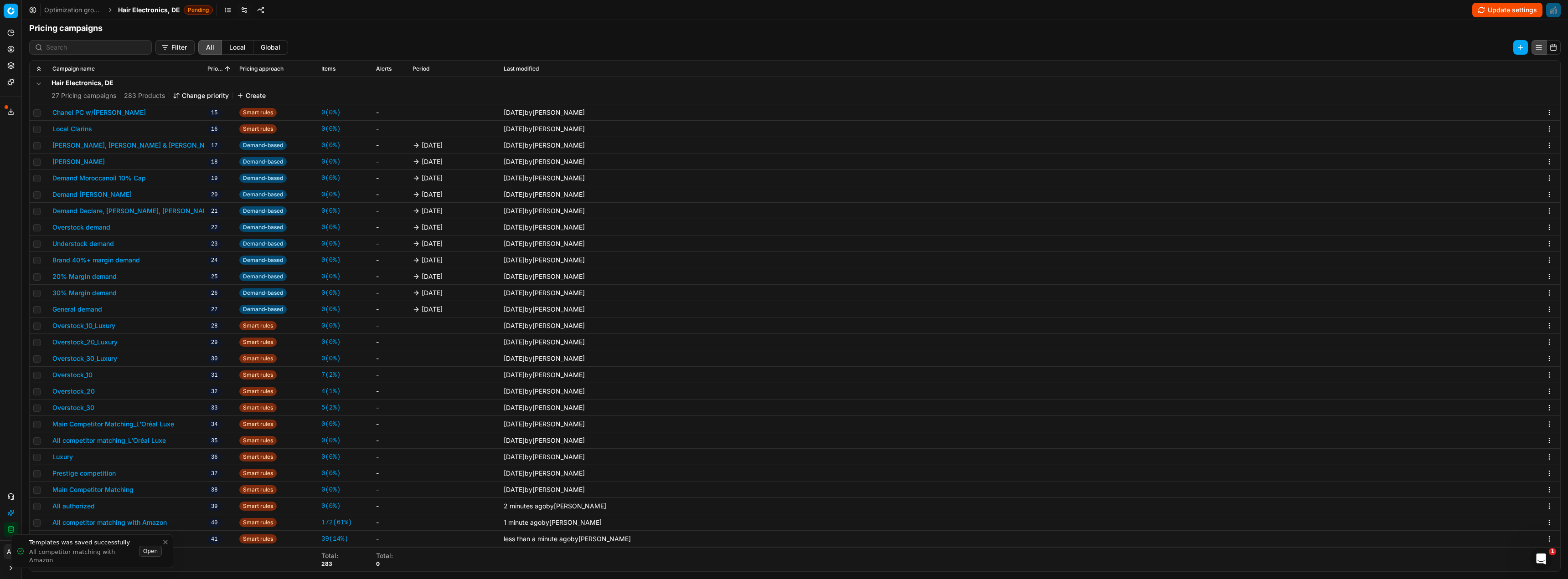
click at [164, 541] on icon "Close toast" at bounding box center [166, 542] width 4 height 4
click at [102, 541] on button "All competitor matching" at bounding box center [89, 538] width 73 height 9
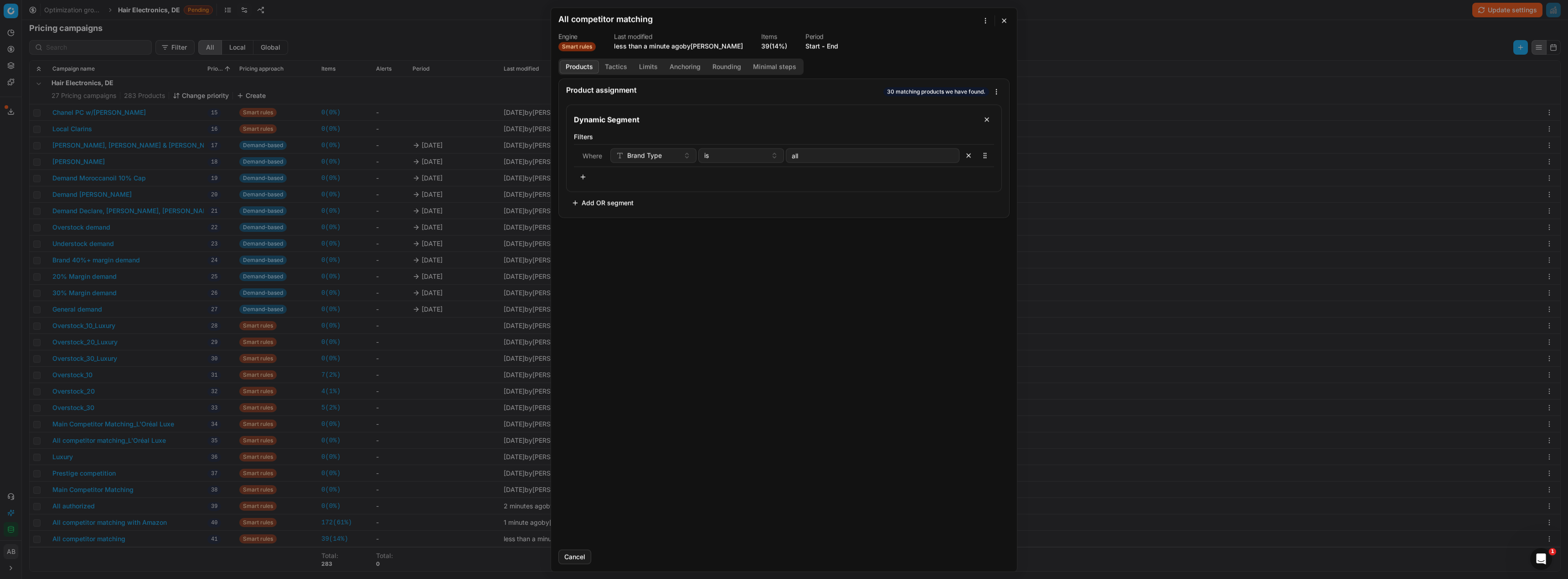
click at [620, 64] on button "Tactics" at bounding box center [616, 67] width 34 height 13
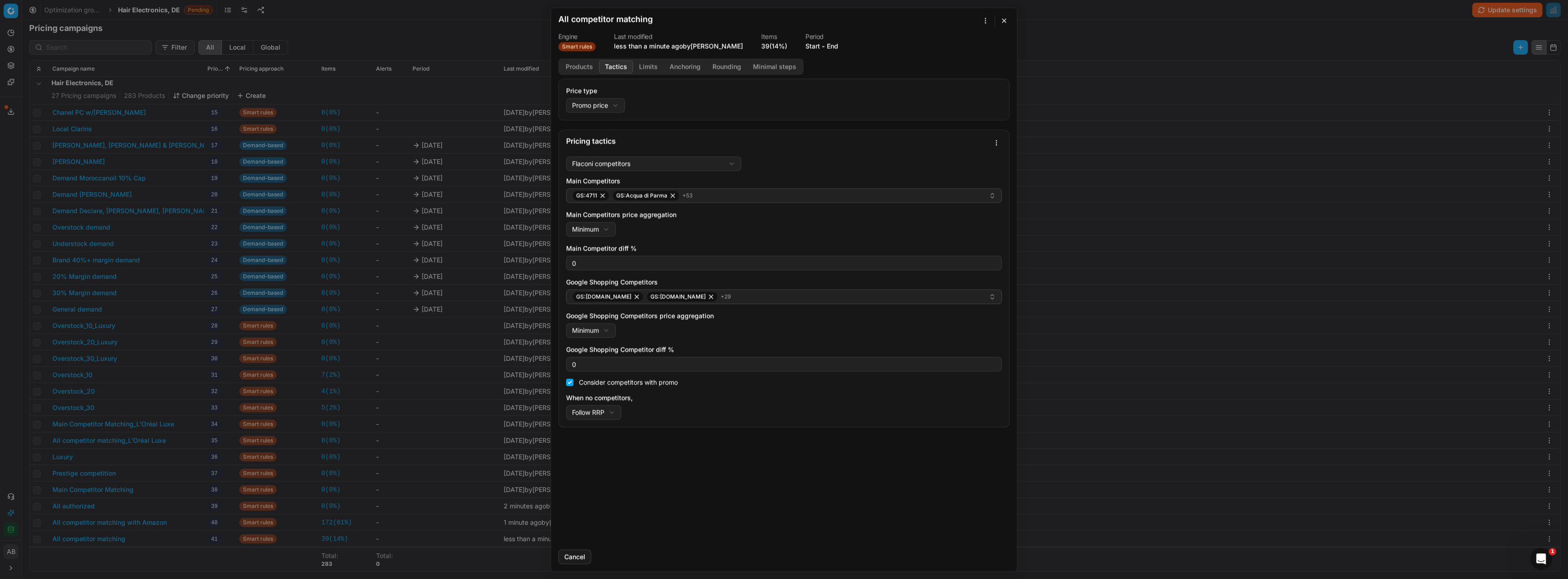
click at [993, 142] on div "We are saving PC settings. Please wait, it should take a few minutes All compet…" at bounding box center [784, 290] width 1568 height 579
drag, startPoint x: 956, startPoint y: 186, endPoint x: 947, endPoint y: 193, distance: 11.4
click at [956, 186] on div "Save as template" at bounding box center [965, 189] width 70 height 15
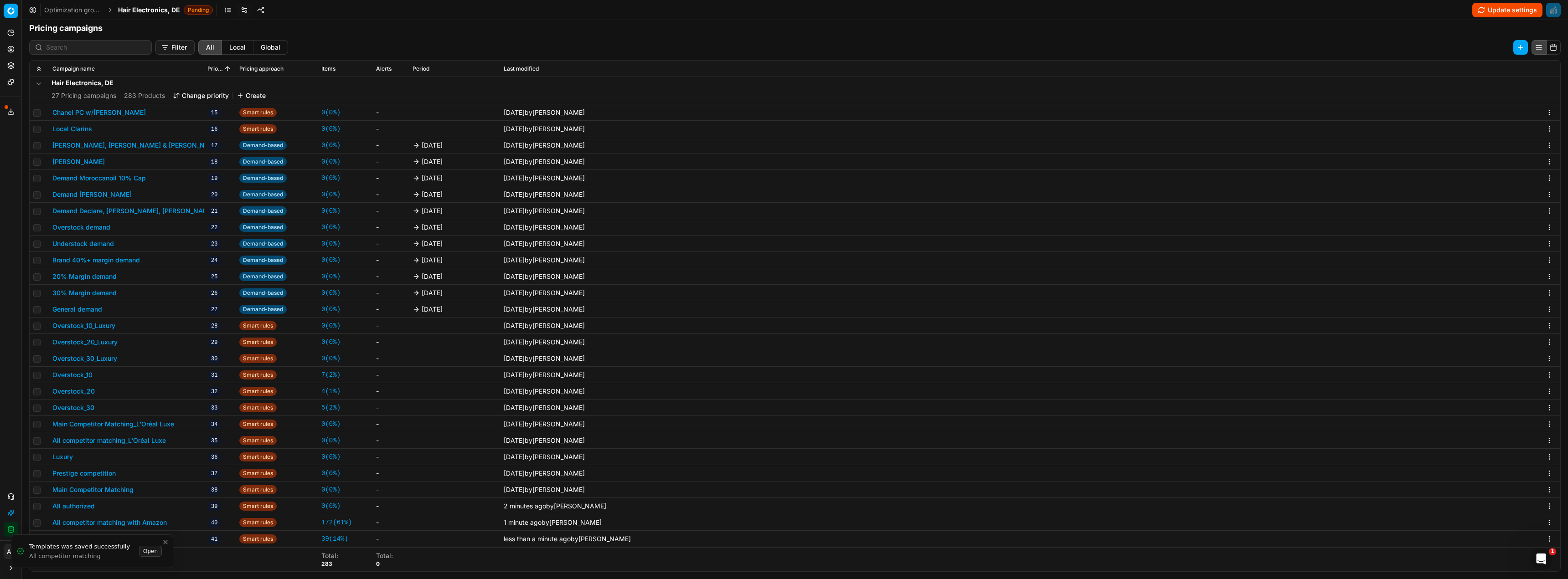
click at [9, 84] on div "We are saving PC settings. Please wait, it should take a few minutes All compet…" at bounding box center [784, 290] width 1568 height 579
click at [12, 83] on icon at bounding box center [11, 82] width 6 height 6
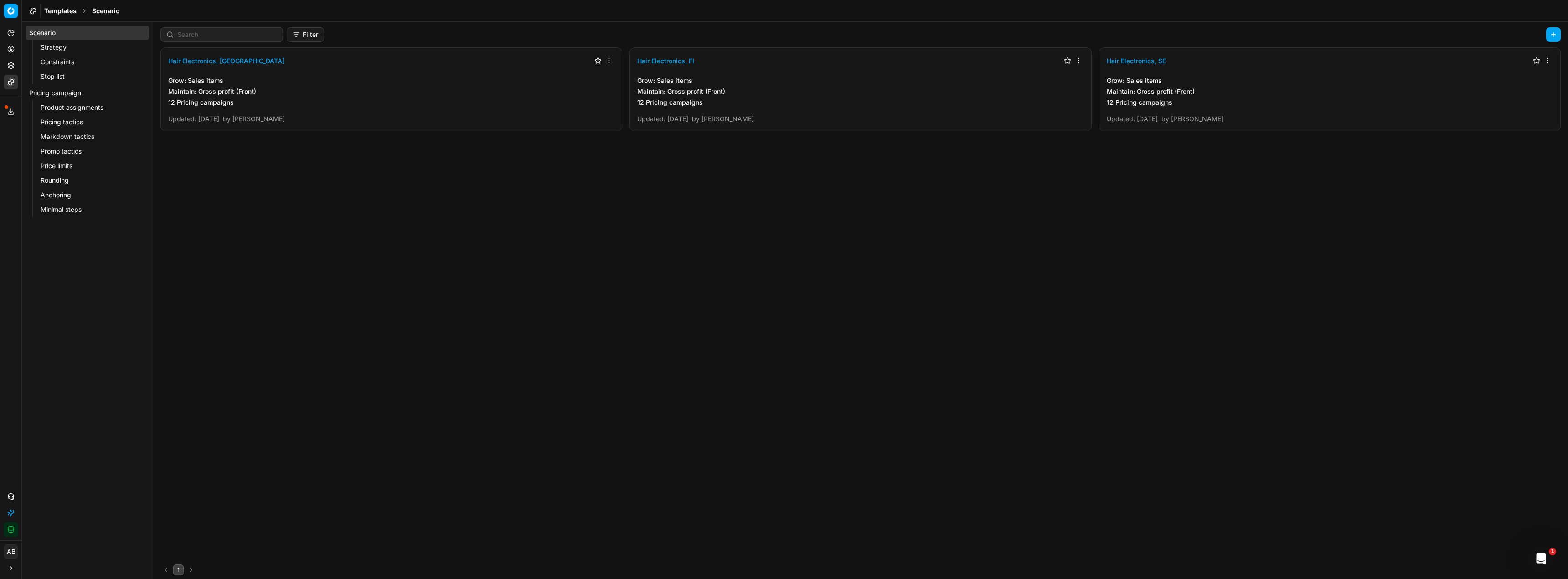
click at [65, 169] on link "Price limits" at bounding box center [88, 165] width 101 height 13
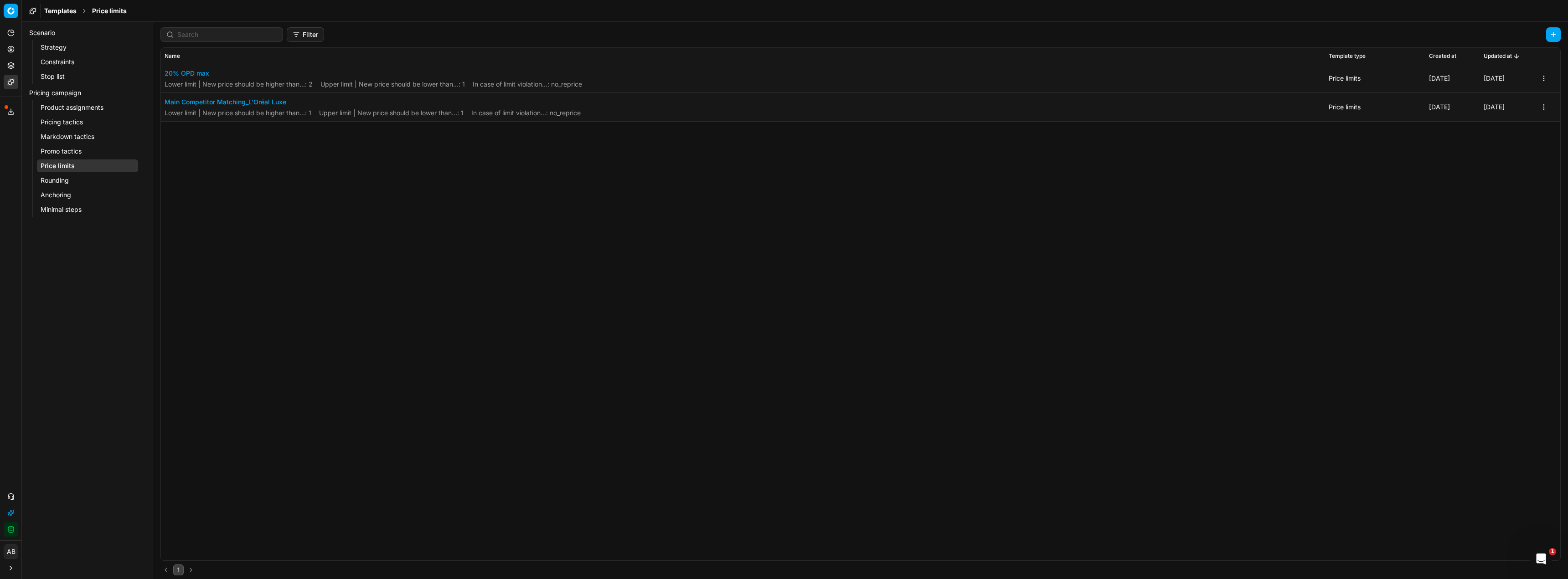
click at [75, 122] on link "Pricing tactics" at bounding box center [88, 122] width 101 height 13
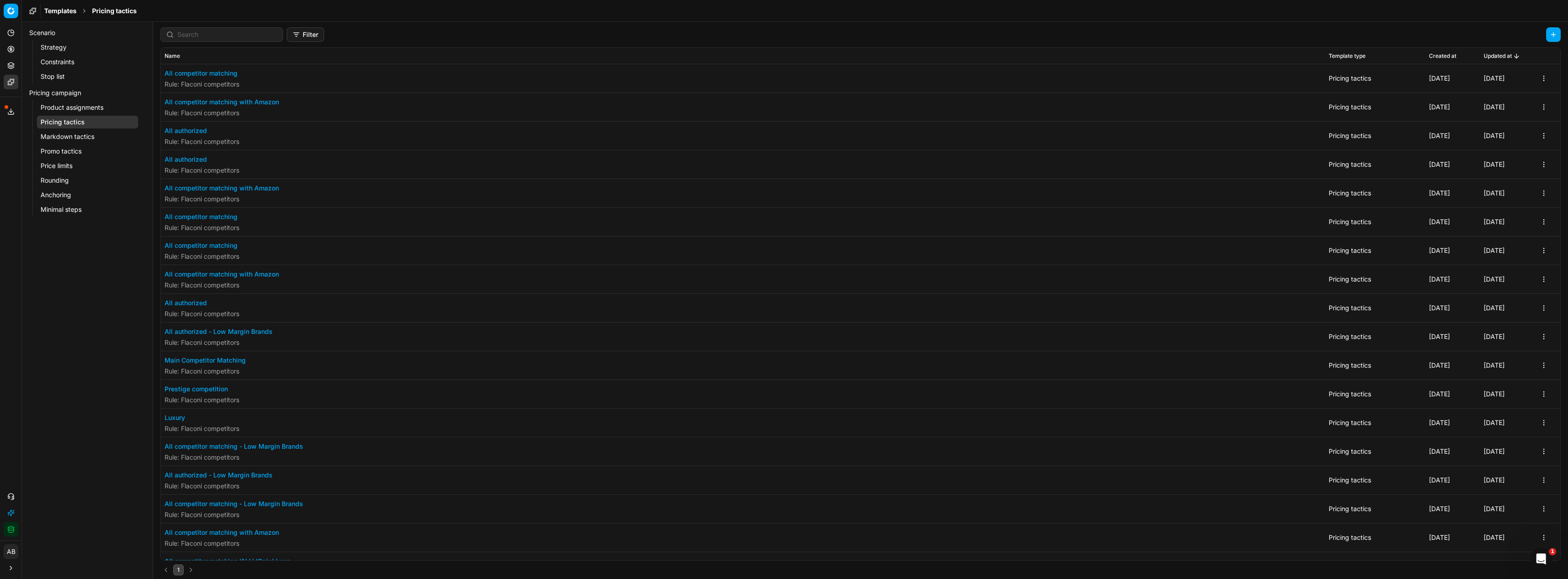
click at [194, 132] on button "All authorized" at bounding box center [201, 130] width 75 height 9
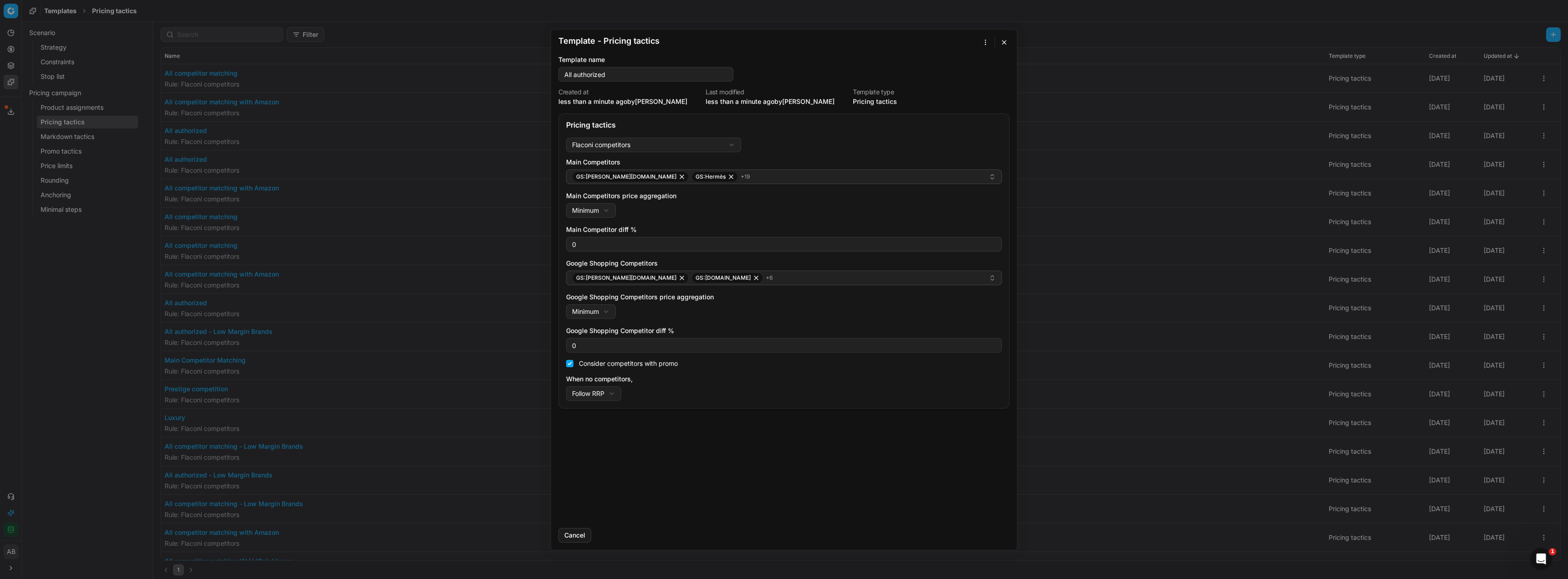
click at [981, 41] on div "Template - Pricing tactics Saving template... Template name All authorized Crea…" at bounding box center [784, 290] width 1568 height 579
click at [957, 75] on div "Apply to ..." at bounding box center [962, 74] width 54 height 15
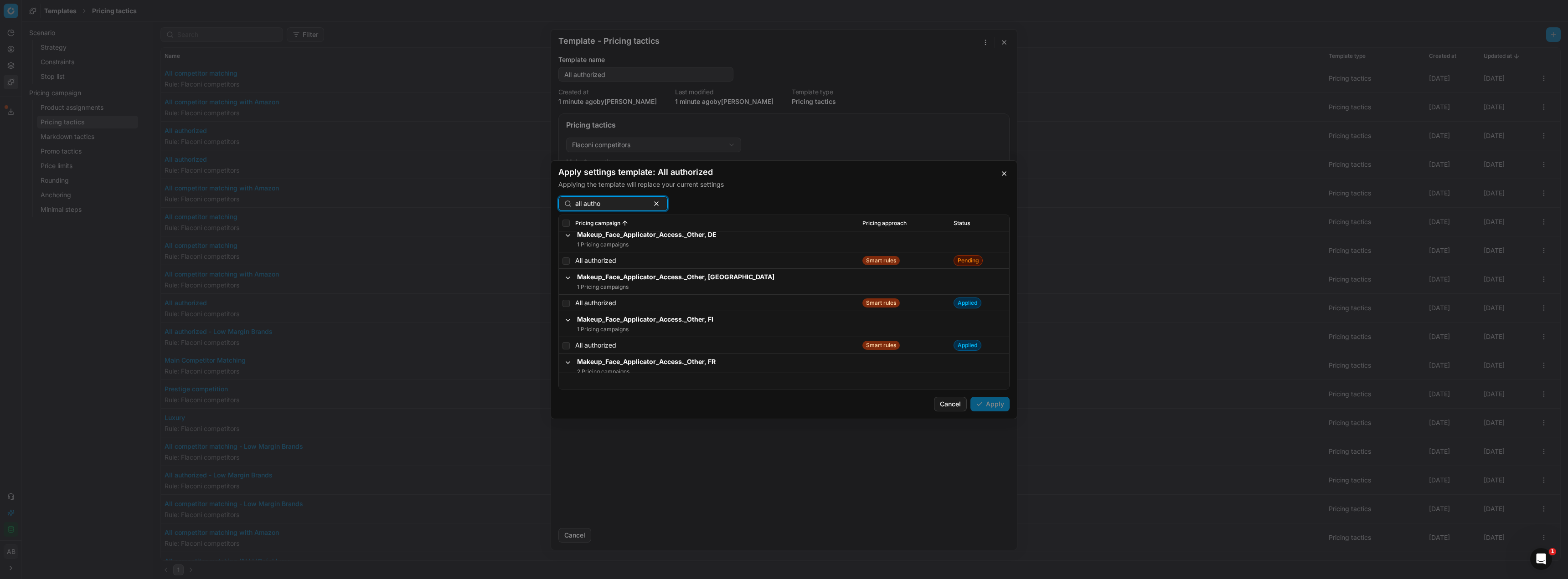
scroll to position [1685, 0]
type input "all autho"
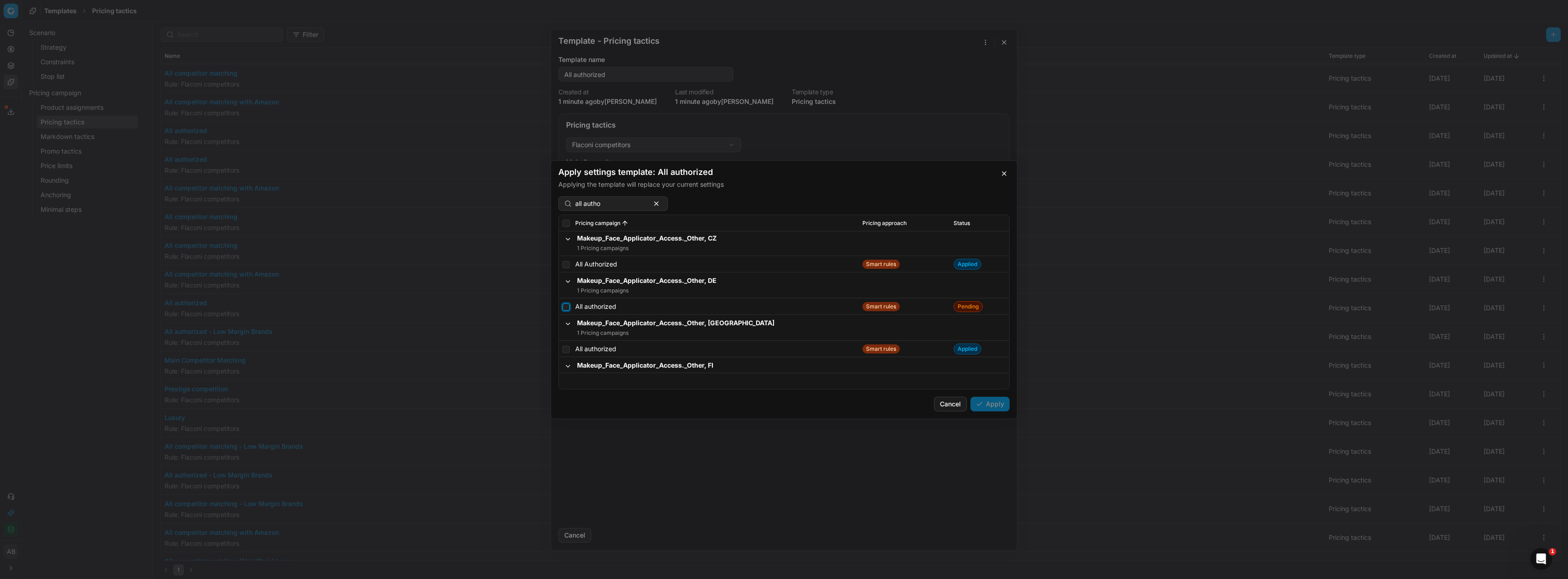
click at [567, 308] on input "checkbox" at bounding box center [566, 307] width 7 height 7
checkbox input "true"
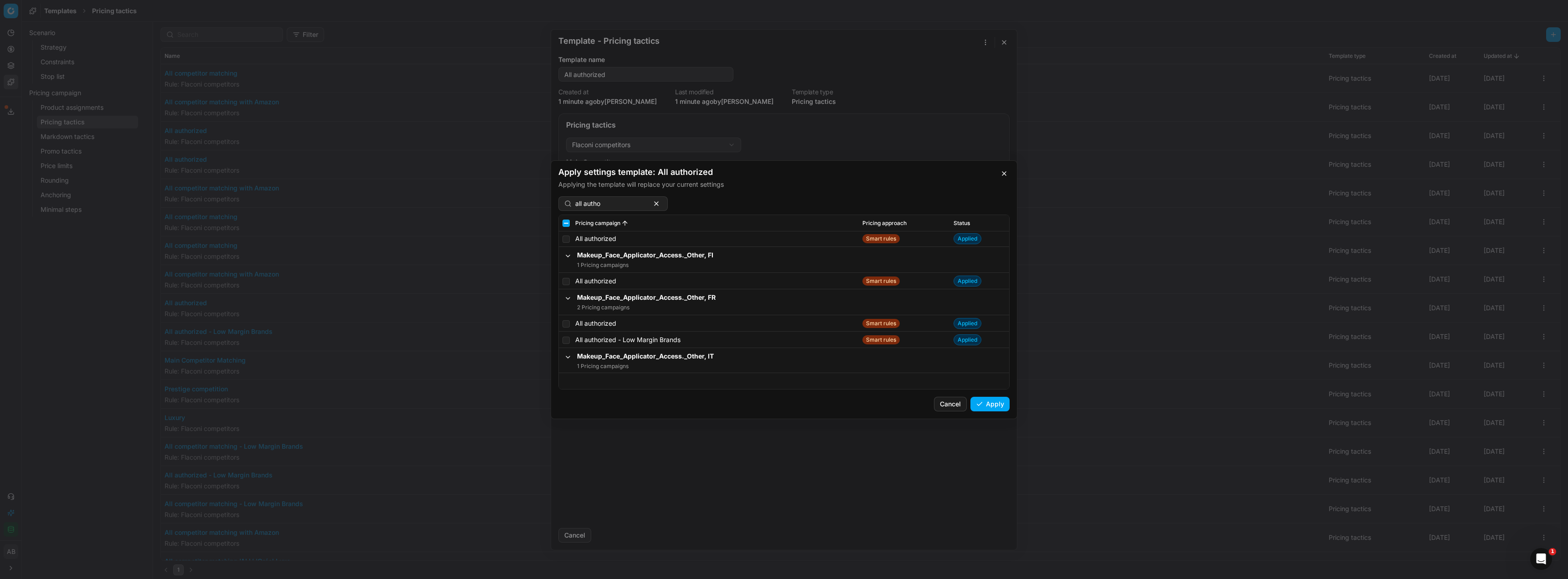
scroll to position [1731, 0]
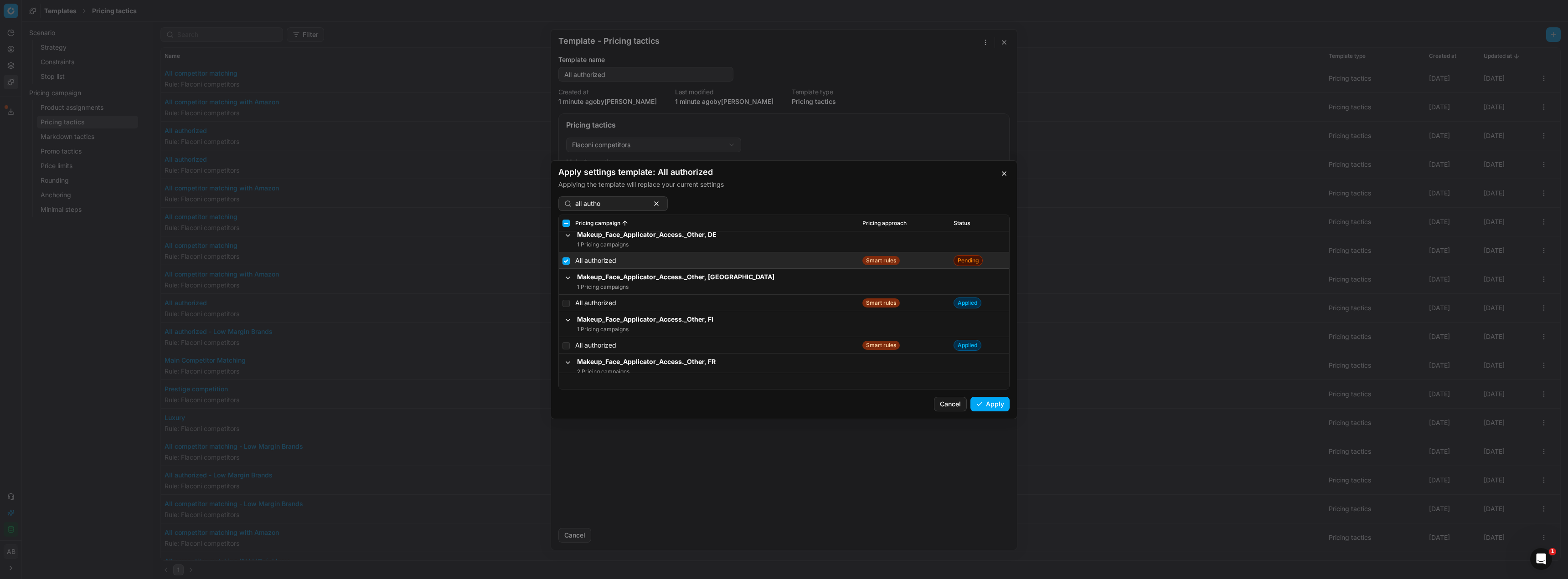
click at [958, 224] on span "Status" at bounding box center [962, 223] width 16 height 7
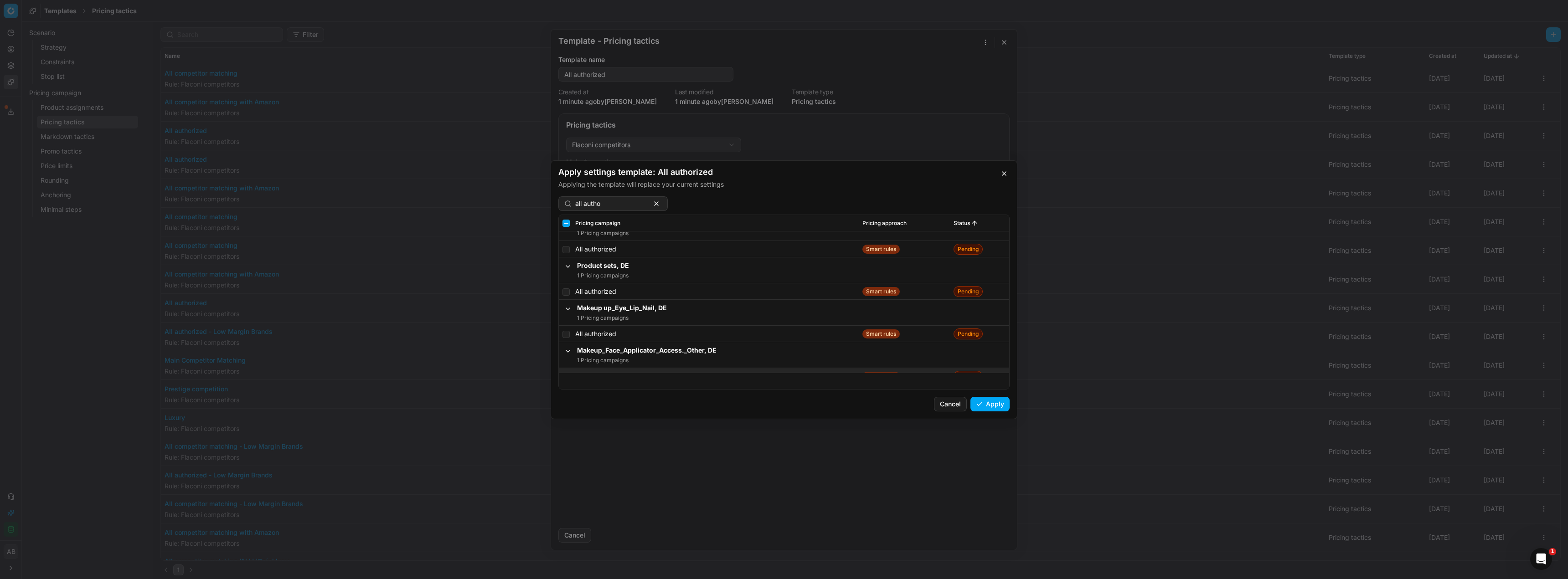
scroll to position [3914, 0]
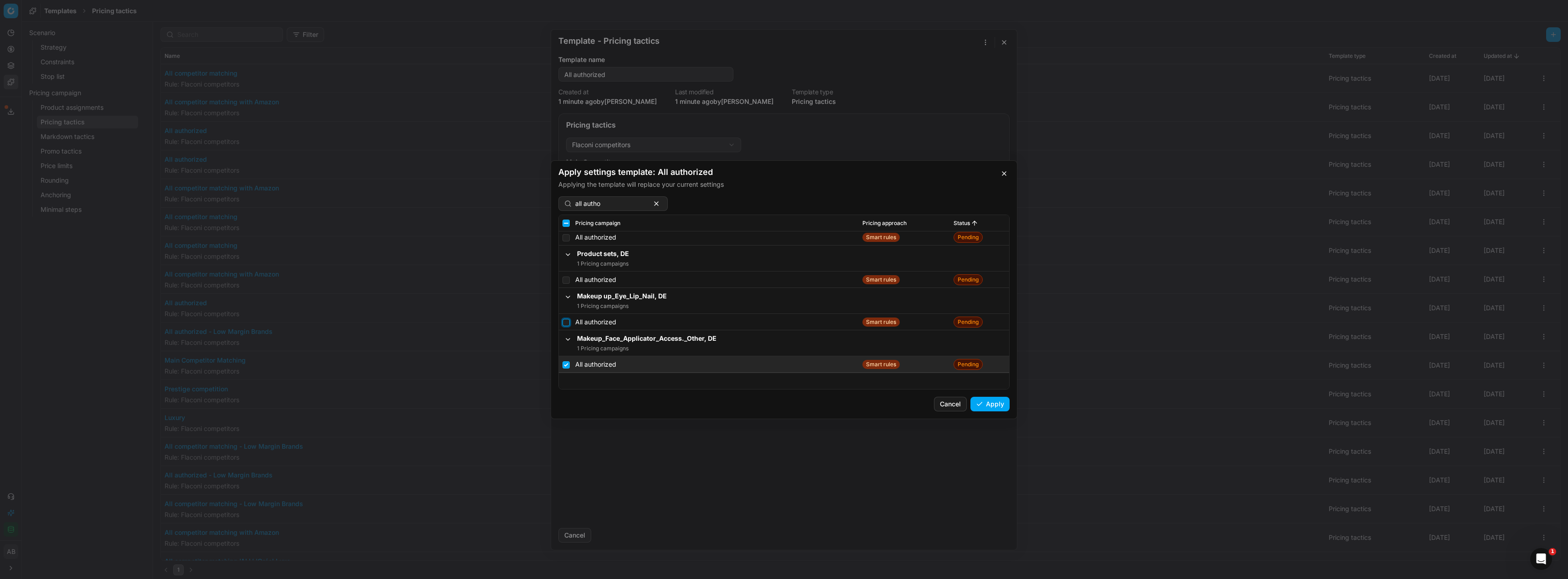
click at [567, 321] on input "checkbox" at bounding box center [566, 322] width 7 height 7
checkbox input "true"
click at [567, 280] on input "checkbox" at bounding box center [566, 280] width 7 height 7
checkbox input "true"
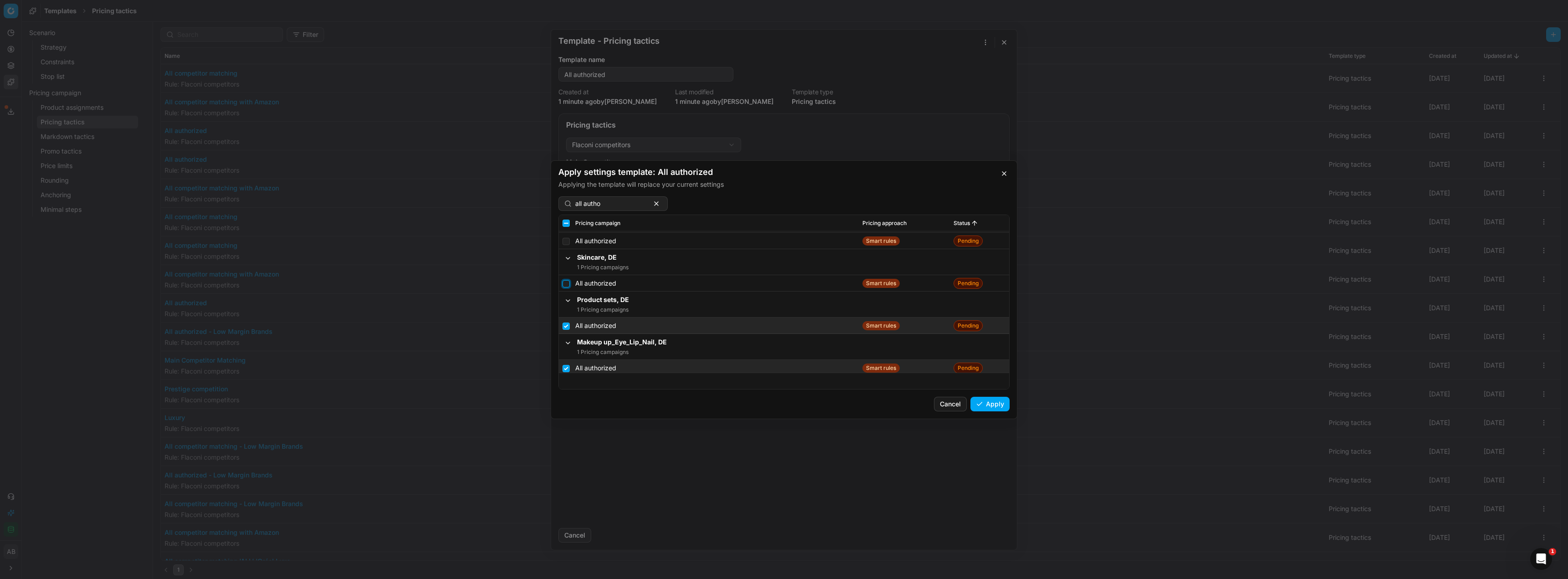
click at [567, 284] on input "checkbox" at bounding box center [566, 283] width 7 height 7
checkbox input "true"
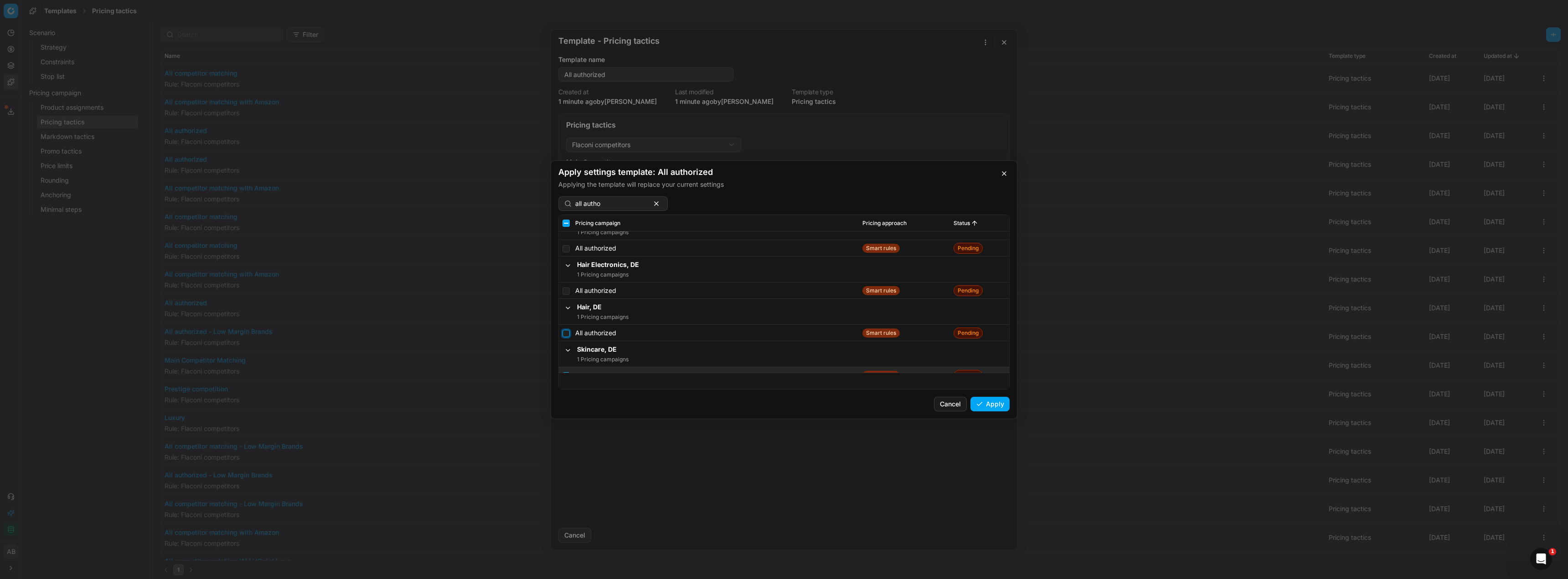
click at [565, 330] on input "checkbox" at bounding box center [566, 333] width 7 height 7
checkbox input "true"
click at [566, 294] on input "checkbox" at bounding box center [566, 294] width 7 height 7
checkbox input "true"
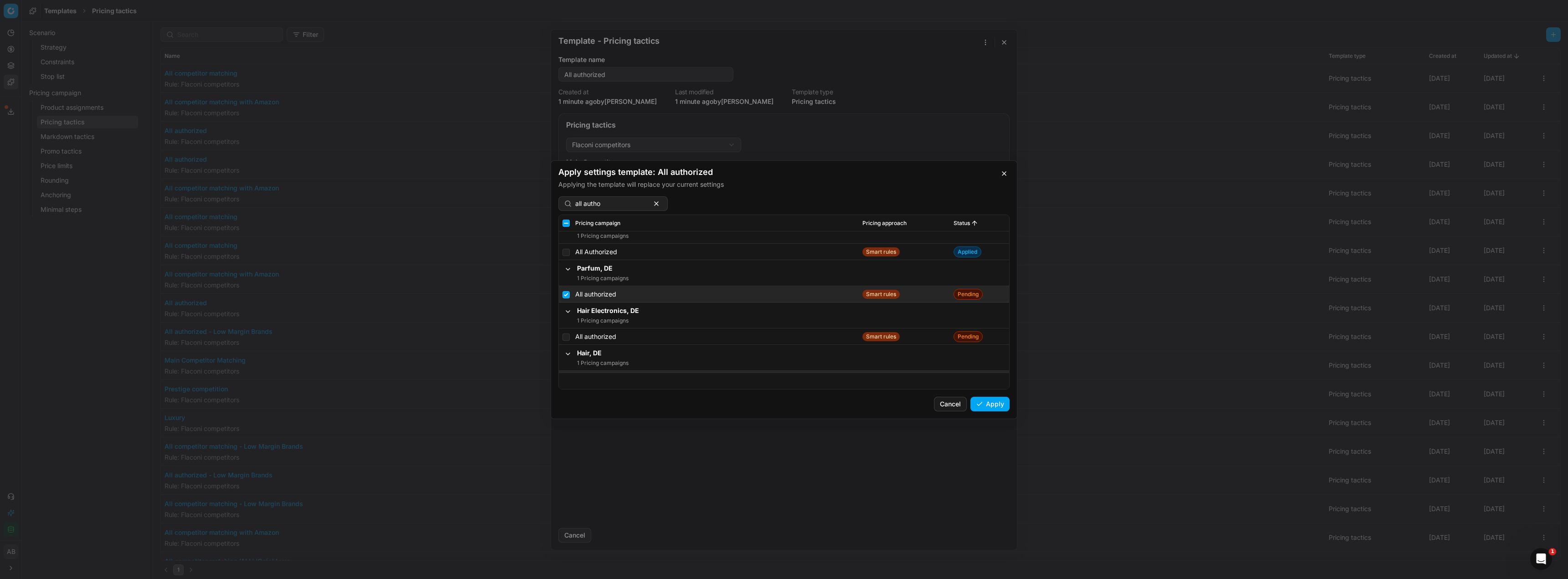
click at [992, 403] on button "Apply" at bounding box center [990, 404] width 39 height 15
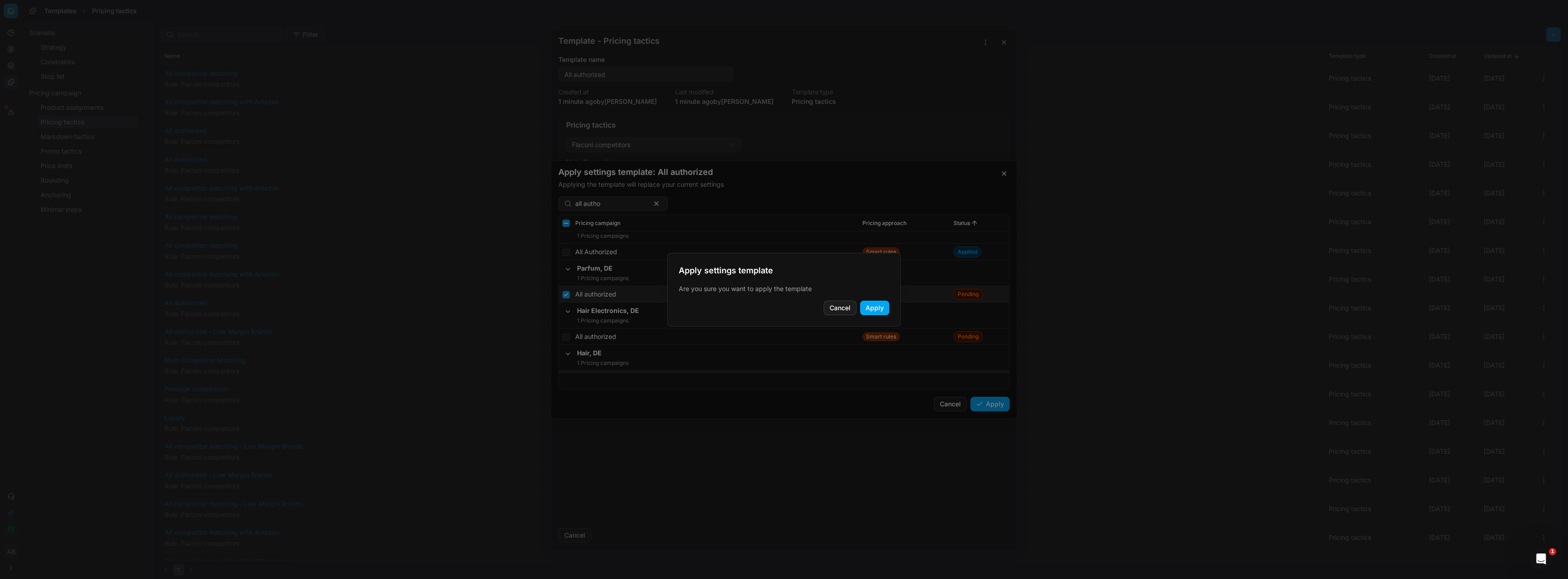
click at [869, 313] on button "Apply" at bounding box center [875, 308] width 29 height 15
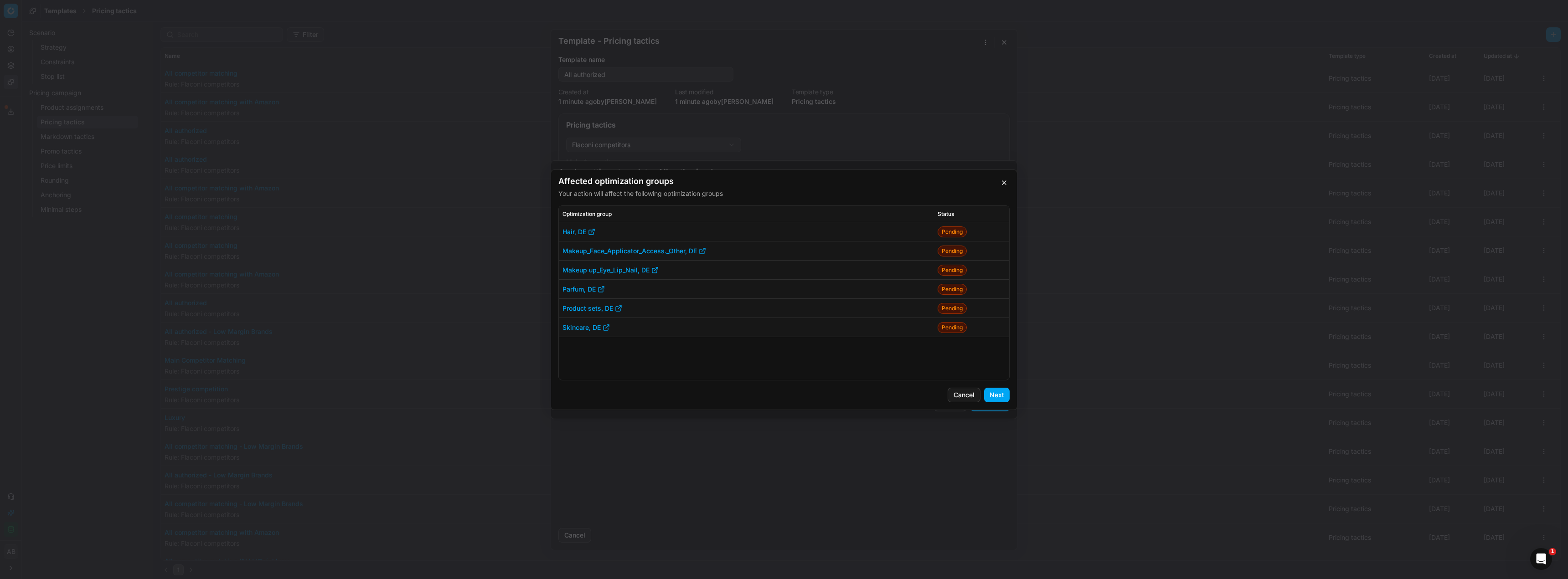
click at [1001, 392] on button "Next" at bounding box center [997, 395] width 26 height 15
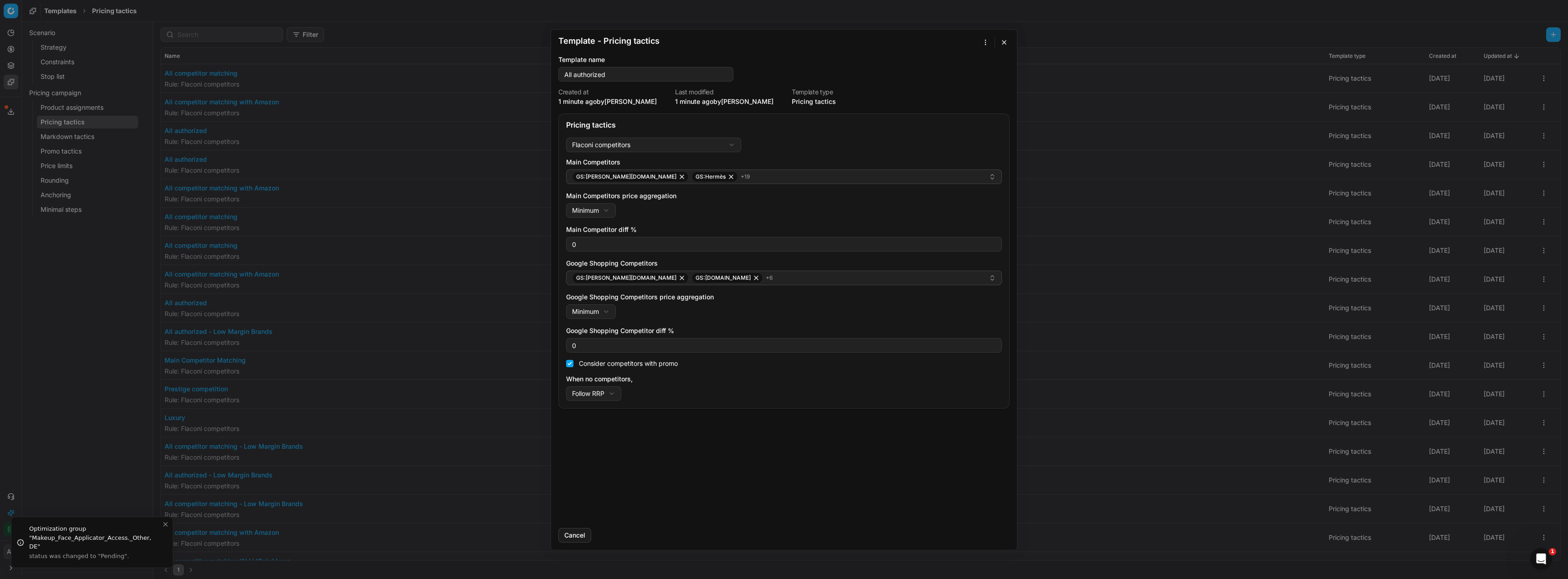
click at [1006, 43] on button "button" at bounding box center [1004, 43] width 11 height 11
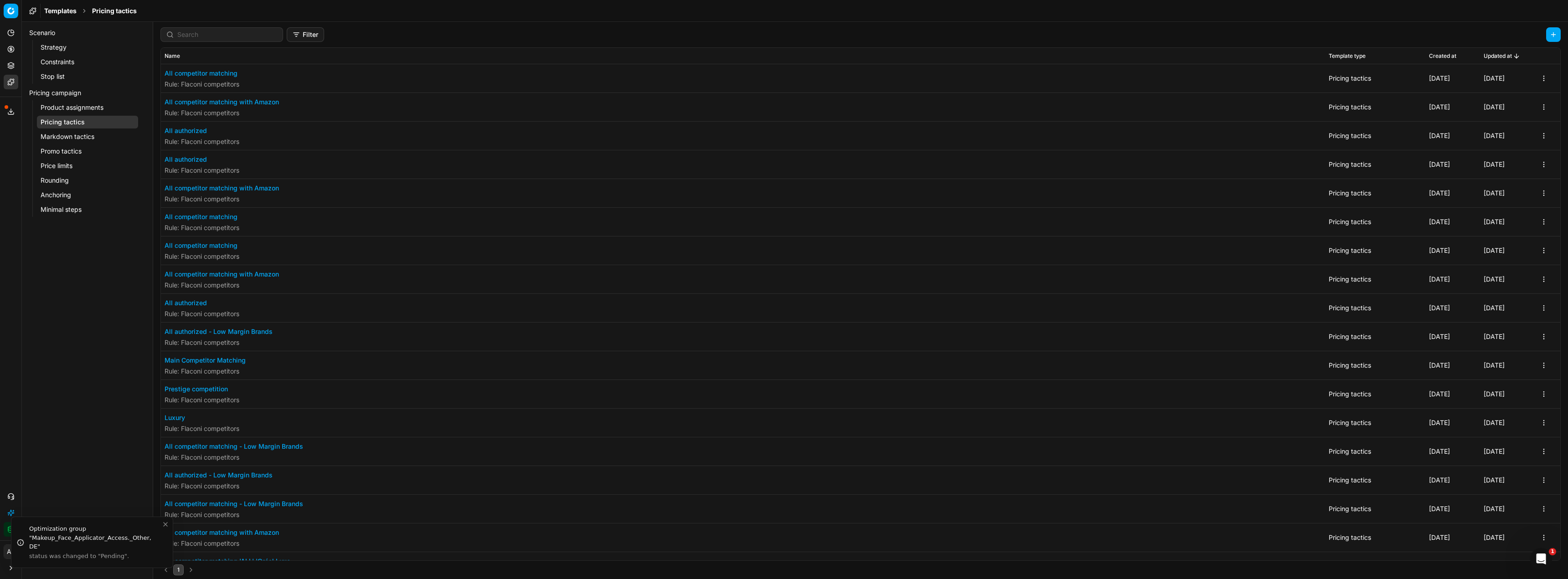
click at [259, 100] on button "All competitor matching with Amazon" at bounding box center [222, 102] width 114 height 9
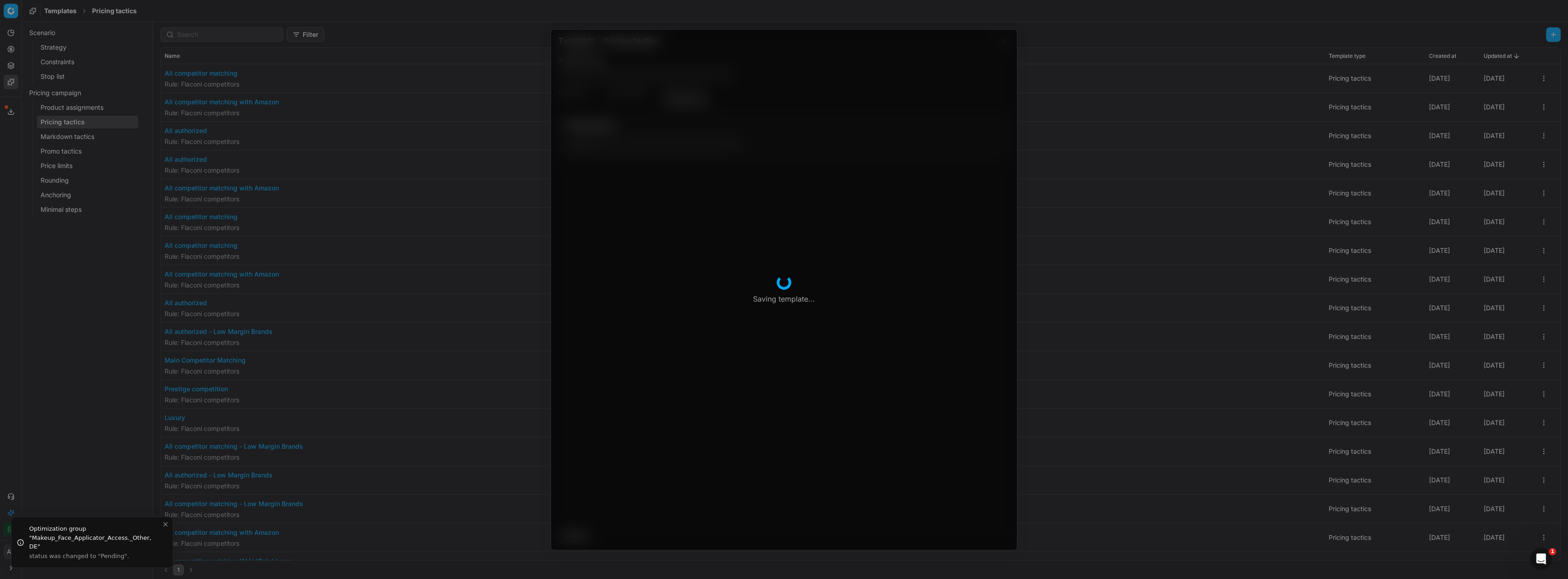
type input "All competitor matching with Amazon"
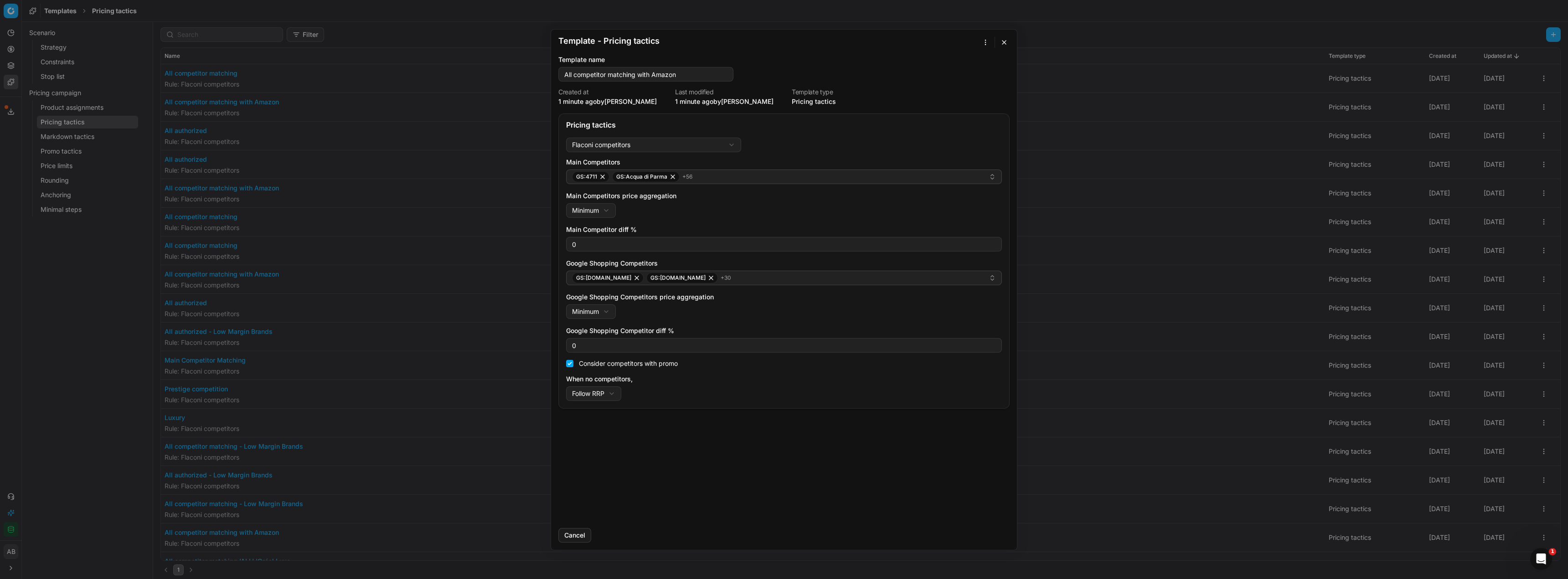
click at [981, 35] on form "Template - Pricing tactics Saving template... Template name All competitor matc…" at bounding box center [783, 290] width 466 height 520
click at [985, 44] on div "Template - Pricing tactics Saving template... Template name All competitor matc…" at bounding box center [784, 290] width 1568 height 579
click at [963, 74] on div "Apply to ..." at bounding box center [962, 74] width 54 height 15
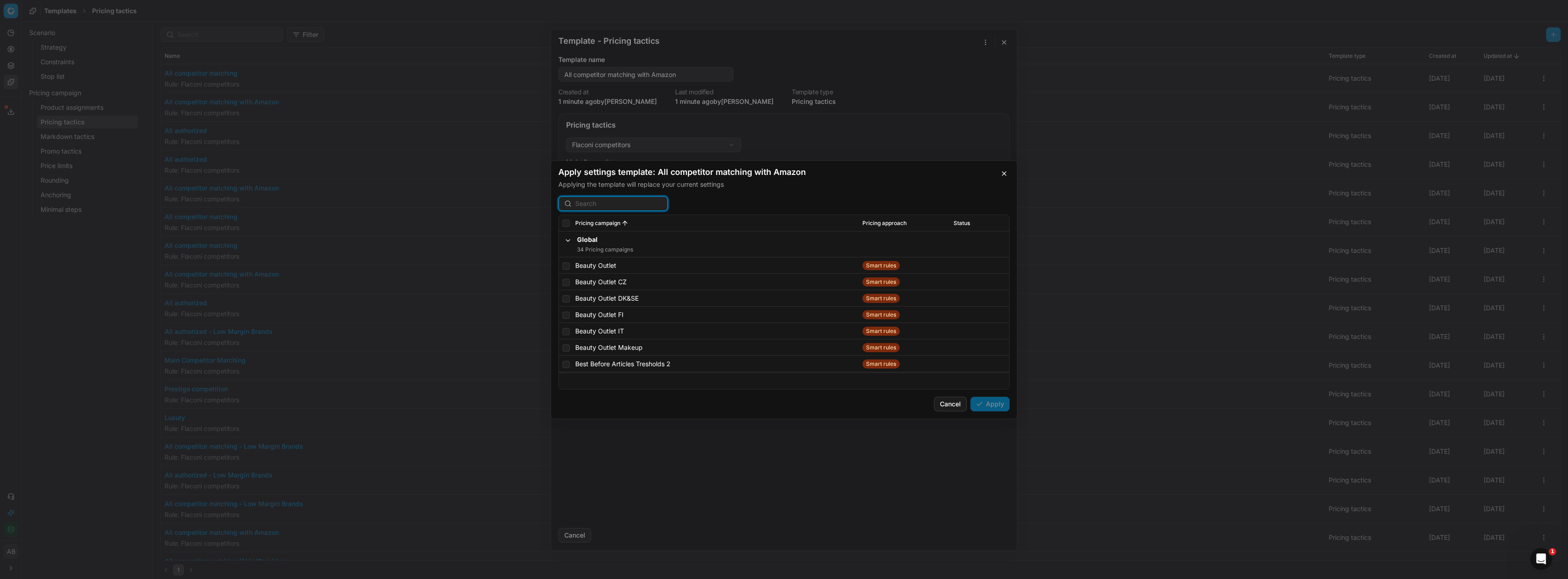
click at [602, 204] on input at bounding box center [618, 203] width 86 height 9
type input "amazon"
click at [959, 224] on span "Status" at bounding box center [962, 223] width 16 height 7
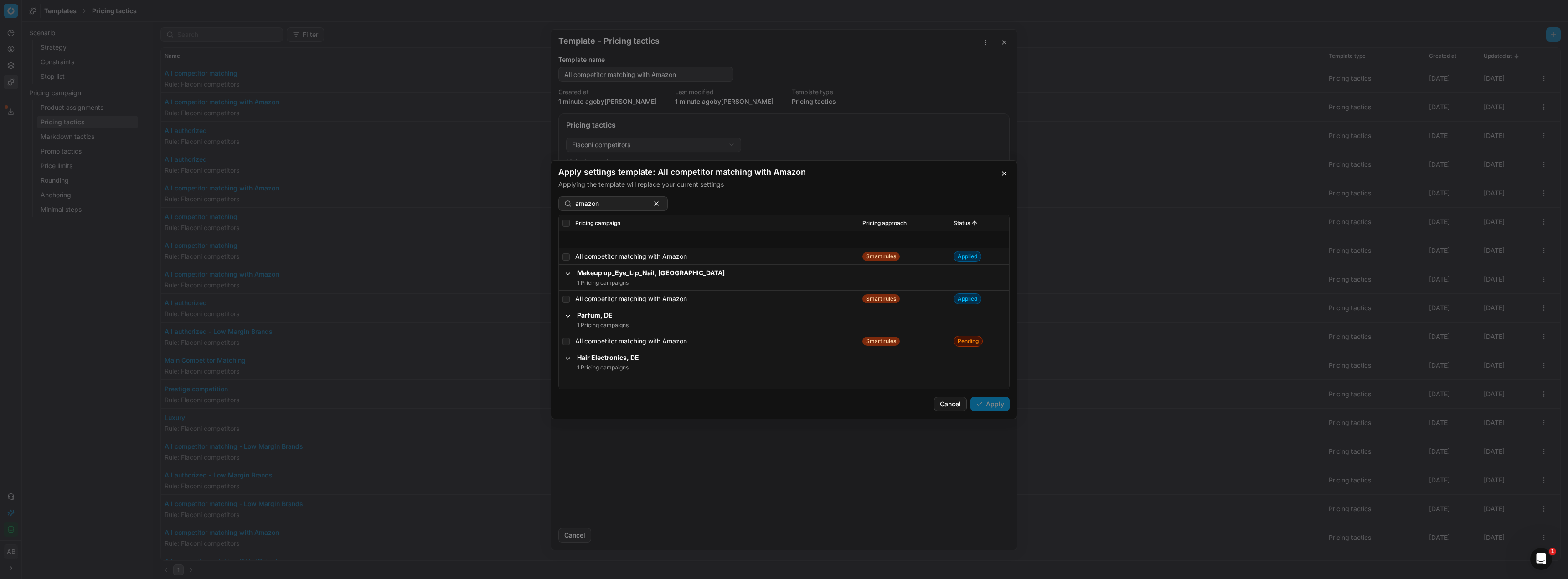
scroll to position [1035, 0]
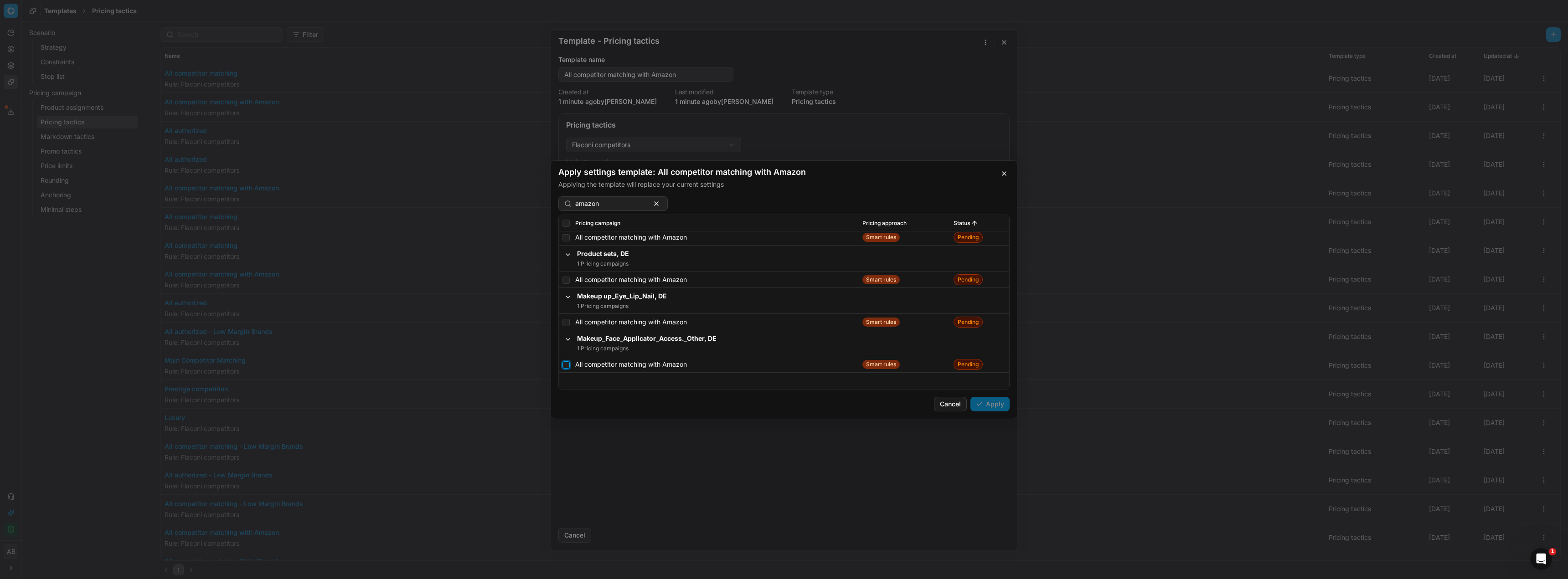
click at [569, 364] on input "checkbox" at bounding box center [566, 364] width 7 height 7
checkbox input "true"
click at [565, 320] on input "checkbox" at bounding box center [566, 322] width 7 height 7
checkbox input "true"
click at [567, 279] on input "checkbox" at bounding box center [566, 280] width 7 height 7
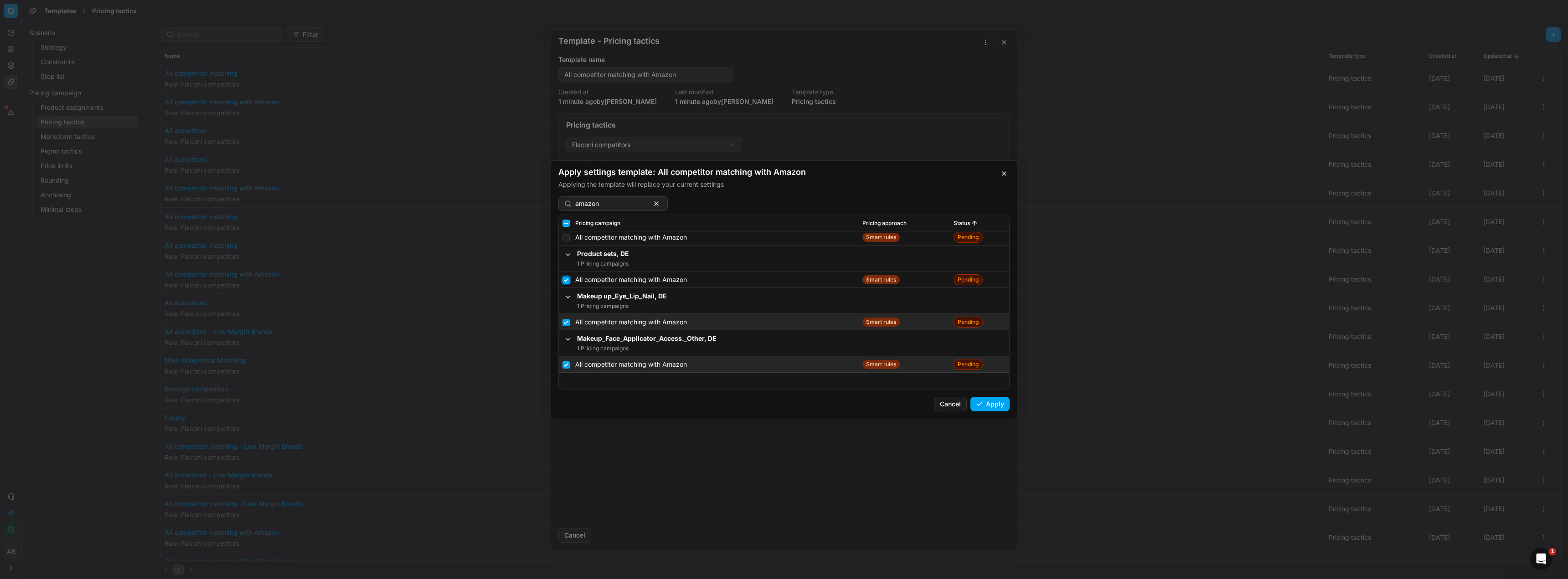
checkbox input "true"
click at [567, 285] on input "checkbox" at bounding box center [566, 283] width 7 height 7
checkbox input "true"
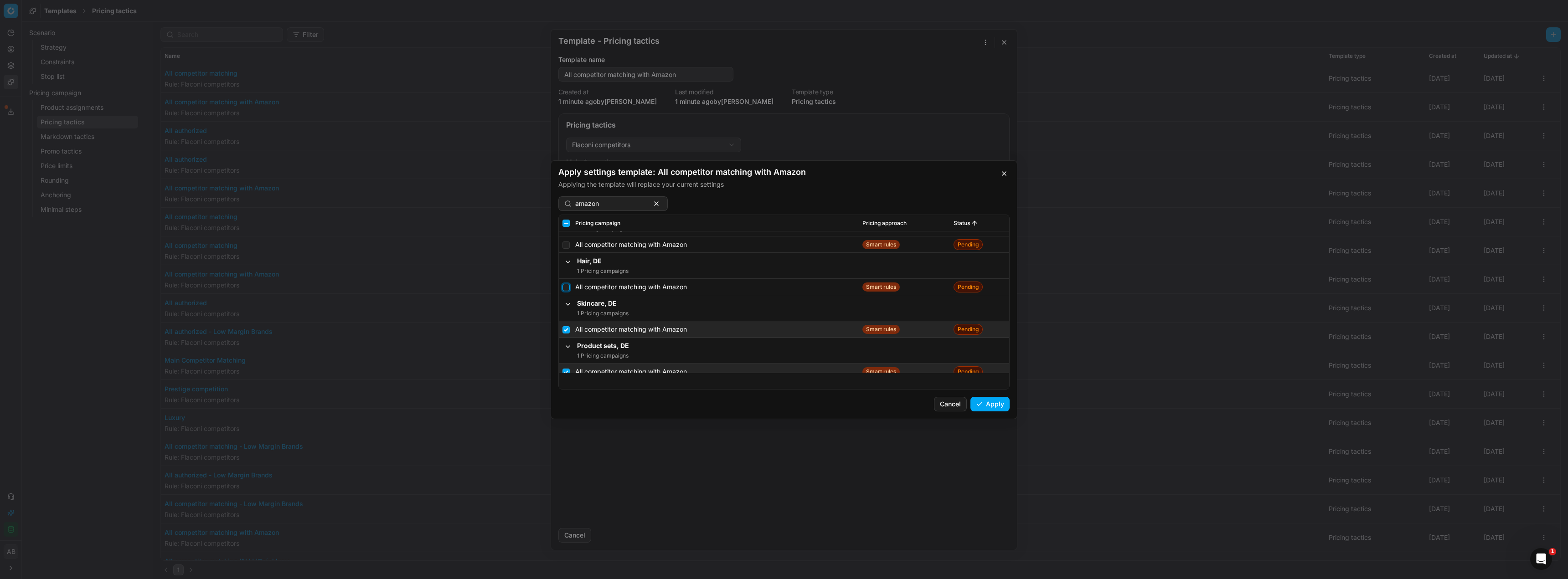
drag, startPoint x: 569, startPoint y: 288, endPoint x: 614, endPoint y: 283, distance: 45.3
click at [569, 288] on input "checkbox" at bounding box center [566, 287] width 7 height 7
checkbox input "true"
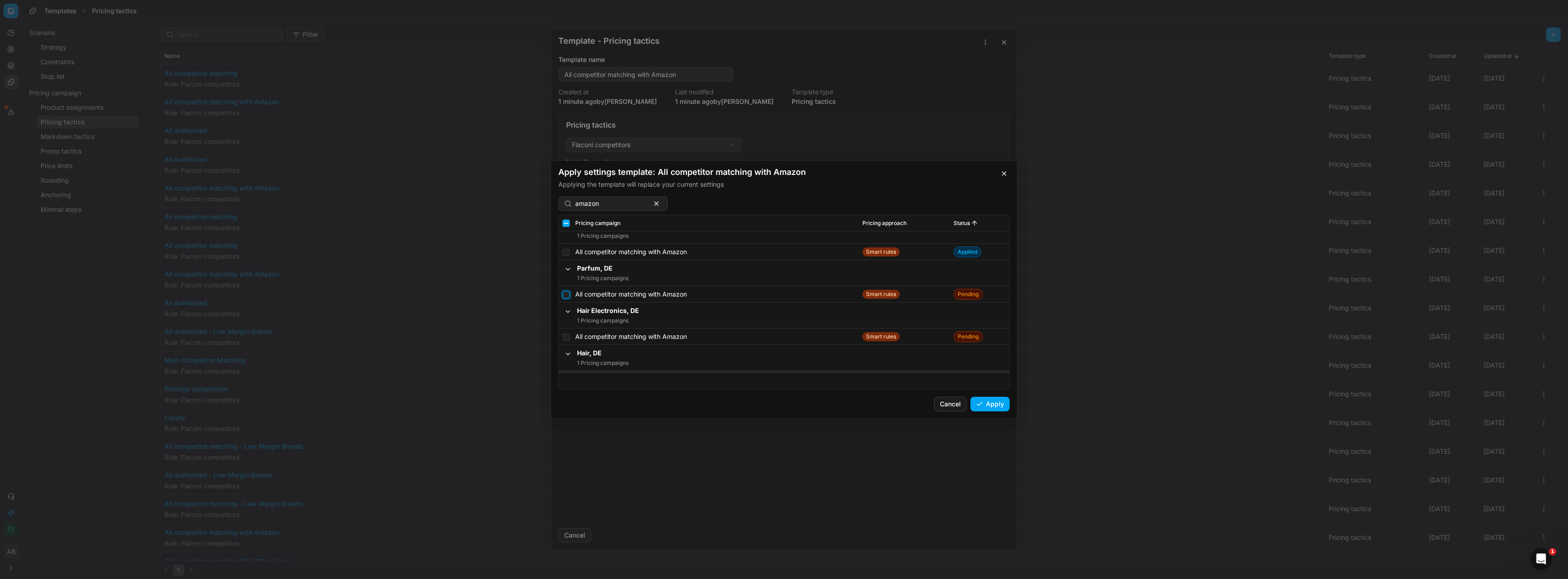
click at [567, 294] on input "checkbox" at bounding box center [566, 294] width 7 height 7
checkbox input "true"
click at [998, 404] on button "Apply" at bounding box center [990, 404] width 39 height 15
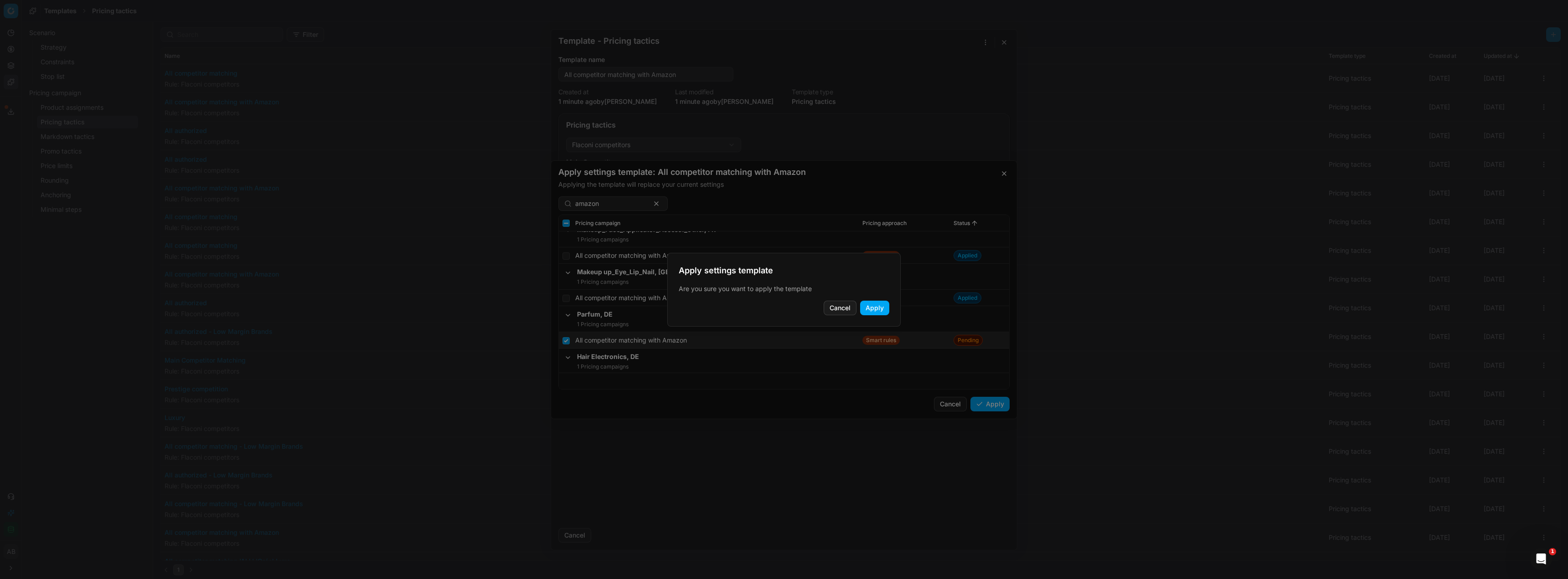
click at [870, 309] on button "Apply" at bounding box center [875, 308] width 29 height 15
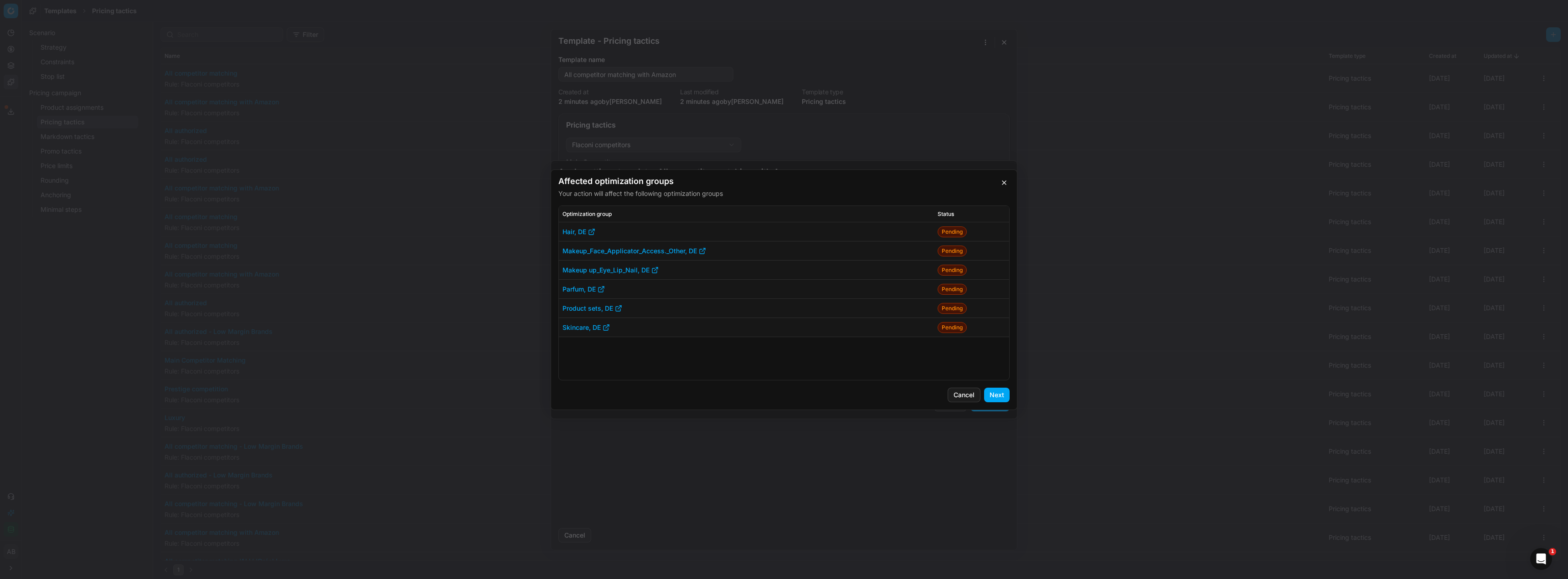
click at [1000, 394] on button "Next" at bounding box center [997, 395] width 26 height 15
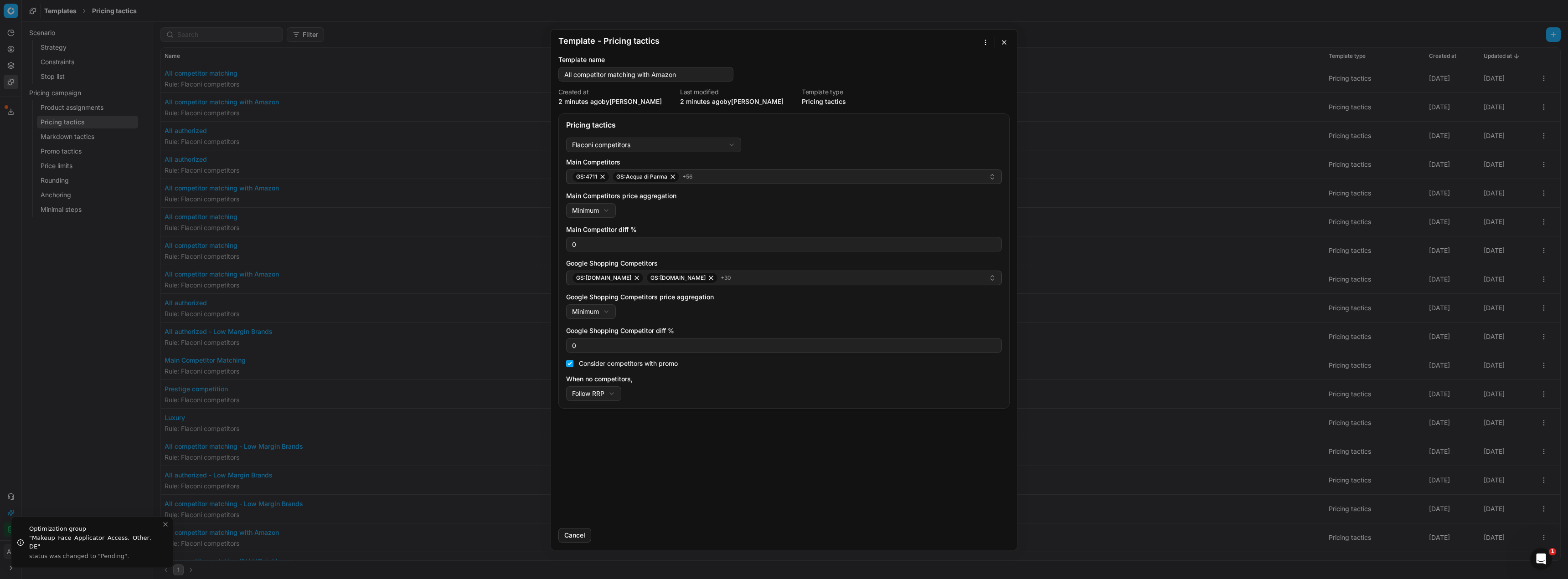
click at [1003, 43] on button "button" at bounding box center [1004, 43] width 11 height 11
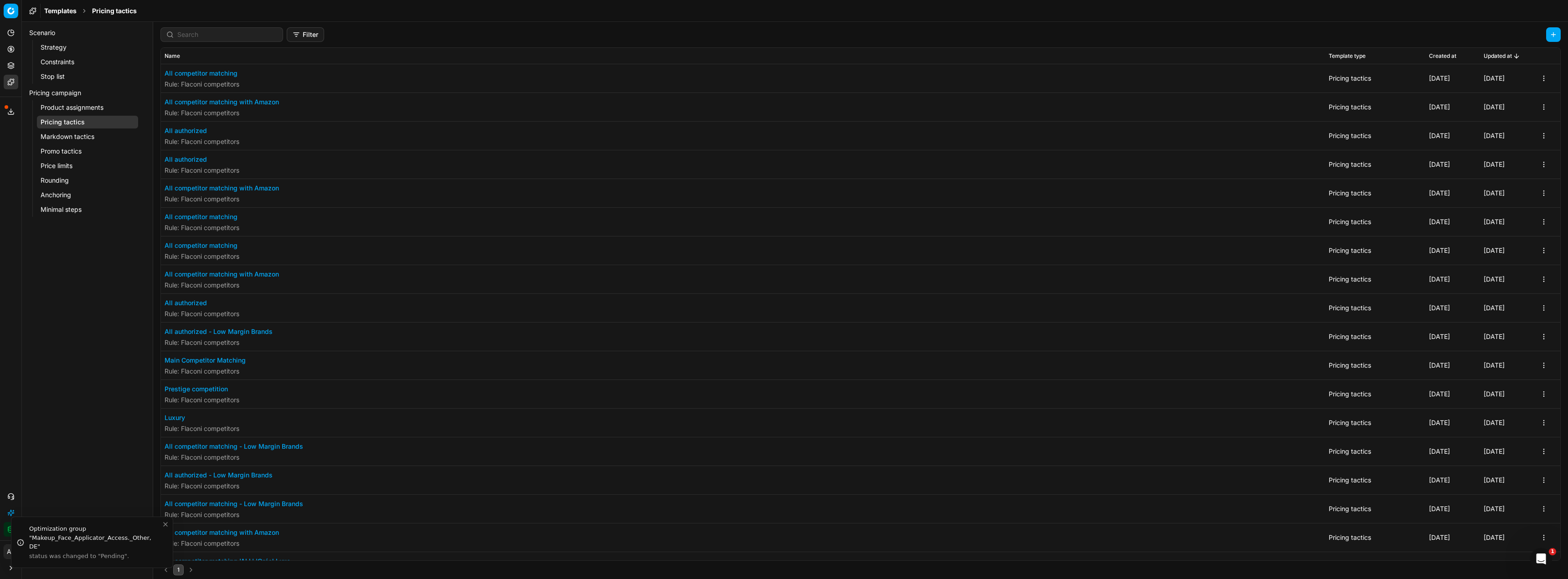
click at [192, 72] on button "All competitor matching" at bounding box center [201, 73] width 75 height 9
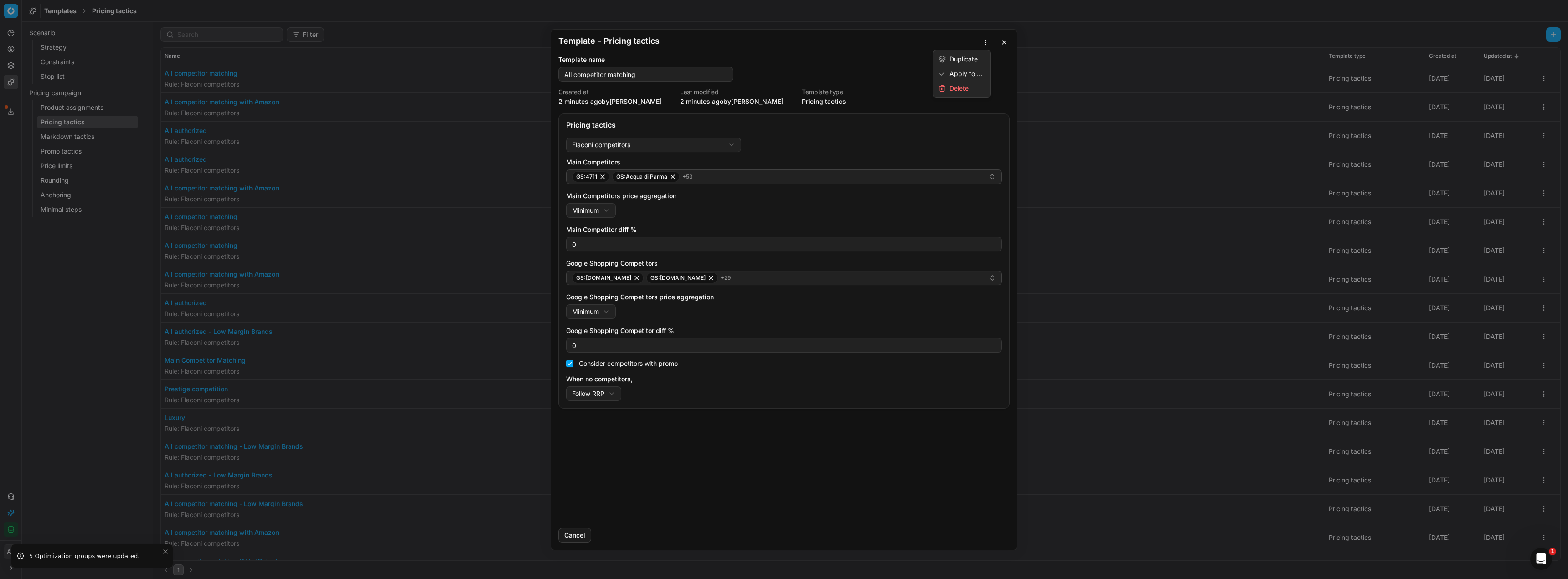
click at [987, 44] on div "Template - Pricing tactics Saving template... Template name All competitor matc…" at bounding box center [784, 290] width 1568 height 579
click at [957, 74] on div "Apply to ..." at bounding box center [962, 74] width 54 height 15
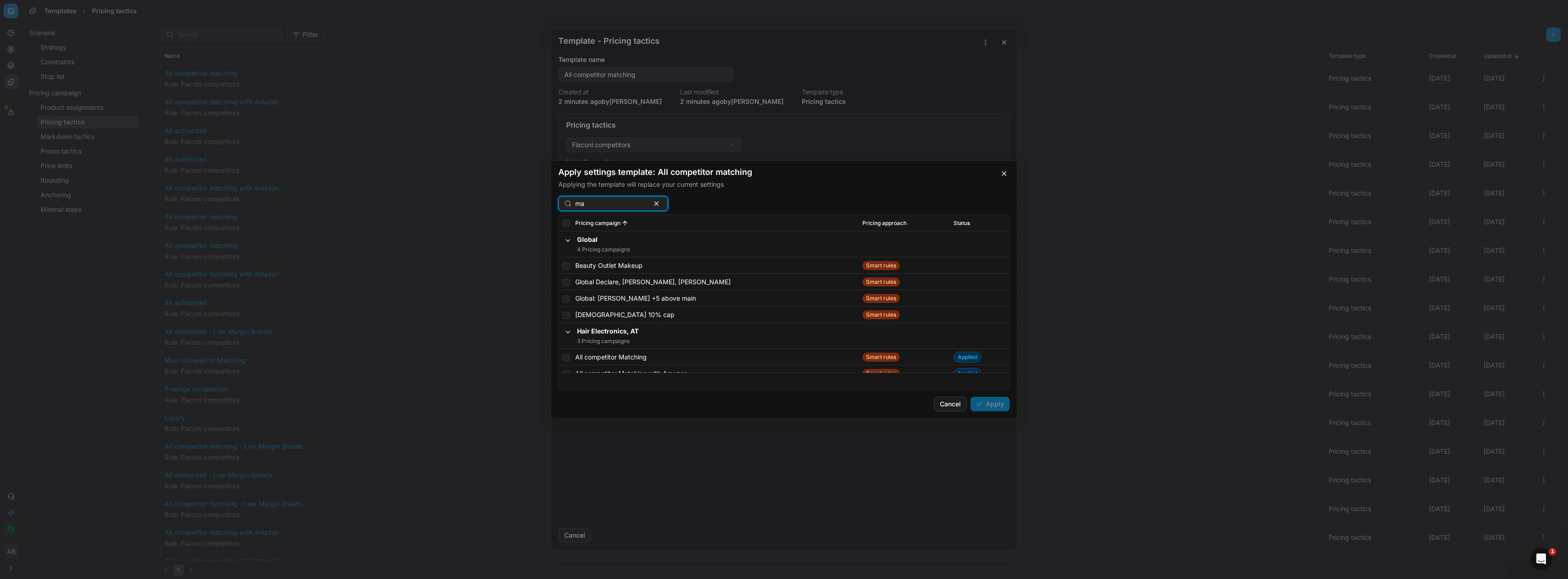
type input "m"
type input "all competitor"
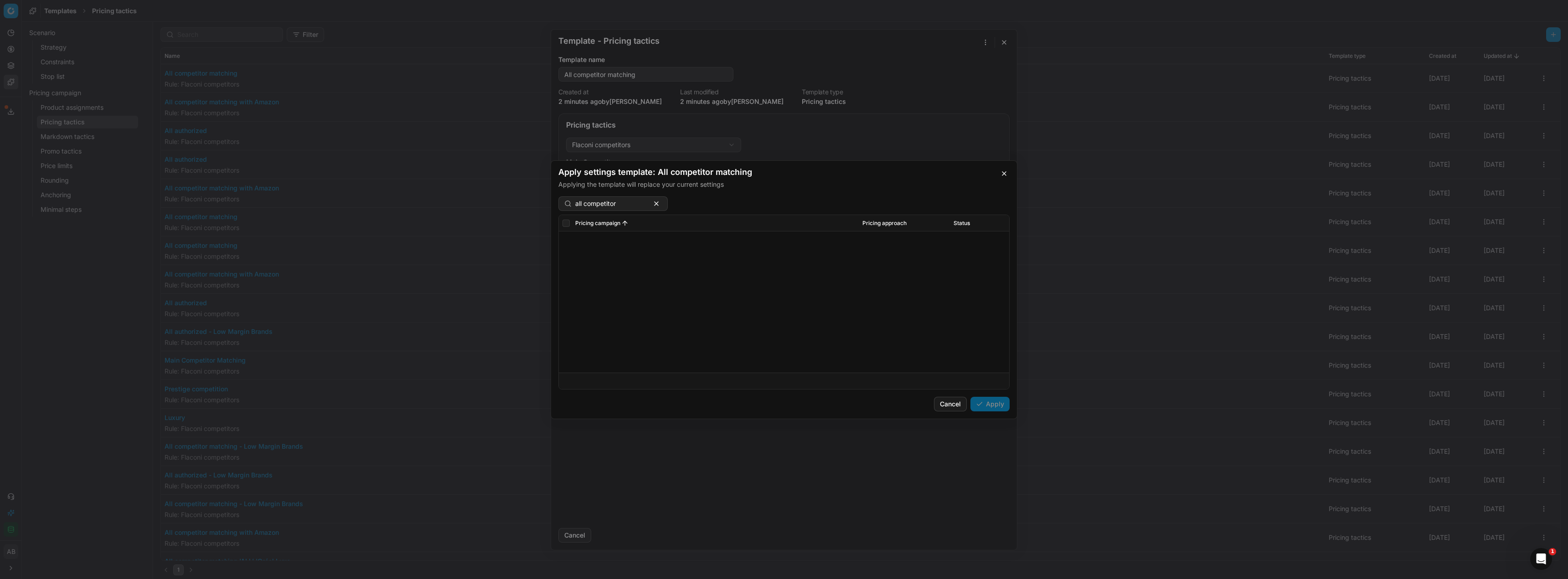
scroll to position [3039, 0]
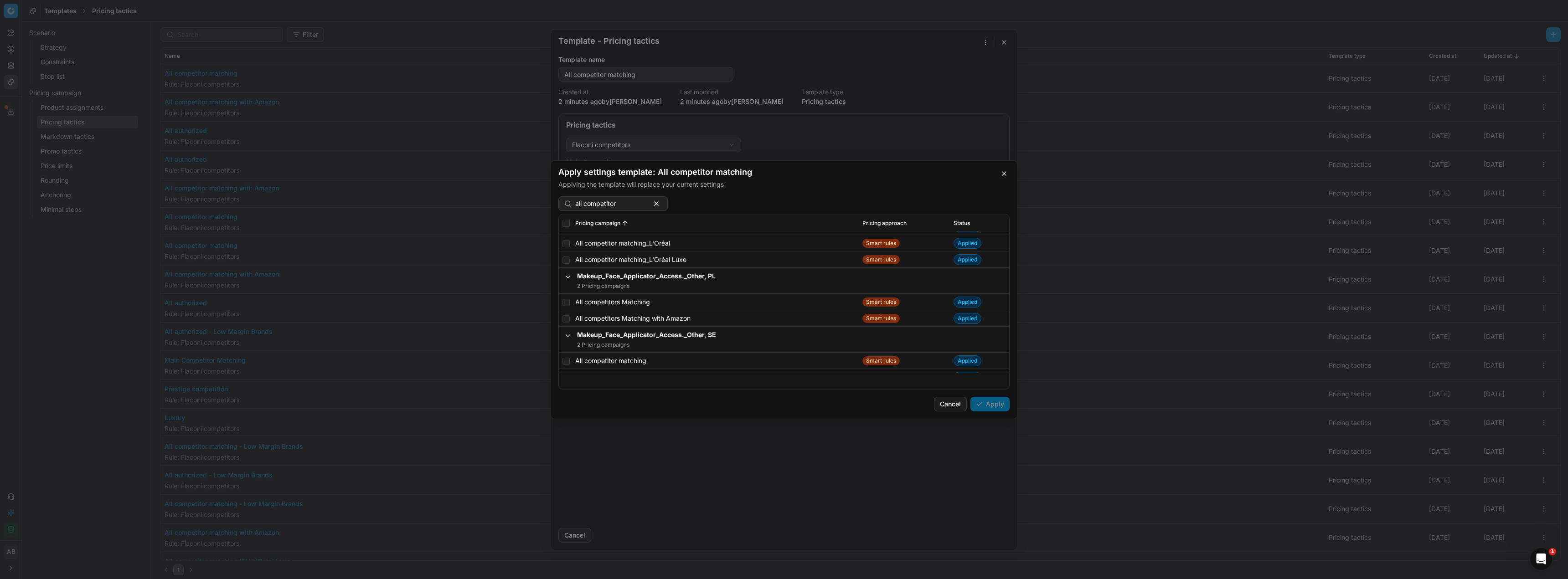
click at [959, 221] on span "Status" at bounding box center [962, 223] width 16 height 7
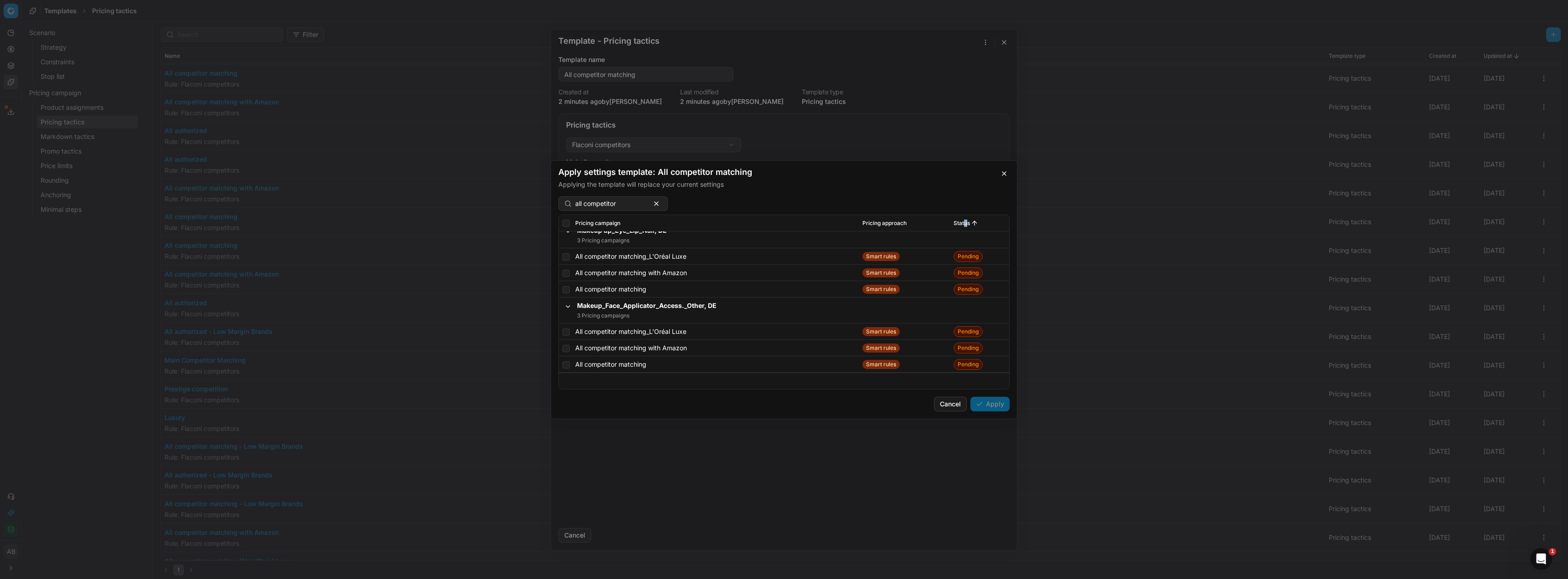
scroll to position [5881, 0]
click at [564, 366] on input "checkbox" at bounding box center [566, 364] width 7 height 7
checkbox input "true"
click at [565, 288] on input "checkbox" at bounding box center [566, 290] width 7 height 7
checkbox input "true"
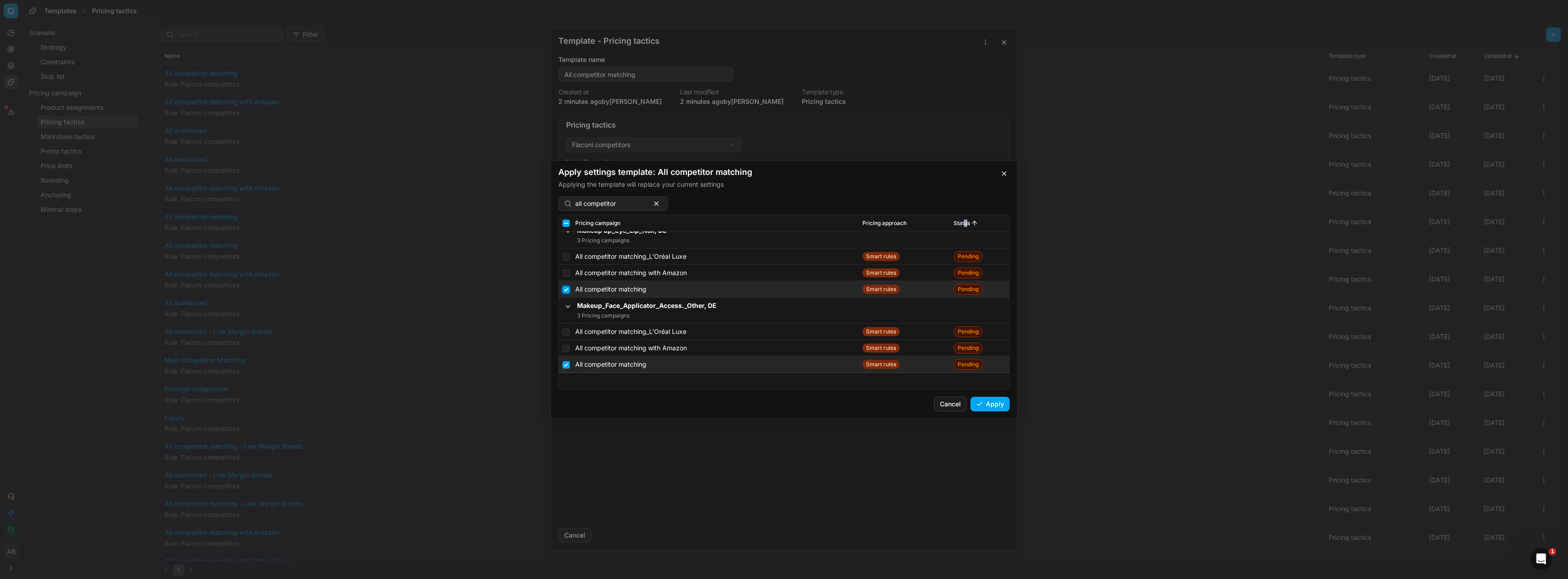
scroll to position [5835, 0]
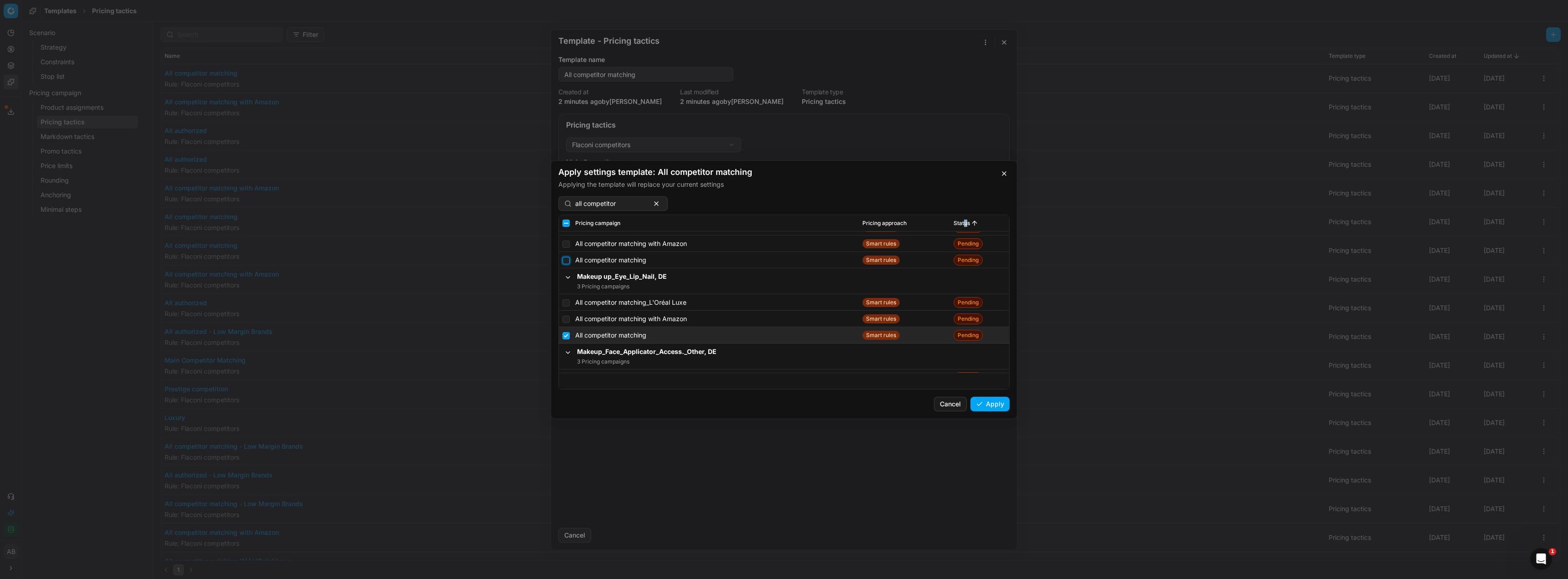
click at [567, 264] on input "checkbox" at bounding box center [566, 260] width 7 height 7
checkbox input "true"
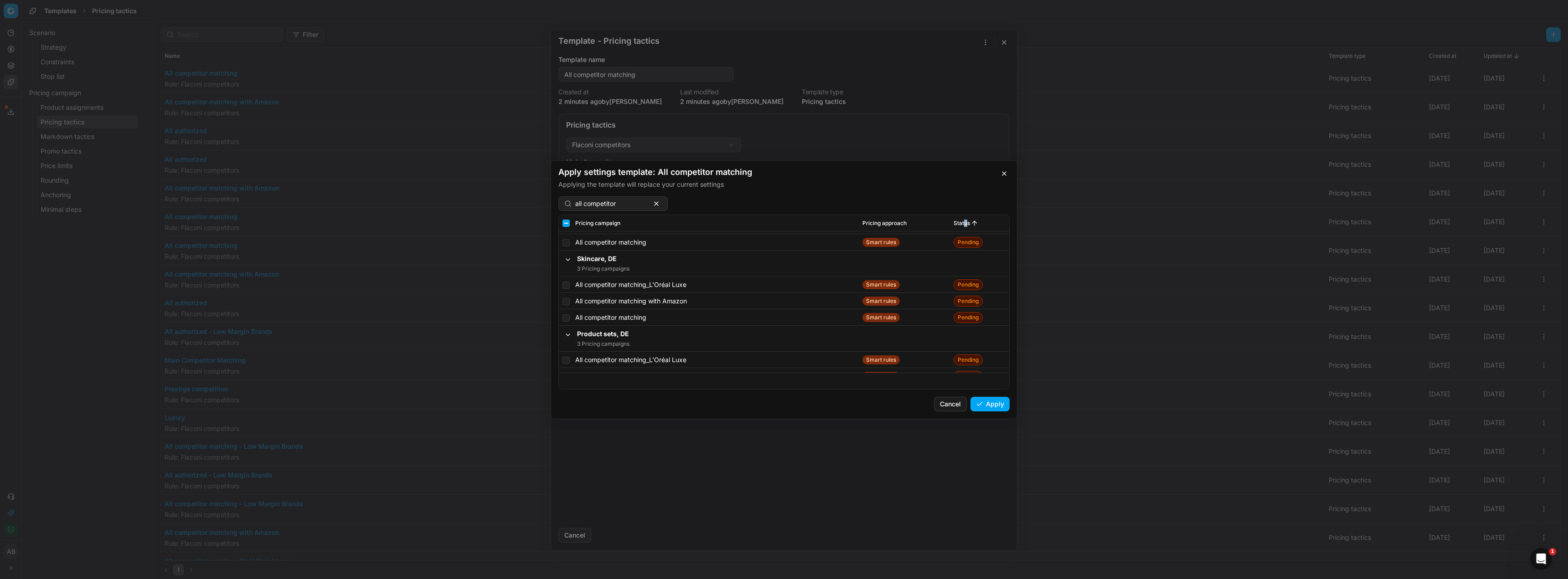
scroll to position [5698, 0]
drag, startPoint x: 565, startPoint y: 321, endPoint x: 596, endPoint y: 314, distance: 31.8
click at [565, 321] on input "checkbox" at bounding box center [566, 322] width 7 height 7
checkbox input "true"
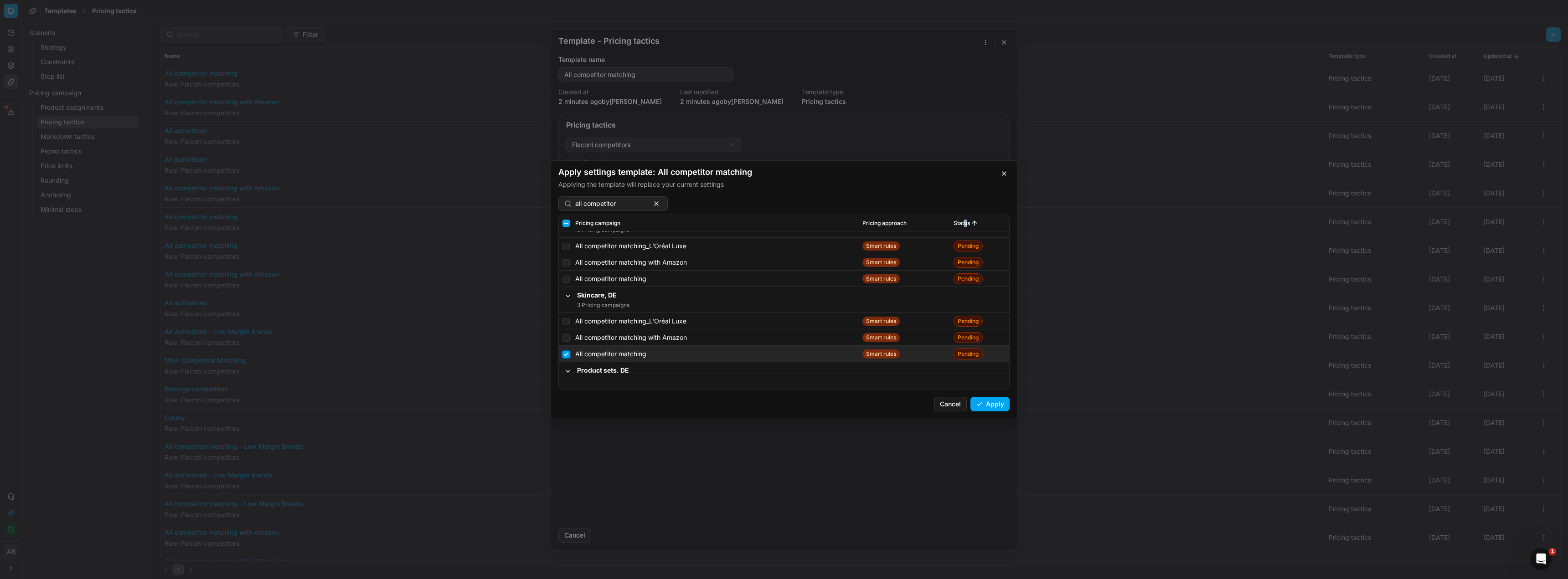
scroll to position [5653, 0]
click at [567, 294] on input "checkbox" at bounding box center [566, 293] width 7 height 7
checkbox input "true"
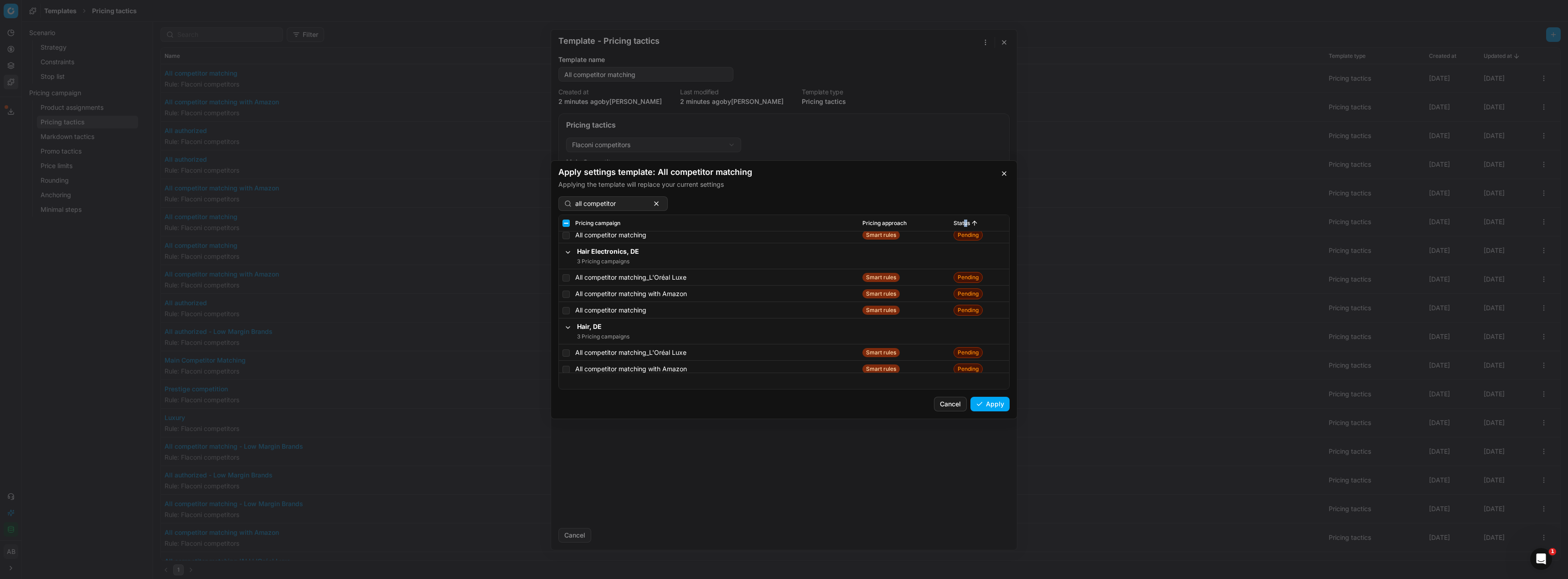
scroll to position [5516, 0]
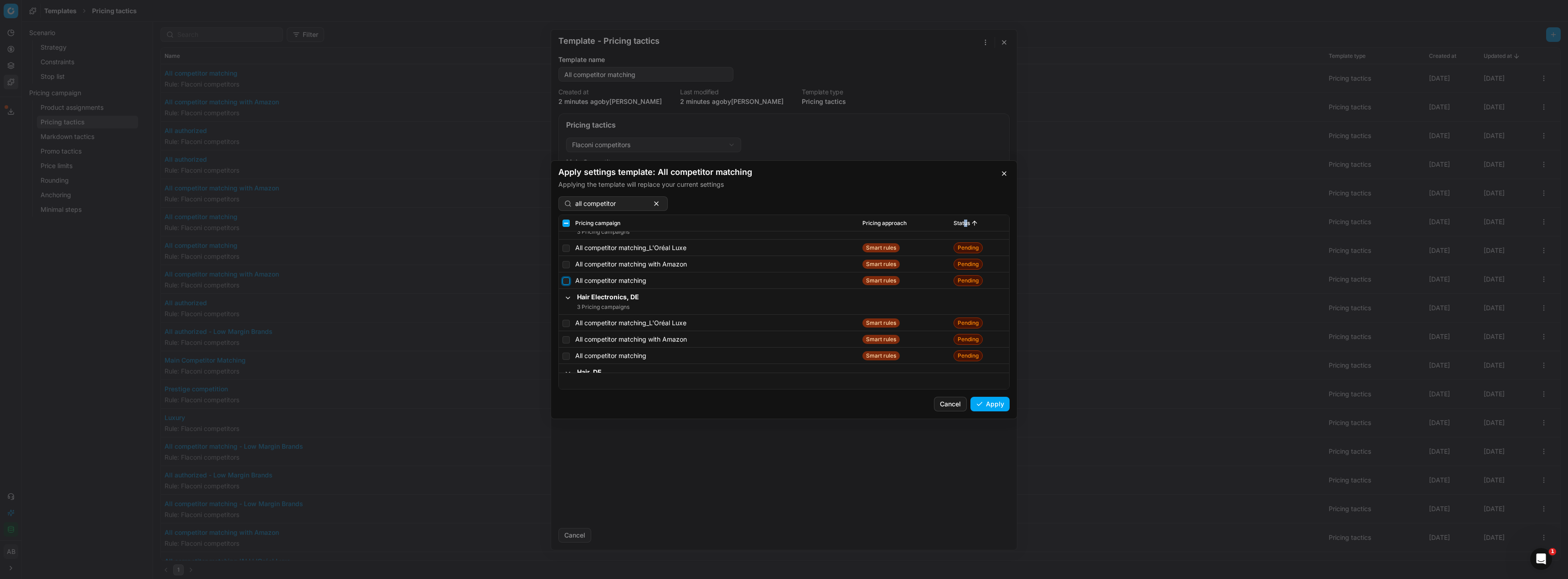
click at [567, 282] on input "checkbox" at bounding box center [566, 280] width 7 height 7
checkbox input "true"
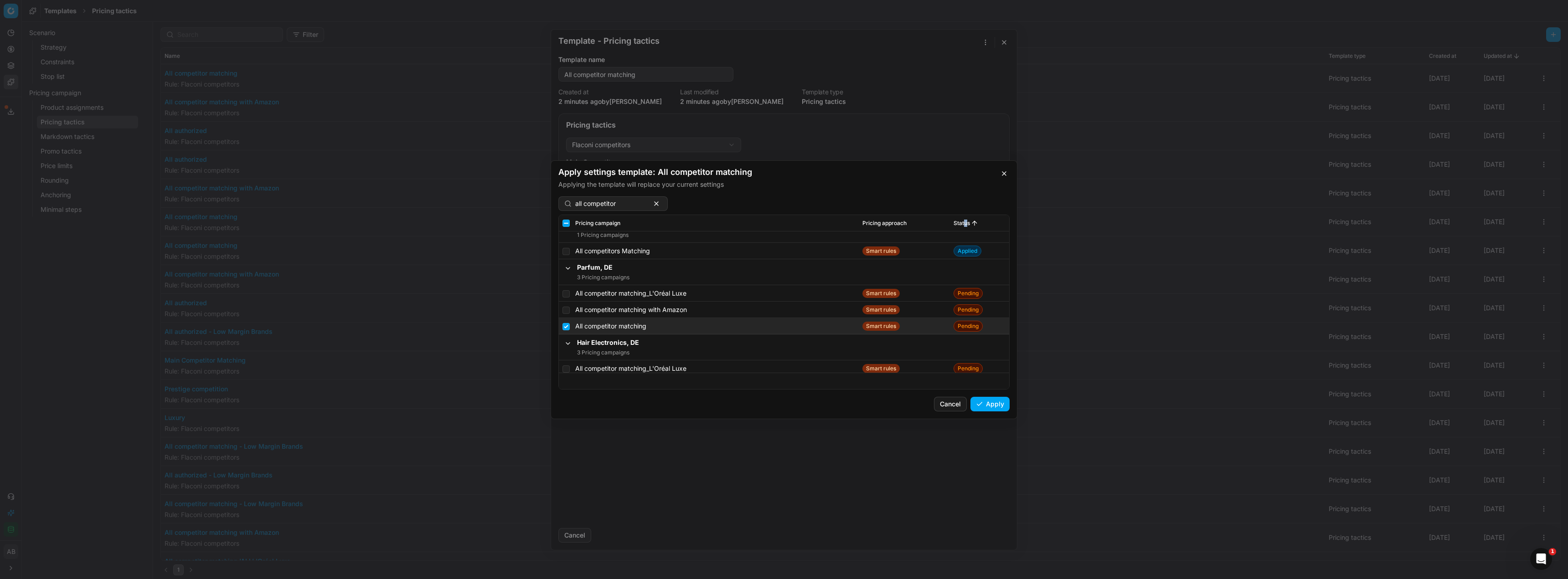
click at [996, 404] on button "Apply" at bounding box center [990, 404] width 39 height 15
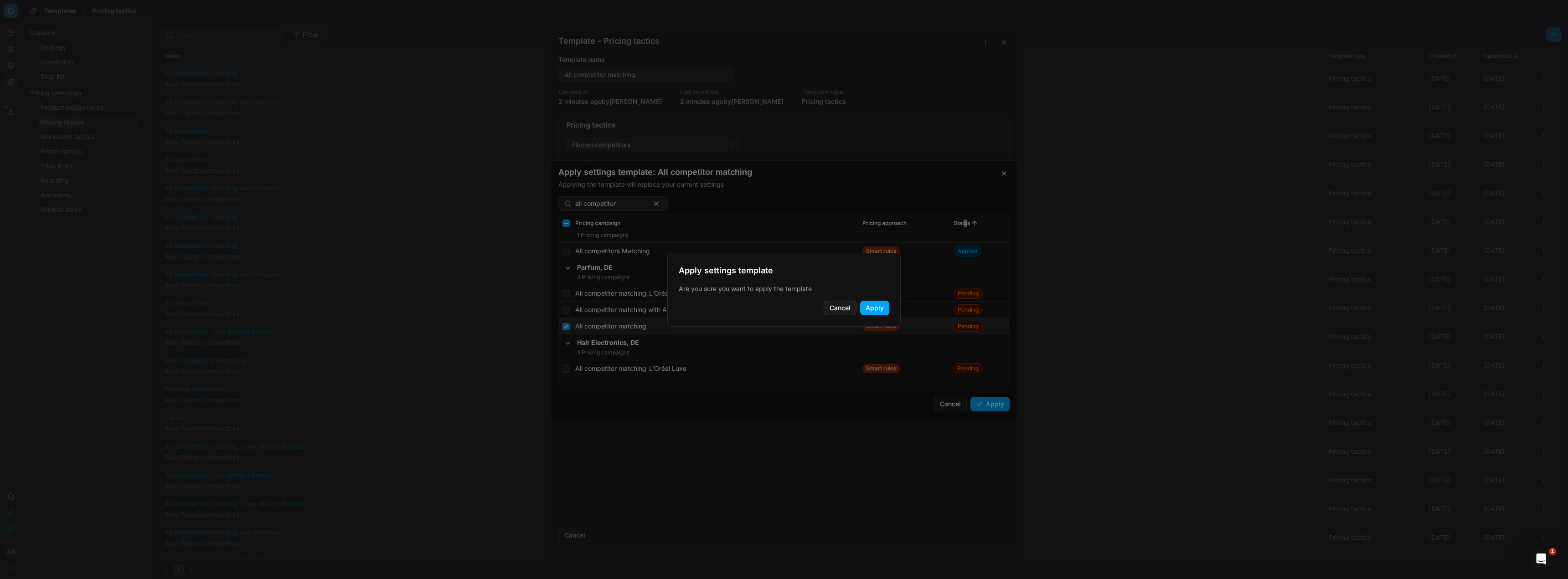
click at [880, 309] on button "Apply" at bounding box center [875, 308] width 29 height 15
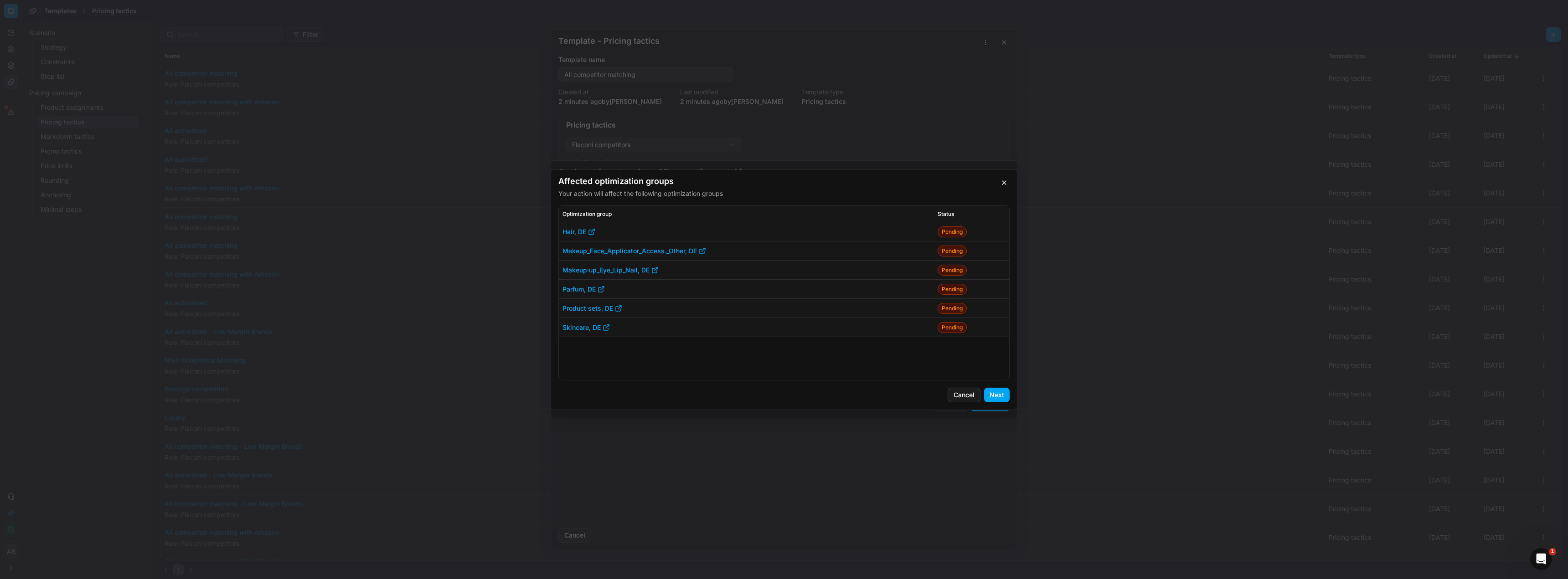
click at [994, 397] on button "Next" at bounding box center [997, 395] width 26 height 15
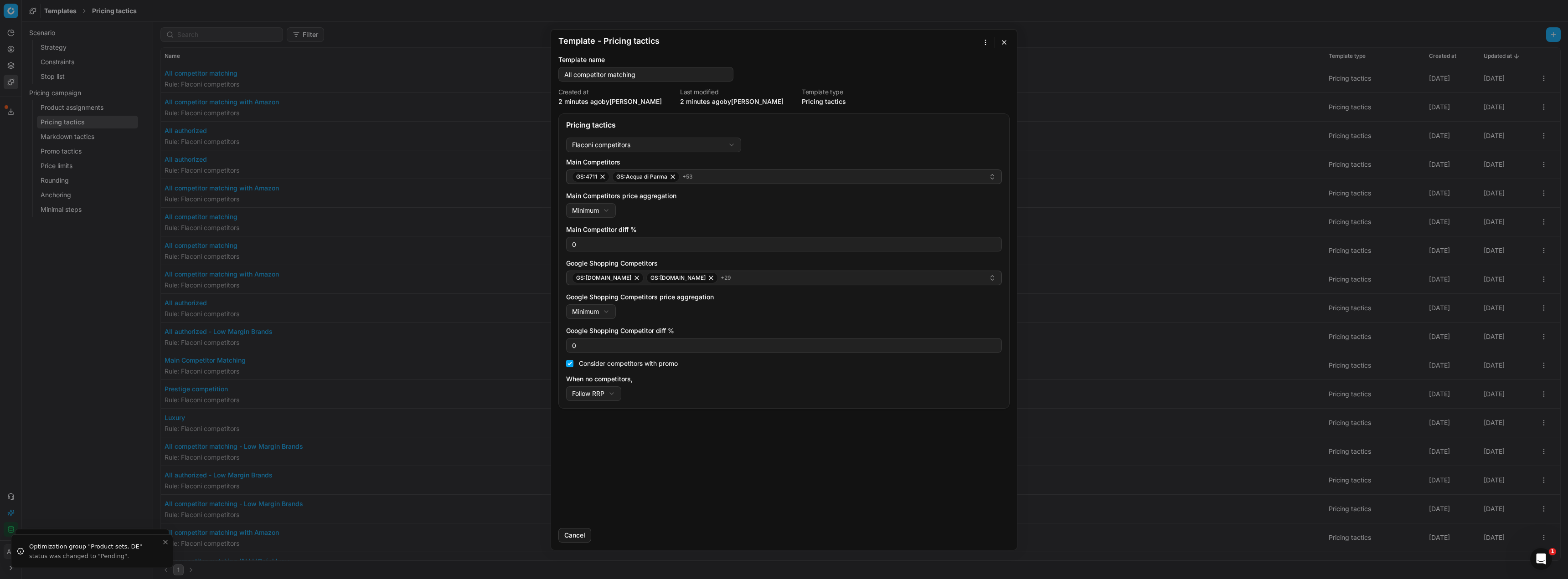
click at [1001, 44] on button "button" at bounding box center [1004, 43] width 11 height 11
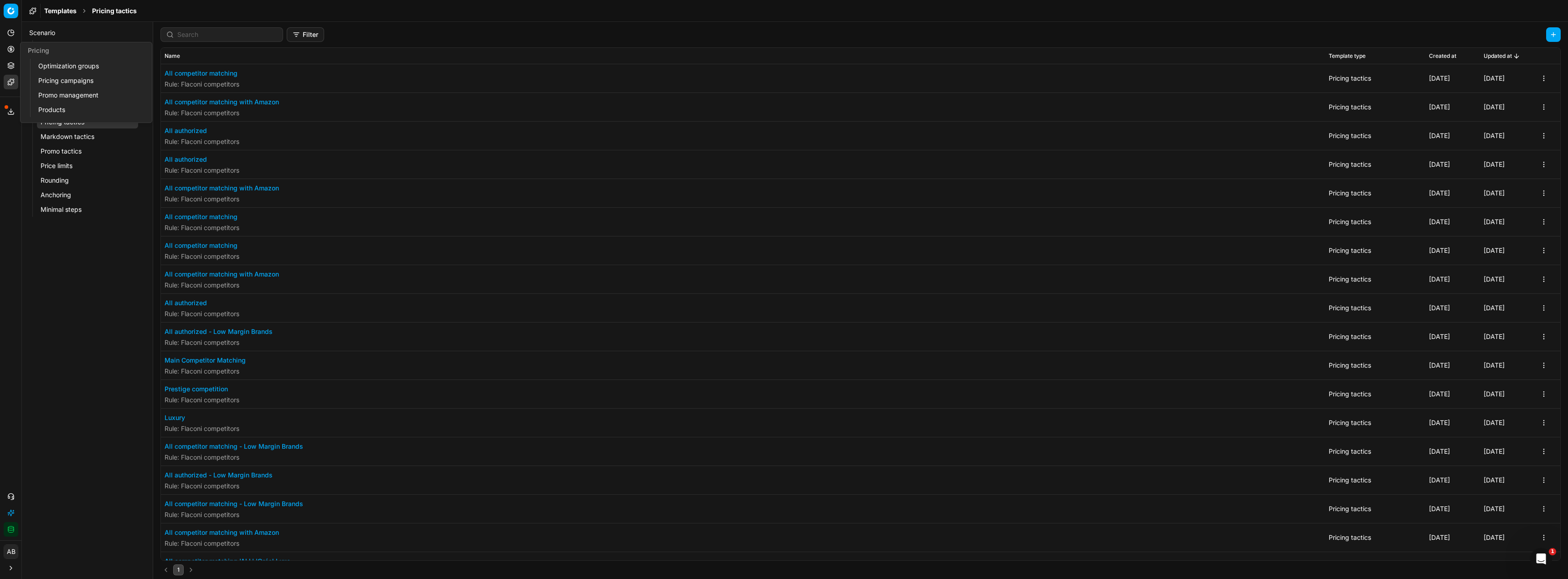
click at [66, 64] on link "Optimization groups" at bounding box center [88, 66] width 106 height 13
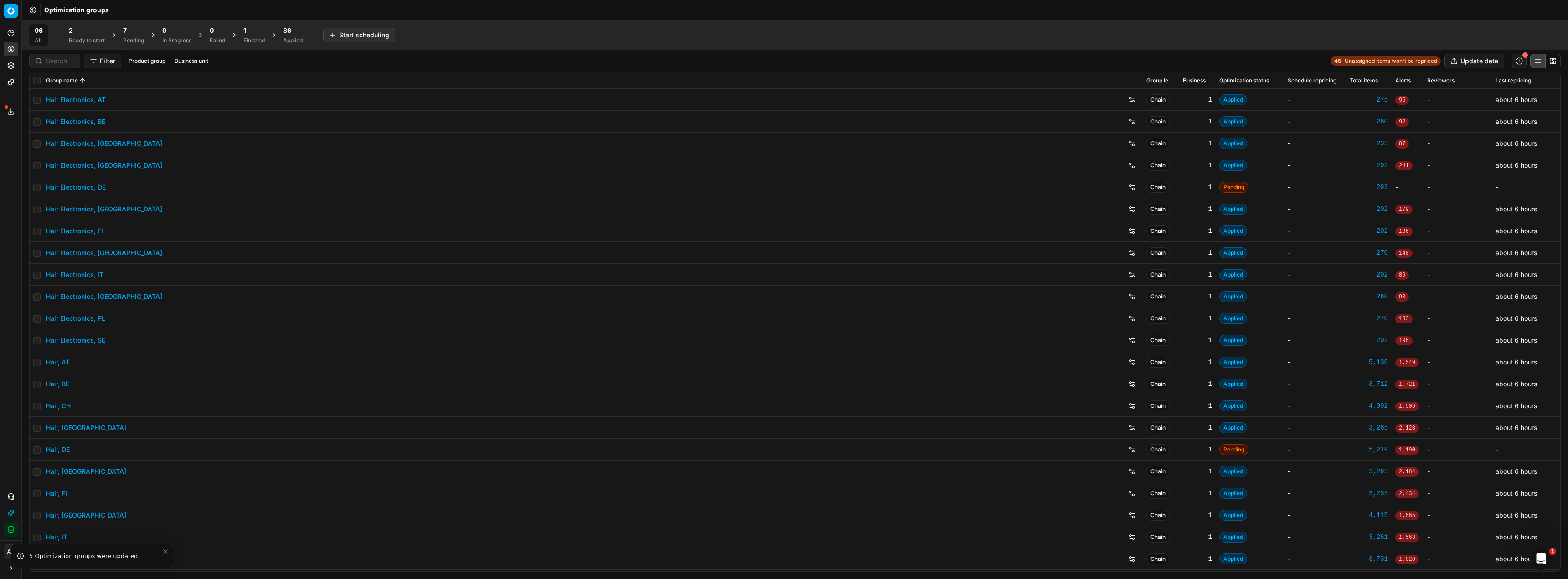
click at [123, 36] on div "7 Pending" at bounding box center [133, 35] width 32 height 22
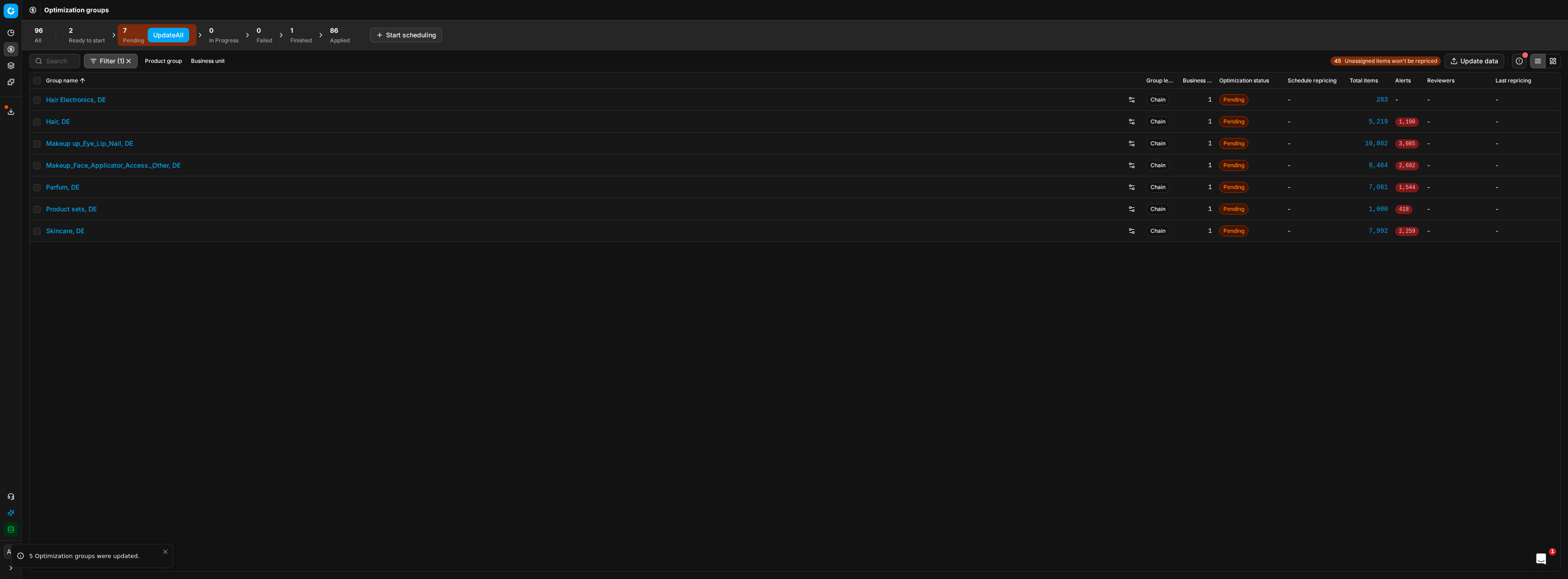
click at [157, 36] on button "Update All" at bounding box center [169, 35] width 41 height 15
